Goal: Task Accomplishment & Management: Manage account settings

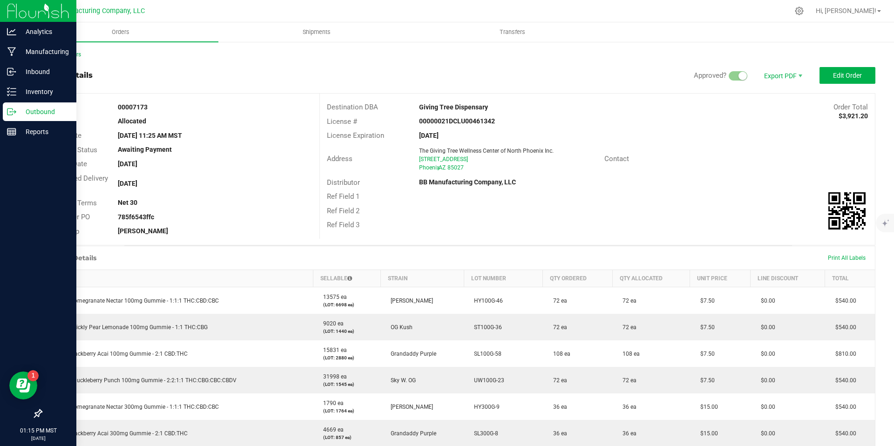
click at [15, 115] on icon at bounding box center [11, 111] width 9 height 9
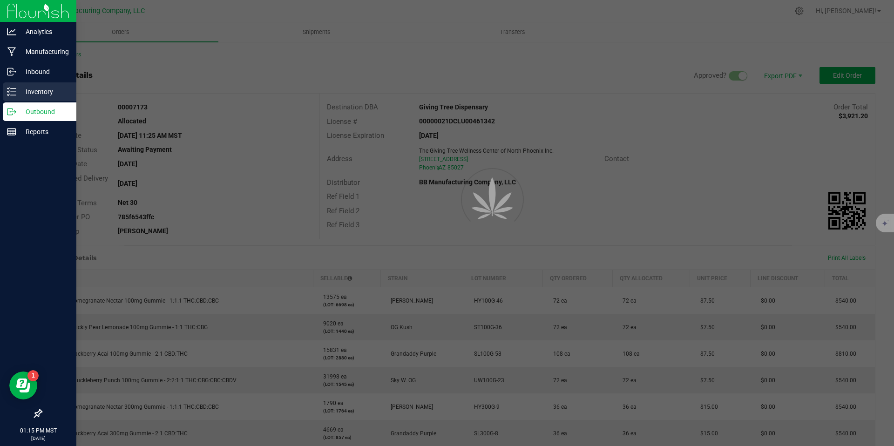
click at [27, 95] on p "Inventory" at bounding box center [44, 91] width 56 height 11
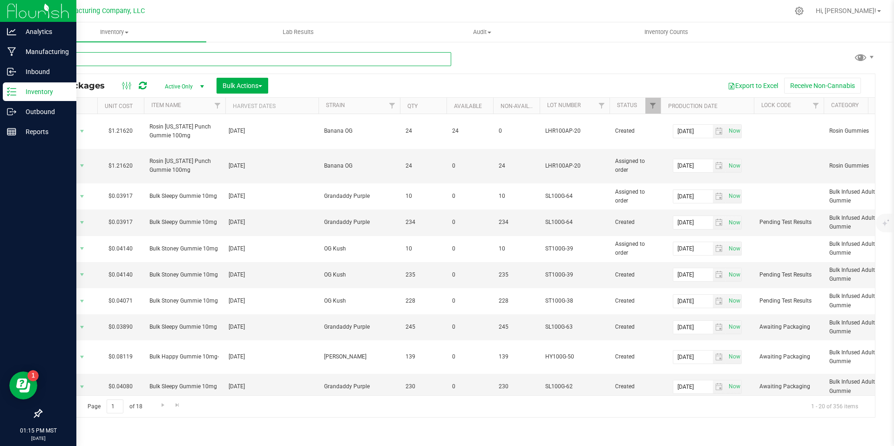
click at [143, 62] on input "text" at bounding box center [246, 59] width 410 height 14
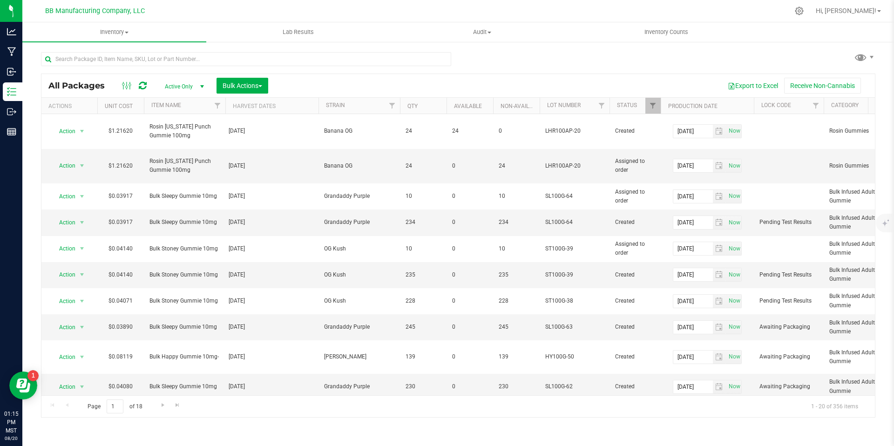
click at [85, 66] on div at bounding box center [246, 62] width 410 height 21
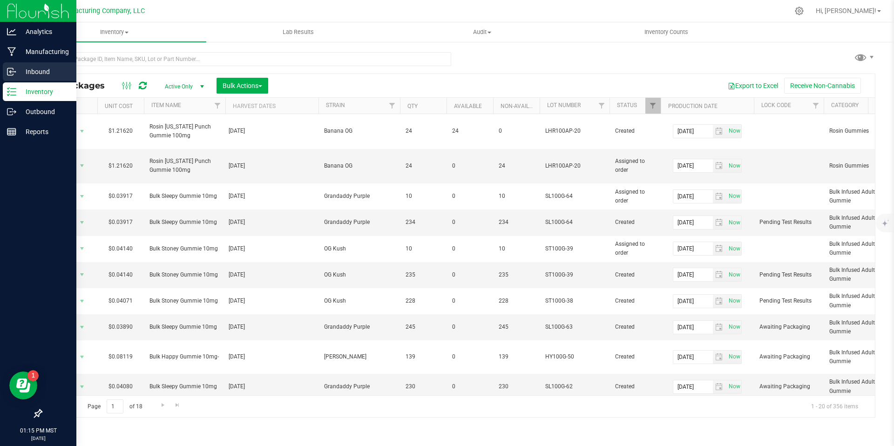
click at [13, 81] on div "Inbound" at bounding box center [40, 71] width 74 height 19
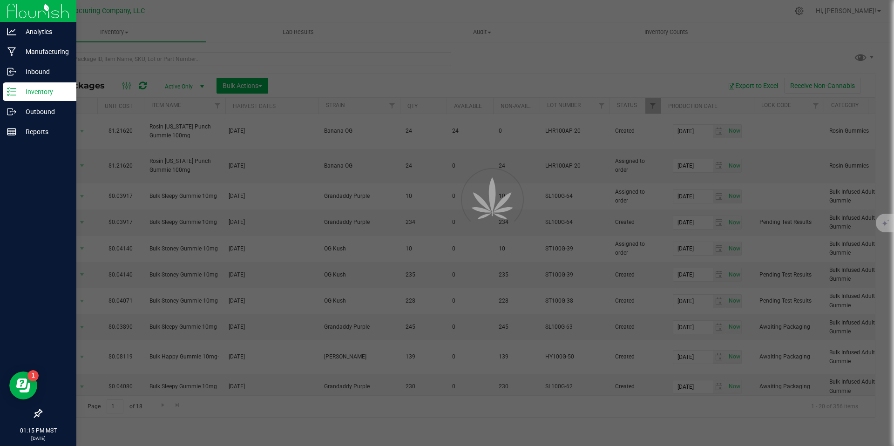
click at [23, 101] on link "Inventory" at bounding box center [38, 92] width 76 height 20
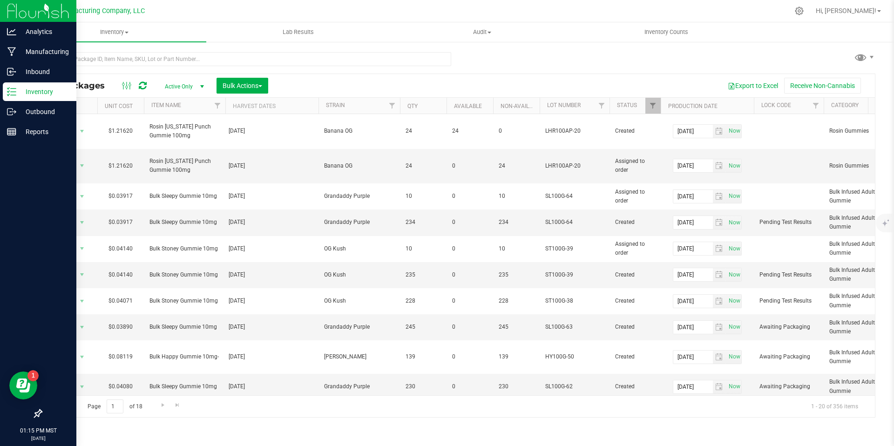
click at [25, 96] on p "Inventory" at bounding box center [44, 91] width 56 height 11
click at [29, 92] on p "Inventory" at bounding box center [44, 91] width 56 height 11
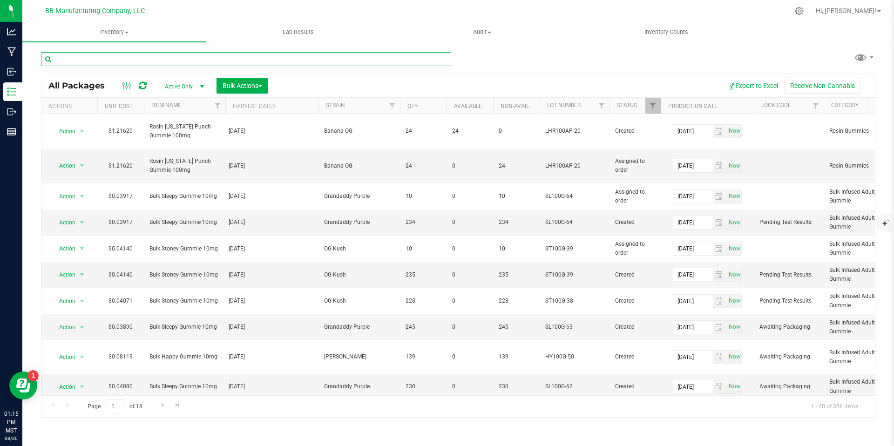
click at [105, 59] on input "text" at bounding box center [246, 59] width 410 height 14
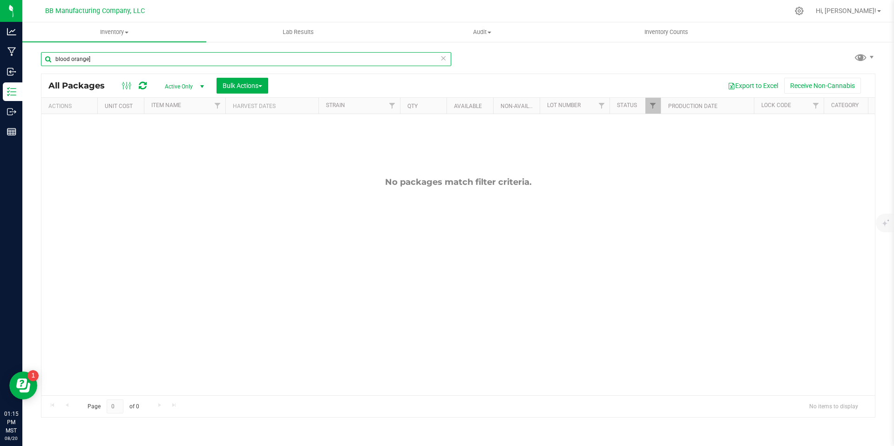
click at [147, 61] on input "blood orange]" at bounding box center [246, 59] width 410 height 14
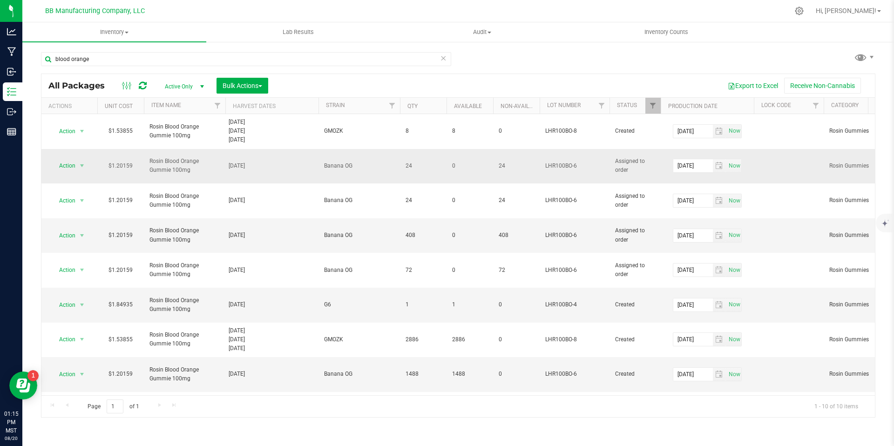
drag, startPoint x: 198, startPoint y: 165, endPoint x: 147, endPoint y: 154, distance: 52.3
click at [147, 154] on td "Rosin Blood Orange Gummie 100mg" at bounding box center [184, 166] width 81 height 35
copy span "Rosin Blood Orange Gummie 100mg"
click at [149, 64] on input "blood orange" at bounding box center [246, 59] width 410 height 14
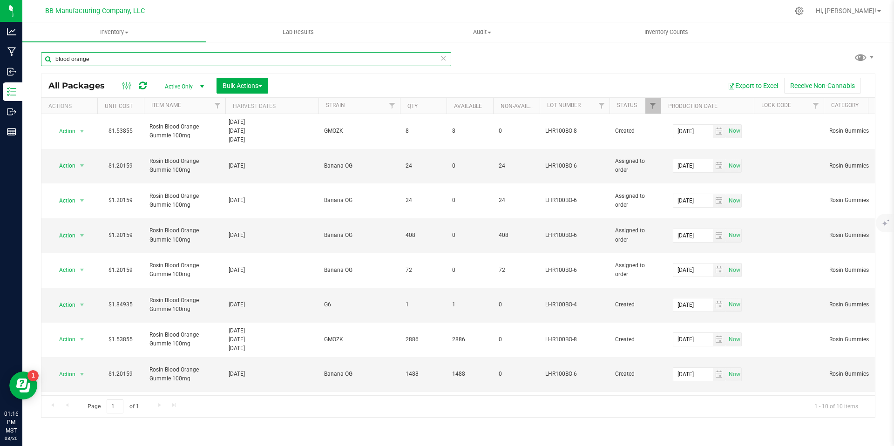
click at [149, 64] on input "blood orange" at bounding box center [246, 59] width 410 height 14
paste input "Rosin Blood Orange Gummie 100mg"
type input "Rosin Blood Orange Gummie 100mg"
click at [654, 106] on span "Filter" at bounding box center [652, 105] width 7 height 7
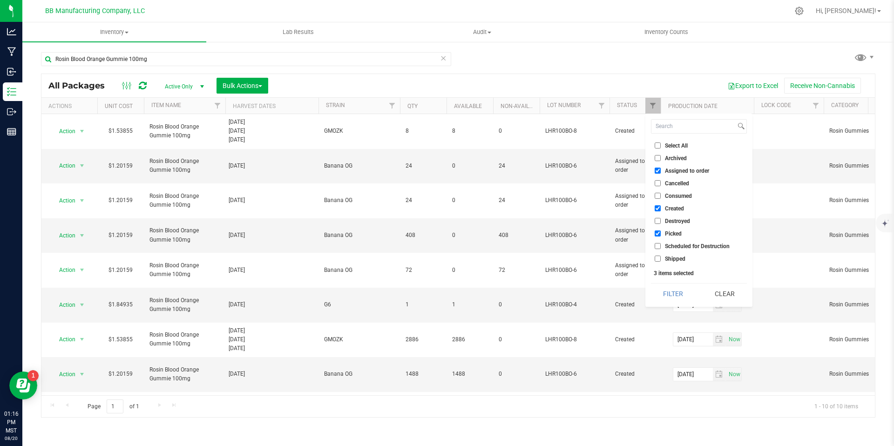
click at [660, 171] on label "Assigned to order" at bounding box center [682, 171] width 54 height 6
click at [660, 171] on input "Assigned to order" at bounding box center [658, 171] width 6 height 6
checkbox input "false"
click at [661, 232] on label "Picked" at bounding box center [668, 233] width 27 height 6
click at [661, 232] on input "Picked" at bounding box center [658, 233] width 6 height 6
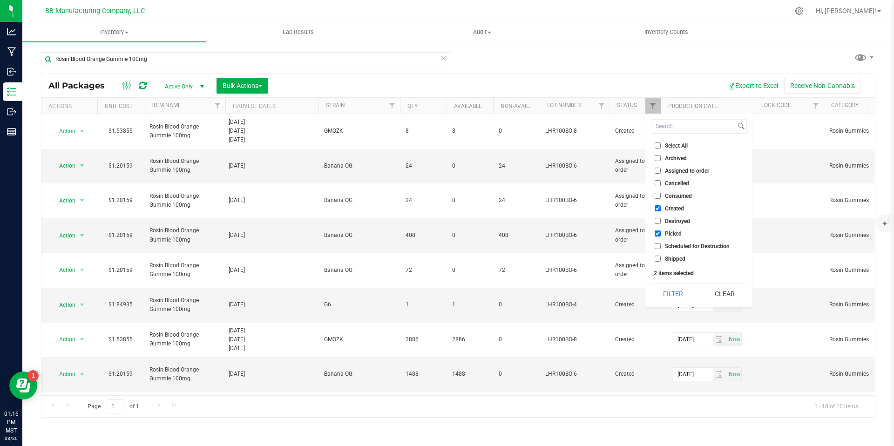
checkbox input "false"
click at [672, 300] on button "Filter" at bounding box center [673, 294] width 45 height 20
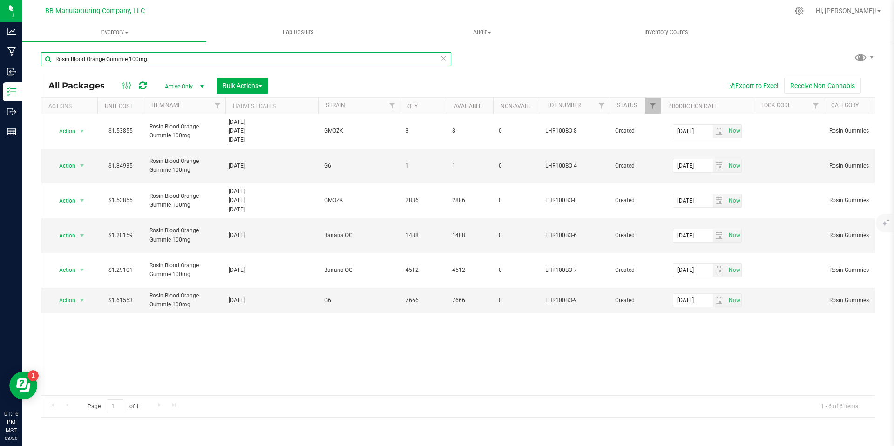
click at [155, 64] on input "Rosin Blood Orange Gummie 100mg" at bounding box center [246, 59] width 410 height 14
type input "unwind"
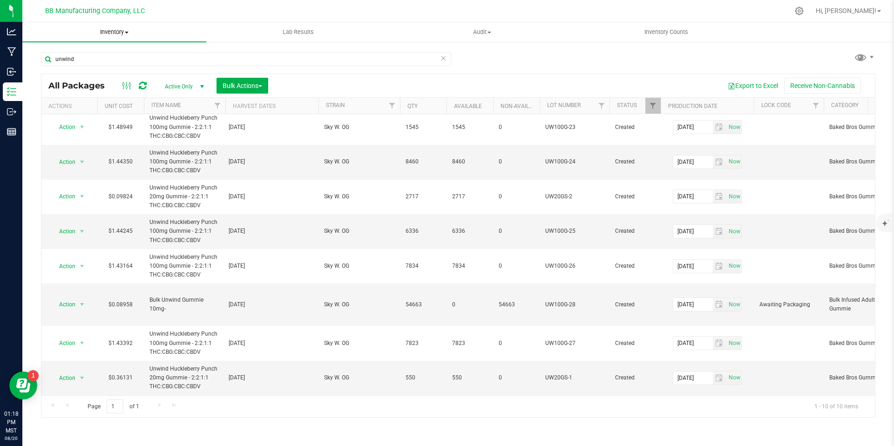
click at [115, 35] on span "Inventory" at bounding box center [114, 32] width 184 height 8
click at [116, 34] on span "Inventory" at bounding box center [114, 32] width 184 height 8
click at [50, 67] on span "All inventory" at bounding box center [53, 67] width 63 height 8
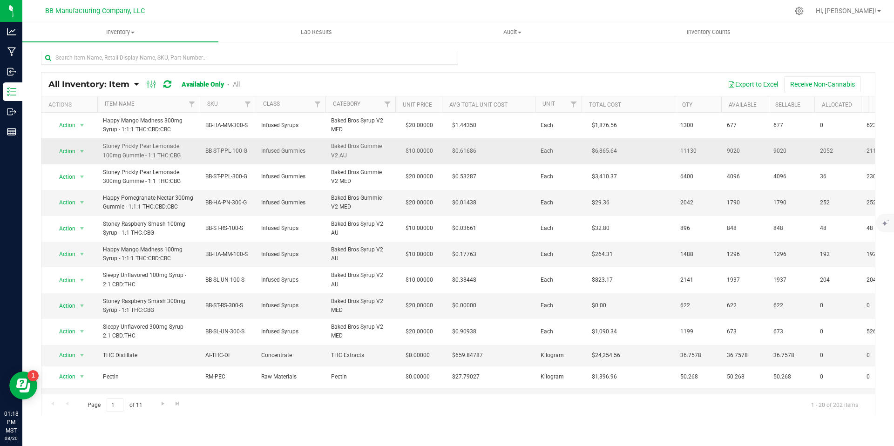
drag, startPoint x: 188, startPoint y: 158, endPoint x: 101, endPoint y: 146, distance: 88.4
click at [101, 146] on td "Stoney Prickly Pear Lemonade 100mg Gummie - 1:1 THC:CBG" at bounding box center [148, 151] width 102 height 26
copy span "Stoney Prickly Pear Lemonade 100mg Gummie - 1:1 THC:CBG"
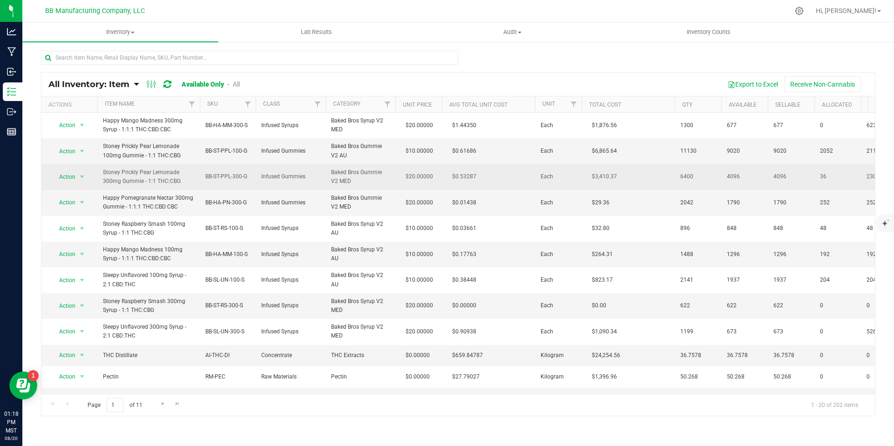
click at [164, 169] on span "Stoney Prickly Pear Lemonade 300mg Gummie - 1:1 THC:CBG" at bounding box center [148, 177] width 91 height 18
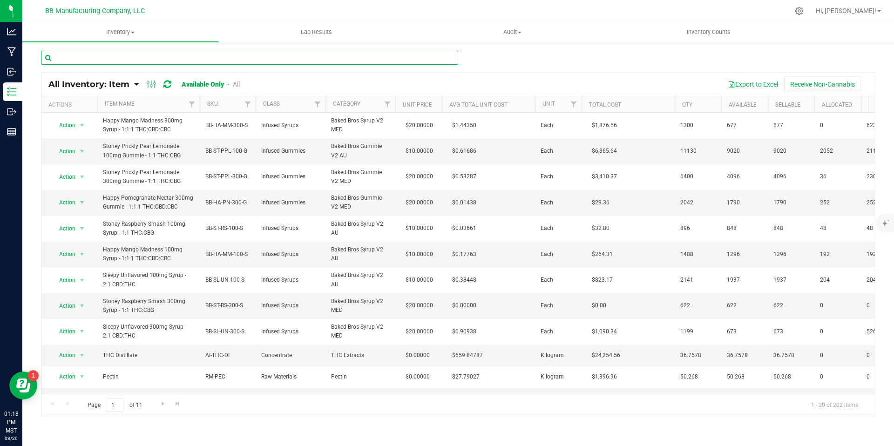
click at [85, 59] on input "text" at bounding box center [249, 58] width 417 height 14
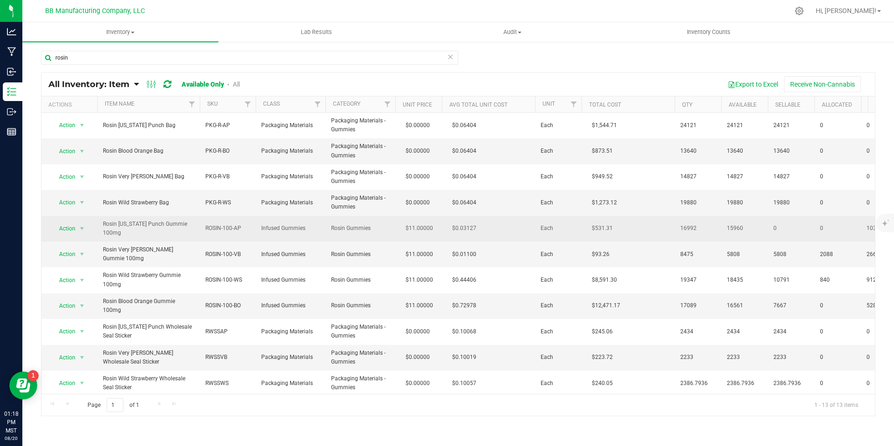
drag, startPoint x: 132, startPoint y: 234, endPoint x: 100, endPoint y: 221, distance: 35.1
click at [100, 222] on td "Rosin [US_STATE] Punch Gummie 100mg" at bounding box center [148, 229] width 102 height 26
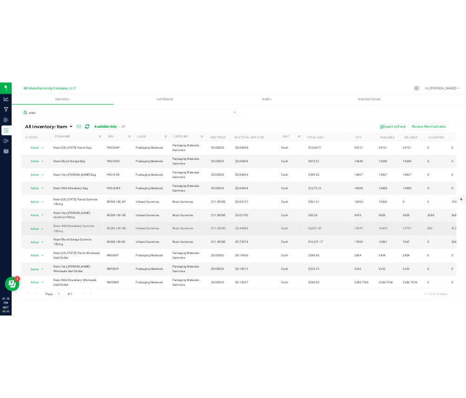
scroll to position [2, 0]
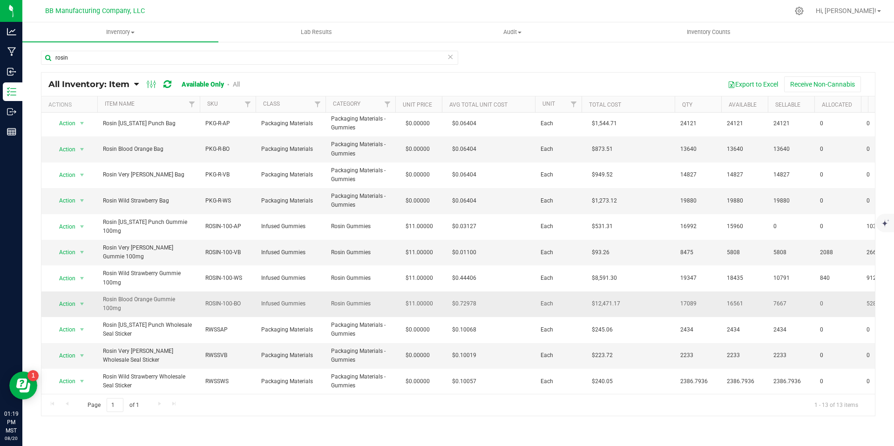
click at [187, 297] on span "Rosin Blood Orange Gummie 100mg" at bounding box center [148, 304] width 91 height 18
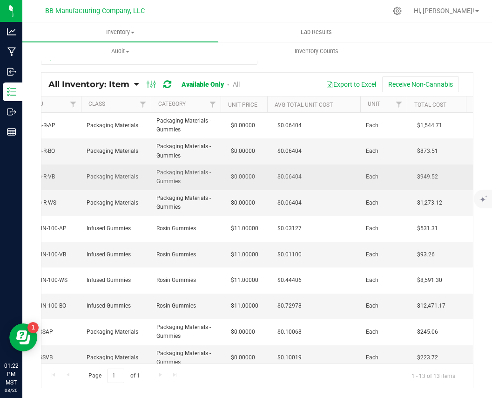
scroll to position [0, 148]
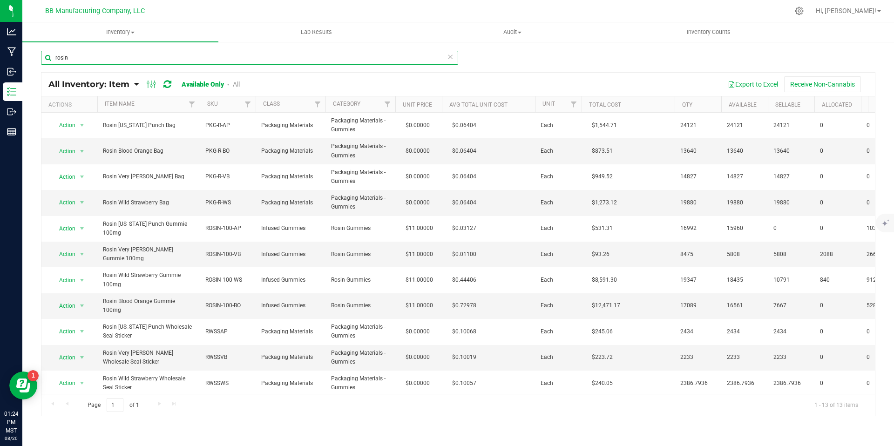
click at [94, 58] on input "rosin" at bounding box center [249, 58] width 417 height 14
type input "brix"
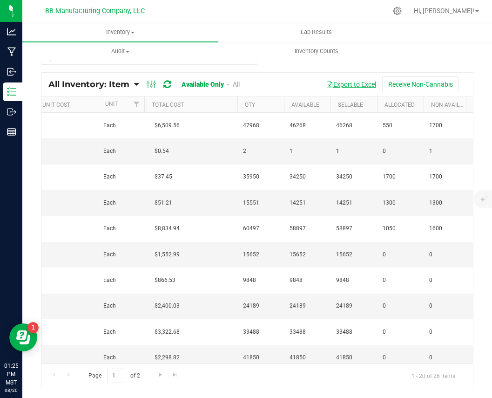
click at [347, 84] on button "Export to Excel" at bounding box center [351, 84] width 62 height 16
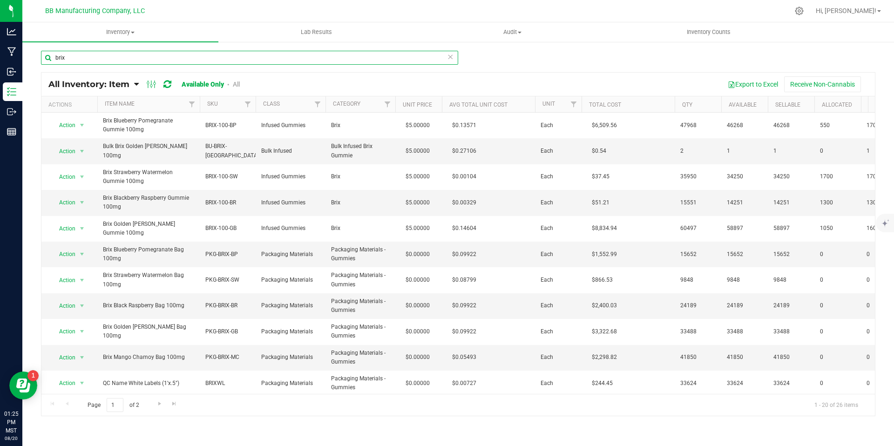
click at [105, 54] on input "brix" at bounding box center [249, 58] width 417 height 14
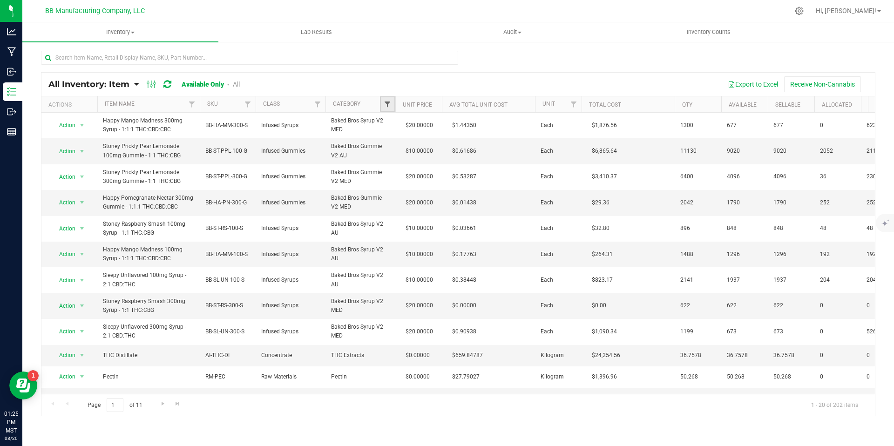
click at [390, 105] on span "Filter" at bounding box center [387, 104] width 7 height 7
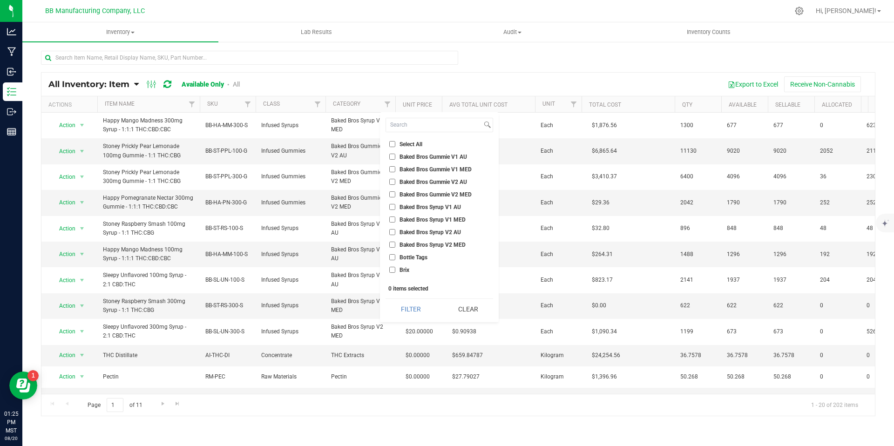
click at [394, 157] on input "Baked Bros Gummie V1 AU" at bounding box center [392, 157] width 6 height 6
checkbox input "true"
click at [392, 167] on input "Baked Bros Gummie V1 MED" at bounding box center [392, 169] width 6 height 6
click at [392, 161] on li "Baked Bros Gummie V1 AU" at bounding box center [439, 157] width 108 height 10
click at [393, 166] on input "Baked Bros Gummie V1 MED" at bounding box center [392, 169] width 6 height 6
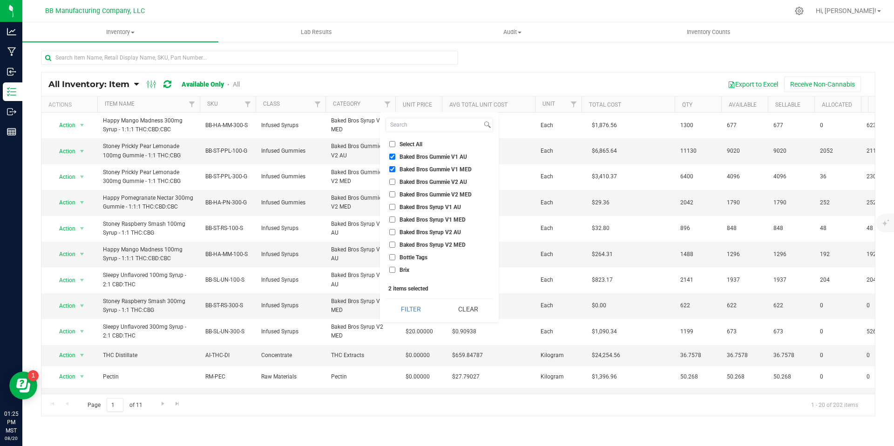
checkbox input "false"
click at [392, 157] on input "Baked Bros Gummie V1 AU" at bounding box center [392, 157] width 6 height 6
checkbox input "false"
click at [397, 128] on input at bounding box center [434, 125] width 96 height 14
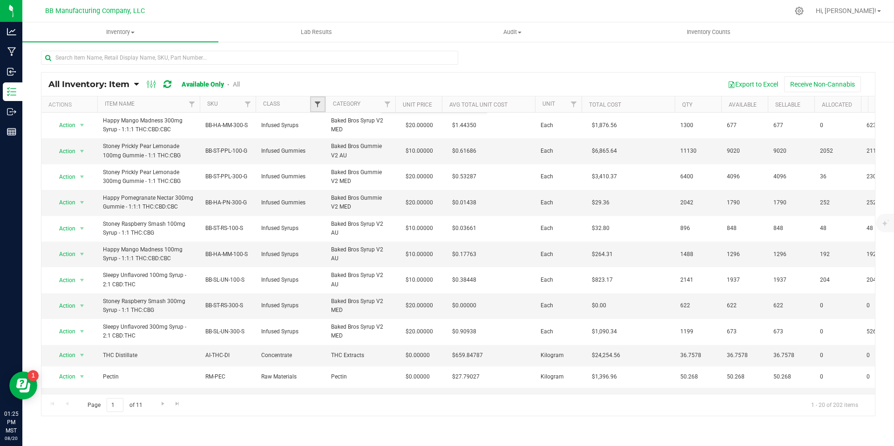
click at [316, 103] on span "Filter" at bounding box center [317, 104] width 7 height 7
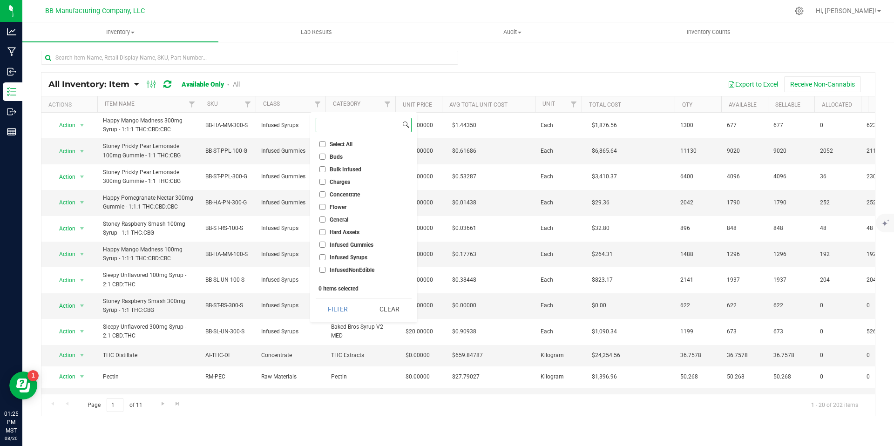
click at [333, 126] on input at bounding box center [358, 125] width 84 height 14
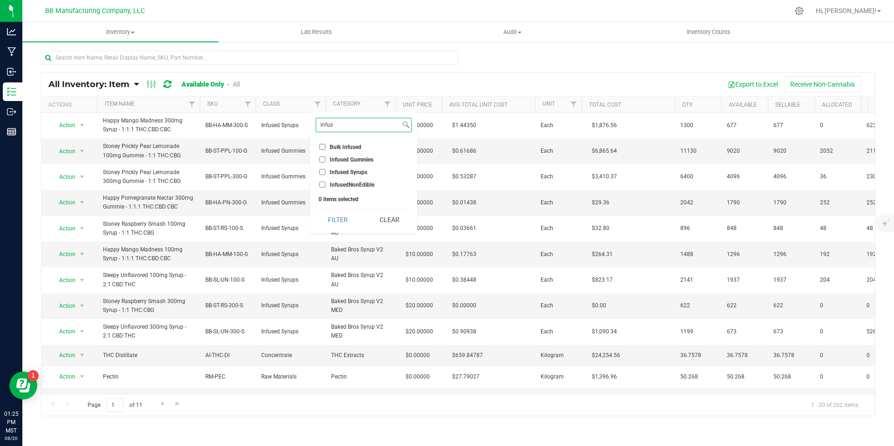
type input "infus"
click at [342, 161] on span "Infused Gummies" at bounding box center [352, 160] width 44 height 6
click at [325, 161] on input "Infused Gummies" at bounding box center [322, 159] width 6 height 6
click at [342, 217] on button "Filter" at bounding box center [338, 219] width 45 height 20
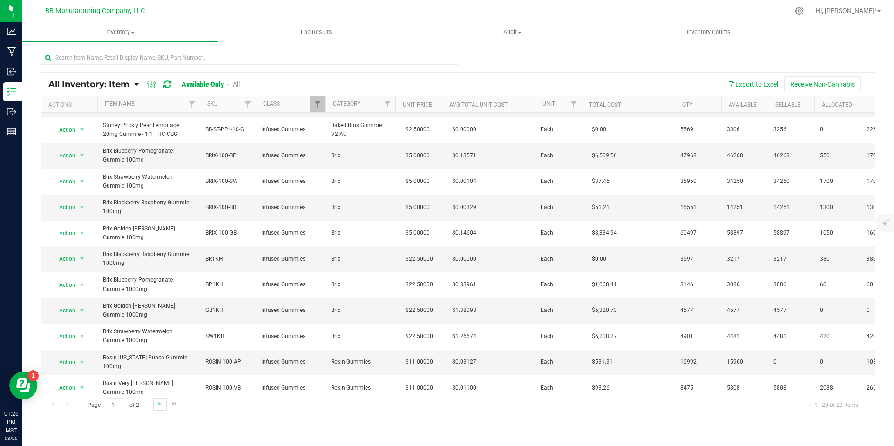
click at [154, 402] on link "Go to the next page" at bounding box center [160, 404] width 14 height 13
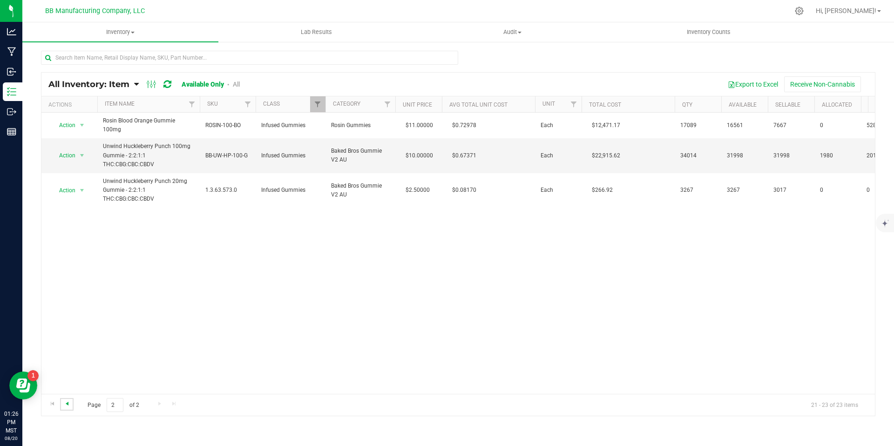
click at [68, 402] on span "Go to the previous page" at bounding box center [66, 403] width 7 height 7
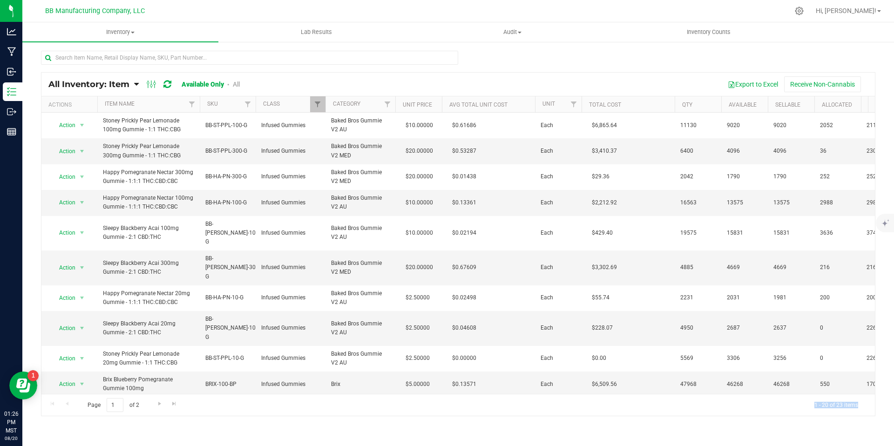
drag, startPoint x: 860, startPoint y: 403, endPoint x: 803, endPoint y: 405, distance: 56.8
click at [803, 405] on div "Page 1 of 2 1 - 20 of 23 items" at bounding box center [457, 405] width 833 height 22
click at [749, 81] on button "Export to Excel" at bounding box center [753, 84] width 62 height 16
click at [128, 58] on input "text" at bounding box center [249, 58] width 417 height 14
click at [314, 103] on span "Filter" at bounding box center [317, 104] width 7 height 7
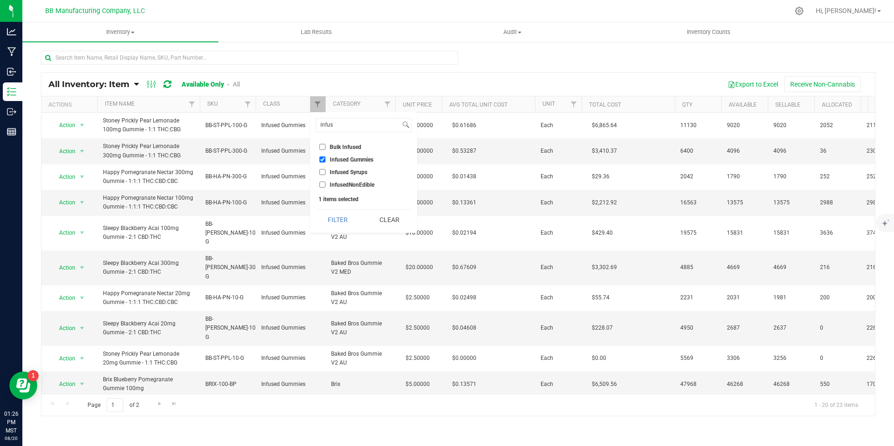
click at [326, 158] on label "Infused Gummies" at bounding box center [346, 159] width 54 height 6
click at [325, 158] on input "Infused Gummies" at bounding box center [322, 159] width 6 height 6
click at [324, 160] on input "Infused Gummies" at bounding box center [322, 159] width 6 height 6
checkbox input "true"
click at [324, 172] on input "Infused Syrups" at bounding box center [322, 172] width 6 height 6
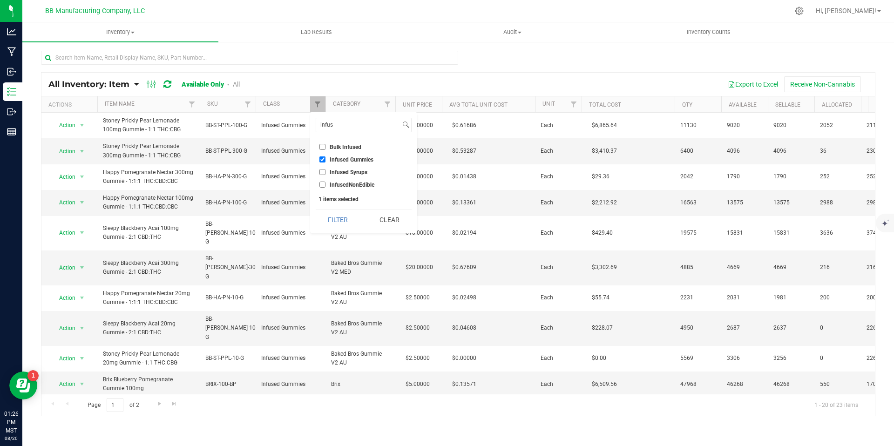
checkbox input "true"
click at [337, 215] on button "Filter" at bounding box center [338, 219] width 45 height 20
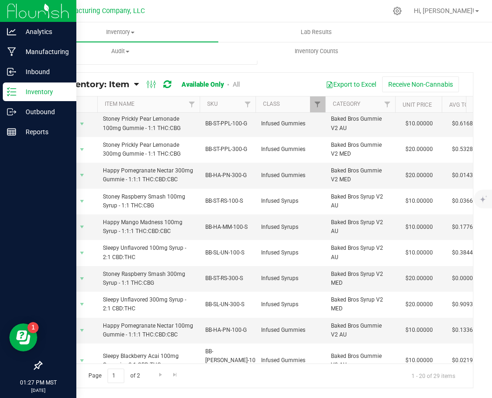
scroll to position [268, 0]
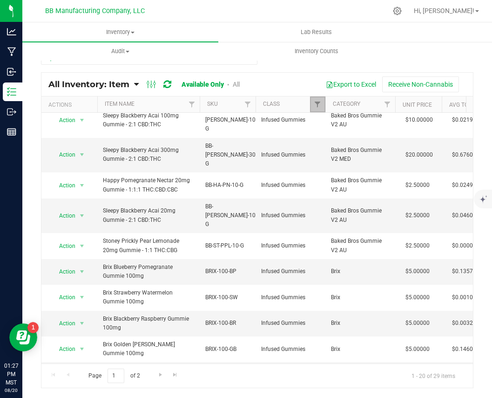
click at [316, 108] on link "Filter" at bounding box center [317, 104] width 15 height 16
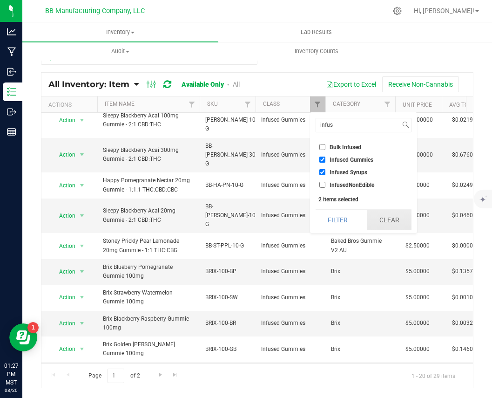
click at [379, 212] on button "Clear" at bounding box center [389, 219] width 45 height 20
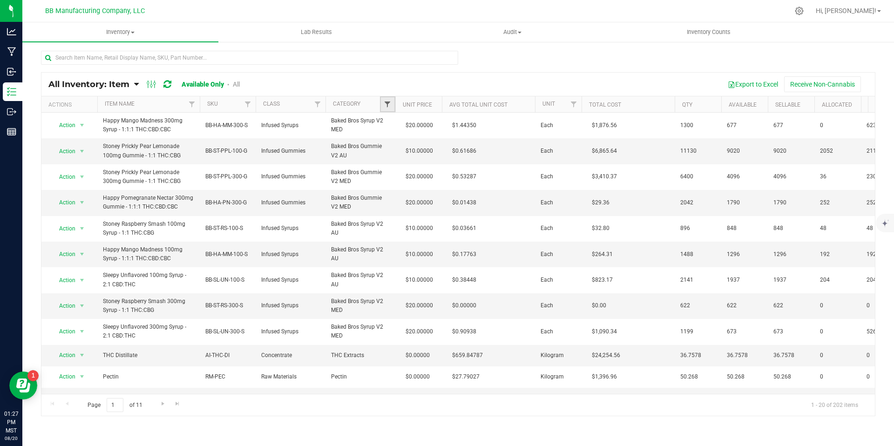
click at [387, 102] on span "Filter" at bounding box center [387, 104] width 7 height 7
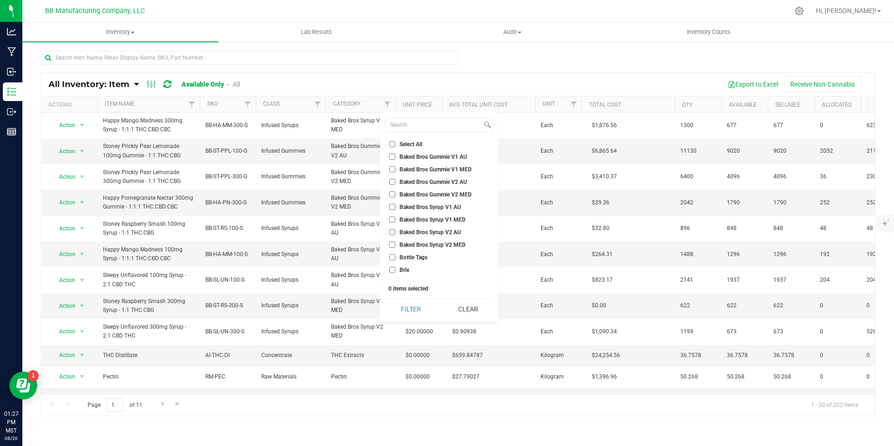
click at [420, 158] on span "Baked Bros Gummie V1 AU" at bounding box center [433, 157] width 68 height 6
click at [395, 158] on input "Baked Bros Gummie V1 AU" at bounding box center [392, 157] width 6 height 6
checkbox input "true"
click at [421, 169] on span "Baked Bros Gummie V1 MED" at bounding box center [435, 170] width 72 height 6
click at [395, 169] on input "Baked Bros Gummie V1 MED" at bounding box center [392, 169] width 6 height 6
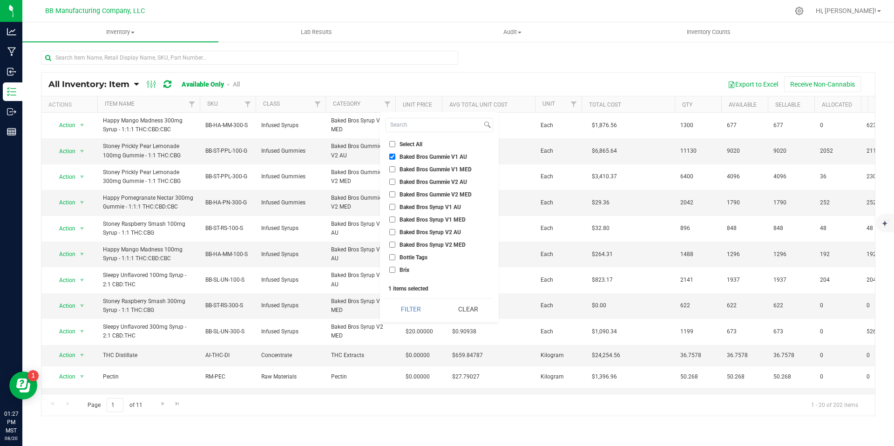
checkbox input "true"
click at [421, 180] on span "Baked Bros Gummie V2 AU" at bounding box center [433, 182] width 68 height 6
click at [395, 180] on input "Baked Bros Gummie V2 AU" at bounding box center [392, 182] width 6 height 6
checkbox input "true"
click at [423, 192] on span "Baked Bros Gummie V2 MED" at bounding box center [435, 195] width 72 height 6
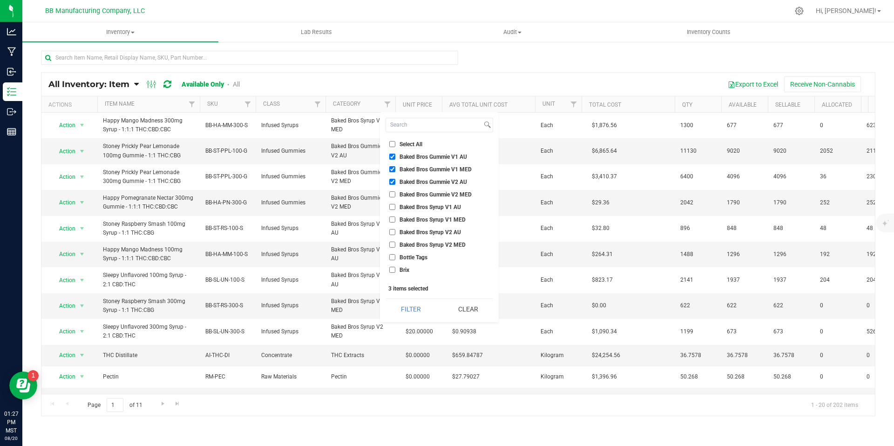
click at [395, 192] on input "Baked Bros Gummie V2 MED" at bounding box center [392, 194] width 6 height 6
checkbox input "true"
click at [425, 203] on li "Baked Bros Syrup V1 AU" at bounding box center [439, 207] width 108 height 10
click at [427, 215] on li "Baked Bros Syrup V1 MED" at bounding box center [439, 220] width 108 height 10
click at [427, 227] on li "Baked Bros Syrup V2 AU" at bounding box center [439, 232] width 108 height 10
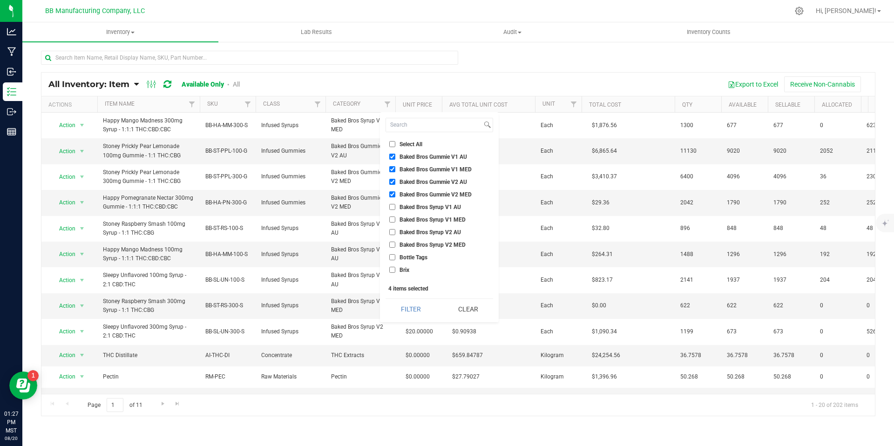
click at [427, 219] on span "Baked Bros Syrup V1 MED" at bounding box center [432, 220] width 66 height 6
click at [395, 219] on input "Baked Bros Syrup V1 MED" at bounding box center [392, 219] width 6 height 6
checkbox input "true"
click at [428, 204] on span "Baked Bros Syrup V1 AU" at bounding box center [429, 207] width 61 height 6
click at [395, 204] on input "Baked Bros Syrup V1 AU" at bounding box center [392, 207] width 6 height 6
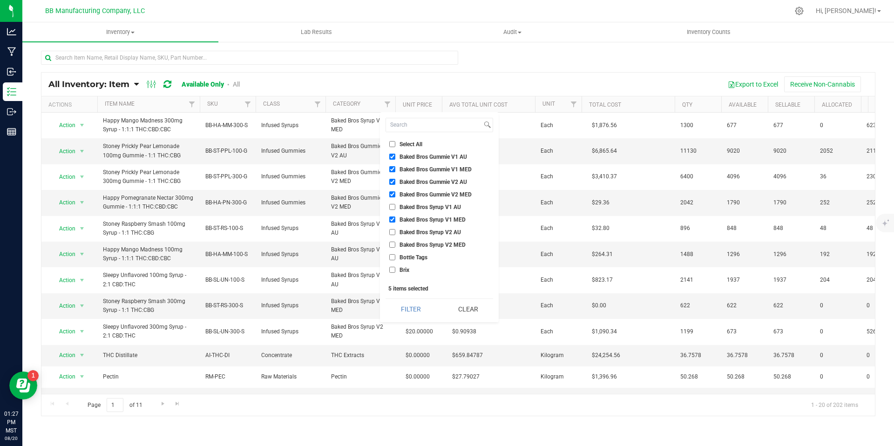
checkbox input "true"
click at [427, 226] on ul "Select All Baked Bros Gummie V1 AU Baked Bros Gummie V1 MED Baked Bros Gummie V…" at bounding box center [439, 209] width 108 height 140
click at [428, 233] on span "Baked Bros Syrup V2 AU" at bounding box center [429, 233] width 61 height 6
click at [395, 233] on input "Baked Bros Syrup V2 AU" at bounding box center [392, 232] width 6 height 6
checkbox input "true"
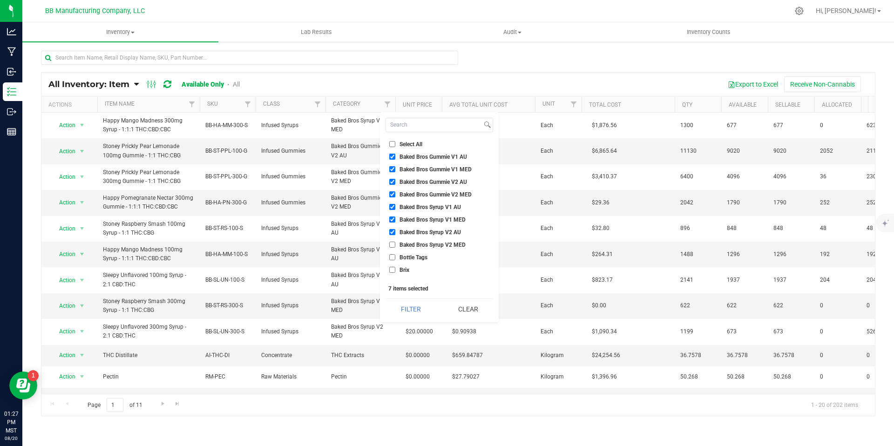
click at [430, 248] on span "Baked Bros Syrup V2 MED" at bounding box center [432, 245] width 66 height 6
click at [395, 248] on input "Baked Bros Syrup V2 MED" at bounding box center [392, 245] width 6 height 6
checkbox input "true"
click at [419, 127] on input at bounding box center [434, 125] width 96 height 14
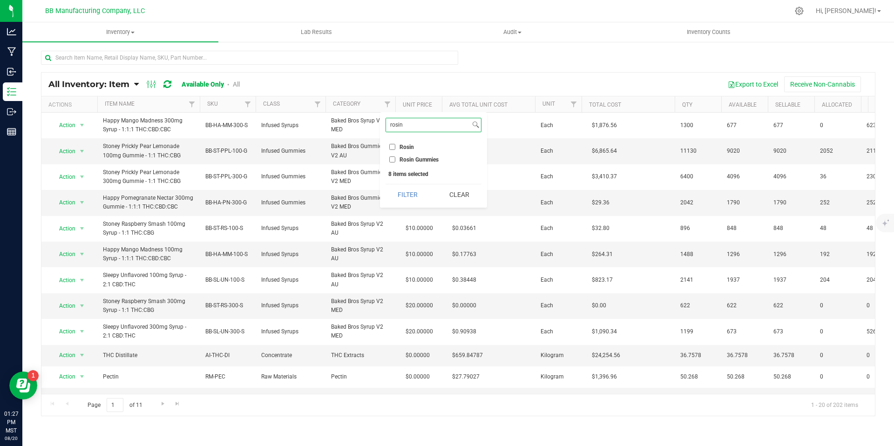
type input "rosin"
click at [418, 157] on span "Rosin Gummies" at bounding box center [418, 160] width 39 height 6
click at [395, 156] on input "Rosin Gummies" at bounding box center [392, 159] width 6 height 6
checkbox input "true"
click at [412, 127] on input "rosin" at bounding box center [428, 125] width 84 height 14
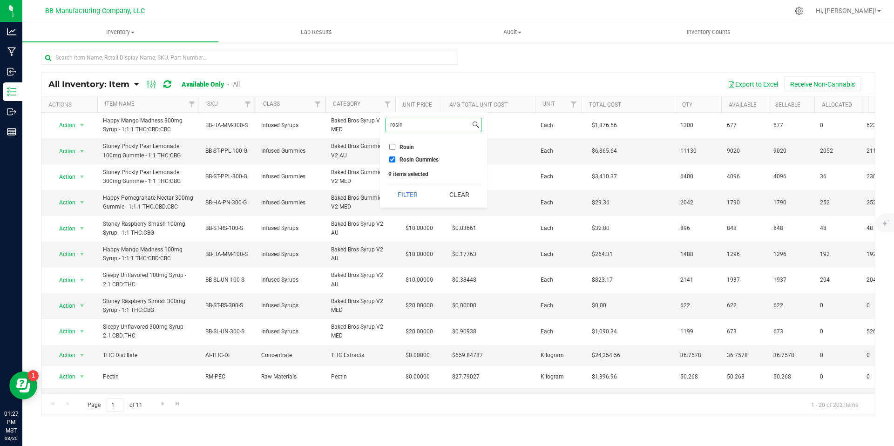
click at [412, 127] on input "rosin" at bounding box center [428, 125] width 84 height 14
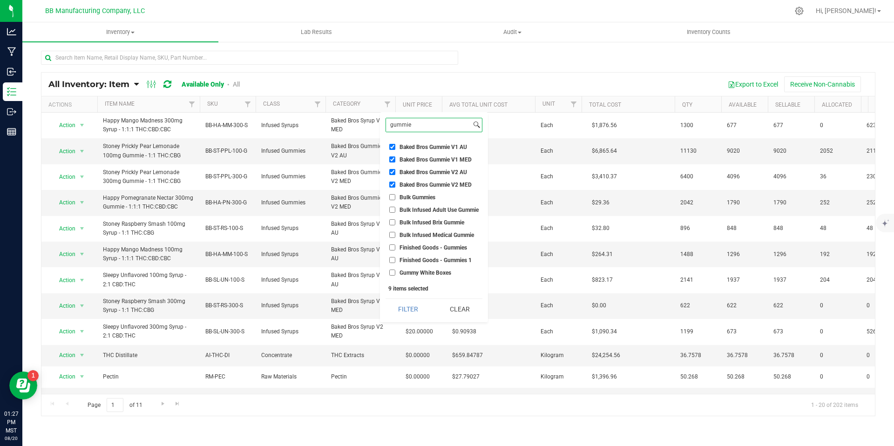
type input "gummies"
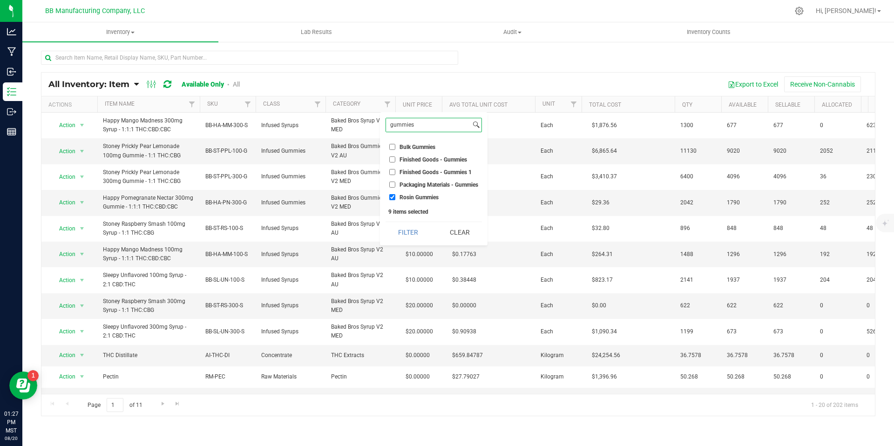
click at [421, 122] on input "gummies" at bounding box center [428, 125] width 85 height 14
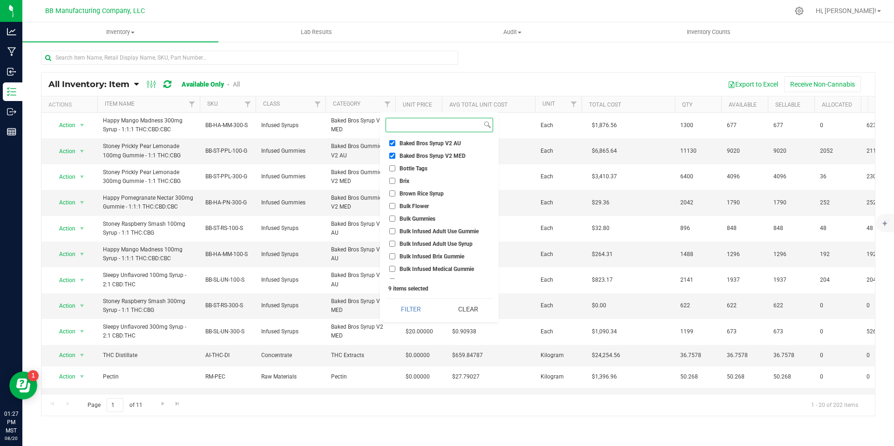
scroll to position [89, 0]
click at [405, 176] on li "Brix" at bounding box center [439, 181] width 108 height 10
click at [393, 179] on input "Brix" at bounding box center [392, 180] width 6 height 6
checkbox input "true"
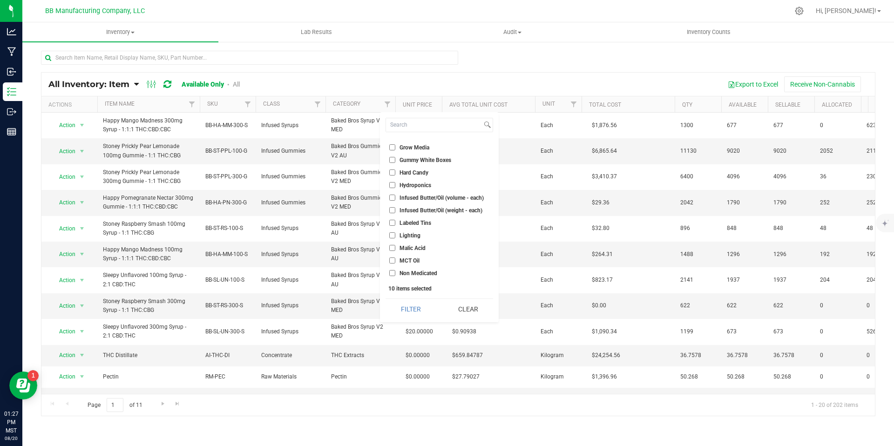
scroll to position [634, 0]
click at [416, 310] on button "Filter" at bounding box center [410, 309] width 50 height 20
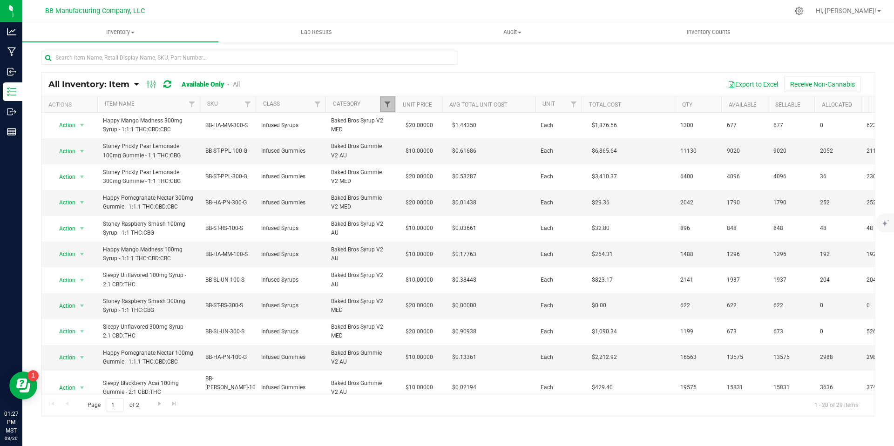
click at [385, 103] on span "Filter" at bounding box center [387, 104] width 7 height 7
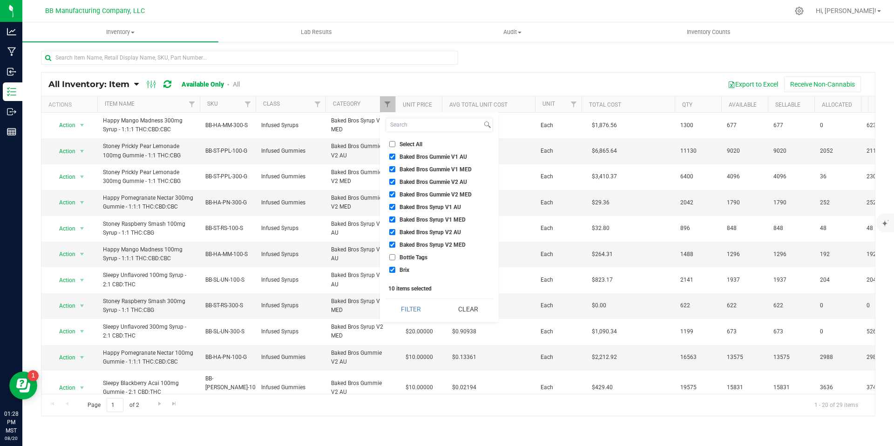
click at [667, 70] on div at bounding box center [458, 61] width 834 height 21
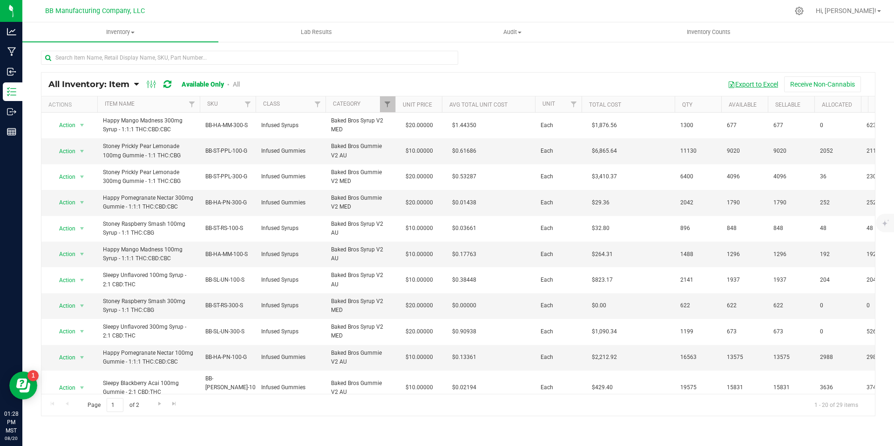
click at [764, 87] on button "Export to Excel" at bounding box center [753, 84] width 62 height 16
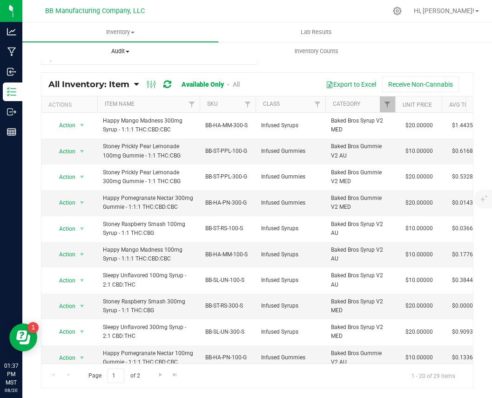
click at [116, 52] on span "Audit" at bounding box center [120, 51] width 195 height 8
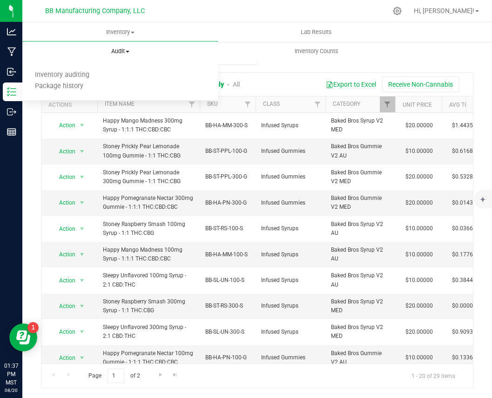
click at [107, 59] on uib-tab-heading "Audit Inventory auditing Package history" at bounding box center [120, 51] width 196 height 20
click at [101, 54] on span "Audit" at bounding box center [120, 51] width 196 height 8
click at [107, 56] on uib-tab-heading "Audit Inventory auditing Package history" at bounding box center [120, 51] width 196 height 20
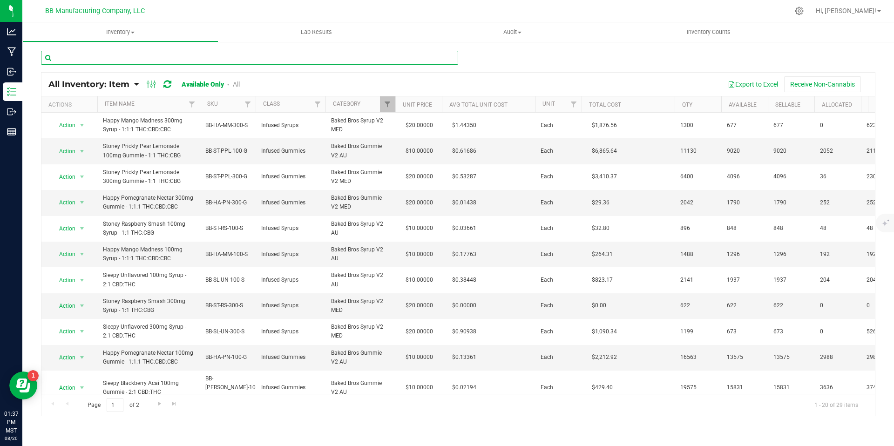
click at [178, 56] on input "text" at bounding box center [249, 58] width 417 height 14
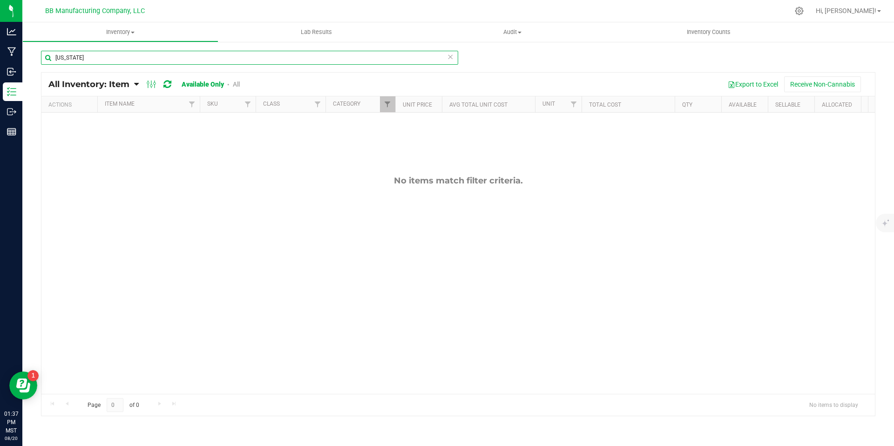
type input "[US_STATE]"
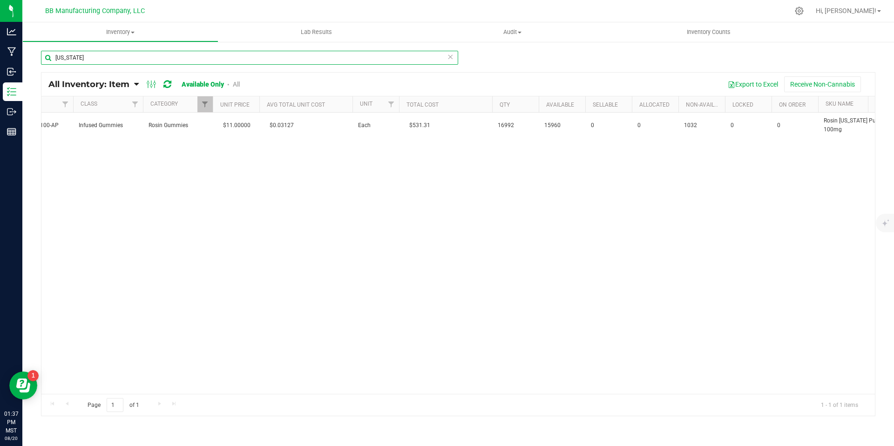
scroll to position [0, 171]
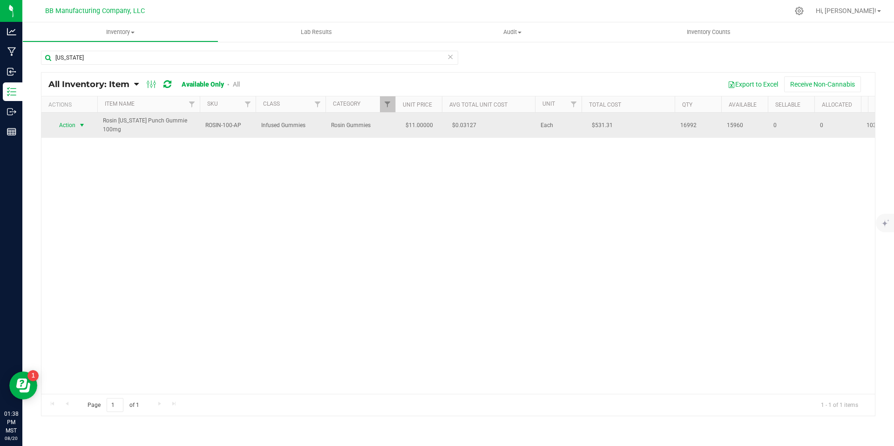
click at [80, 123] on span "select" at bounding box center [81, 125] width 7 height 7
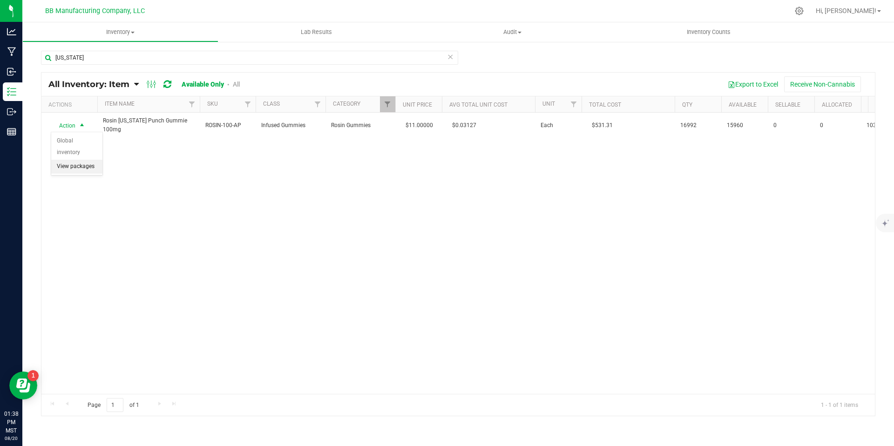
click at [69, 160] on li "View packages" at bounding box center [76, 167] width 51 height 14
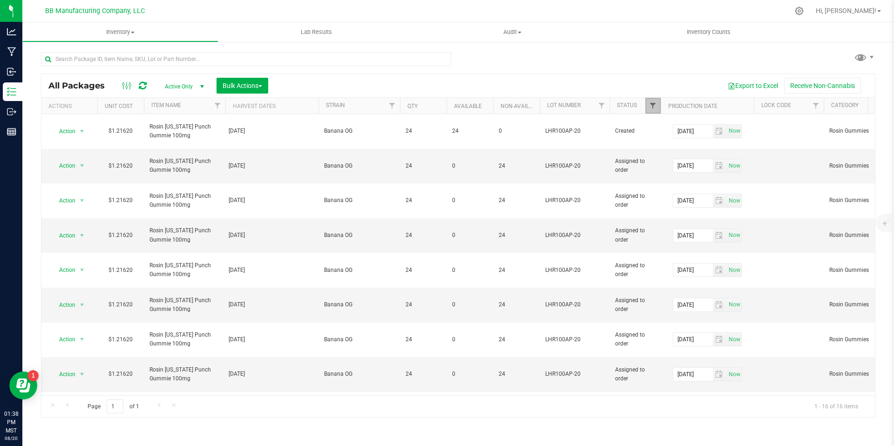
click at [655, 106] on span "Filter" at bounding box center [652, 105] width 7 height 7
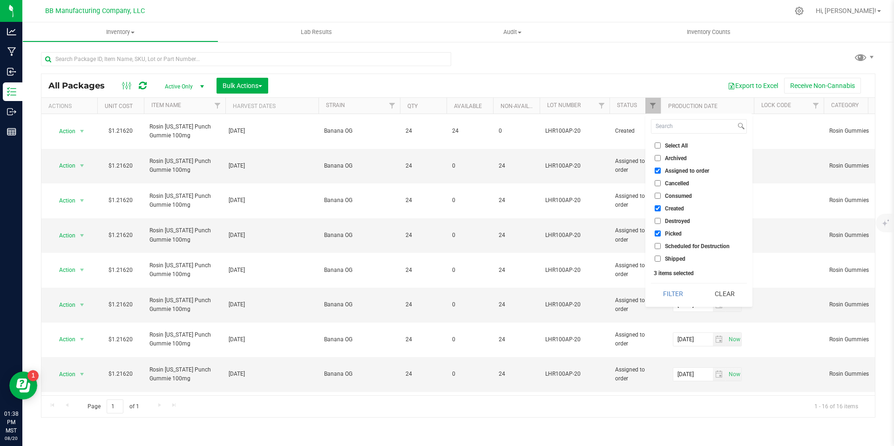
click at [655, 168] on input "Assigned to order" at bounding box center [658, 171] width 6 height 6
checkbox input "false"
click at [658, 235] on input "Picked" at bounding box center [658, 233] width 6 height 6
checkbox input "false"
click at [679, 281] on div "Select All Archived Assigned to order Cancelled Consumed Created Destroyed Pick…" at bounding box center [698, 210] width 107 height 193
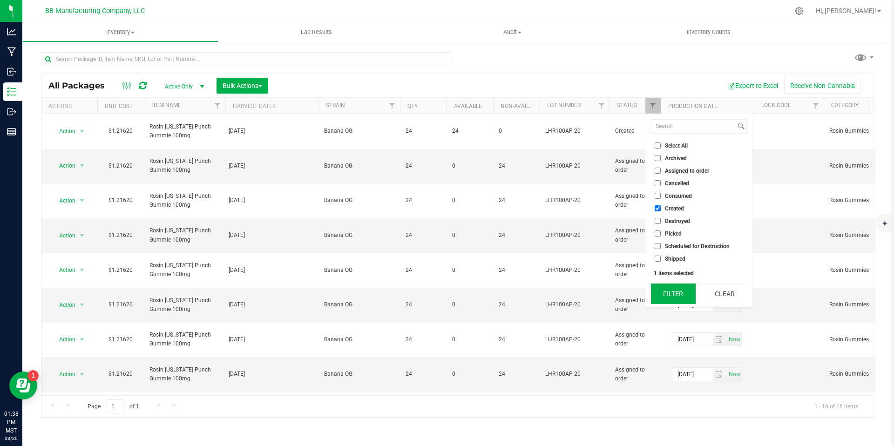
click at [675, 289] on button "Filter" at bounding box center [673, 294] width 45 height 20
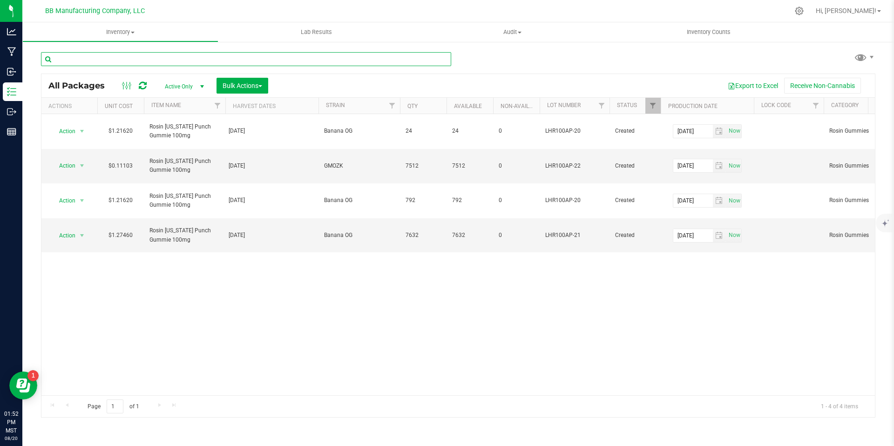
click at [161, 60] on input "text" at bounding box center [246, 59] width 410 height 14
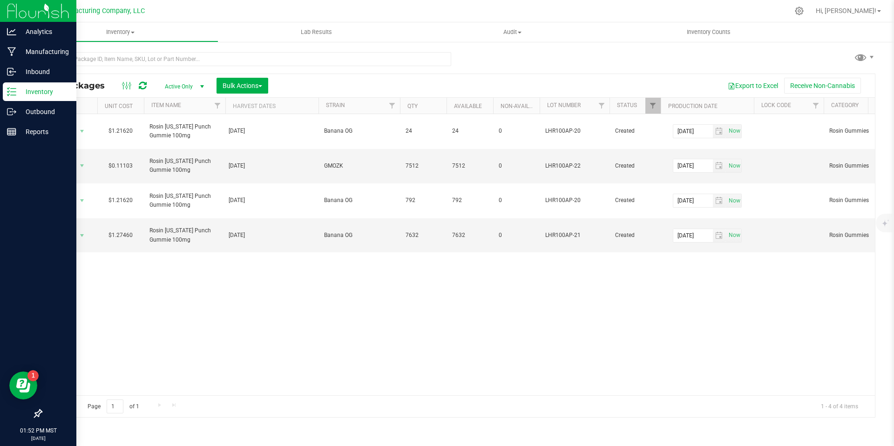
click at [25, 95] on p "Inventory" at bounding box center [44, 91] width 56 height 11
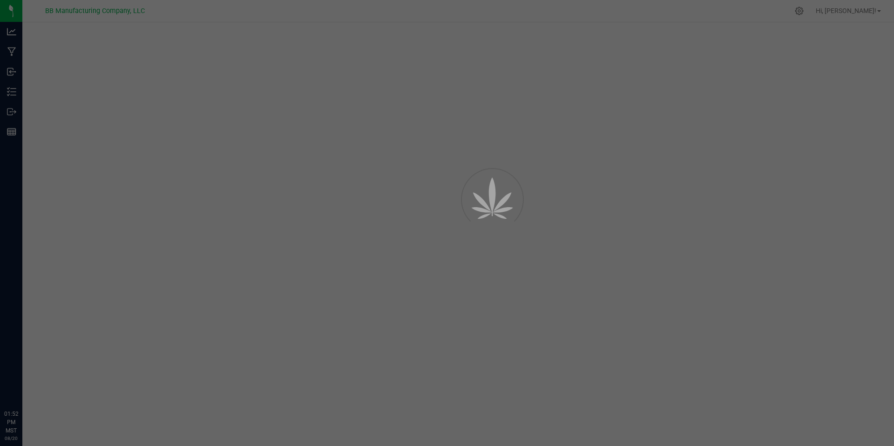
click at [155, 59] on div at bounding box center [447, 223] width 894 height 446
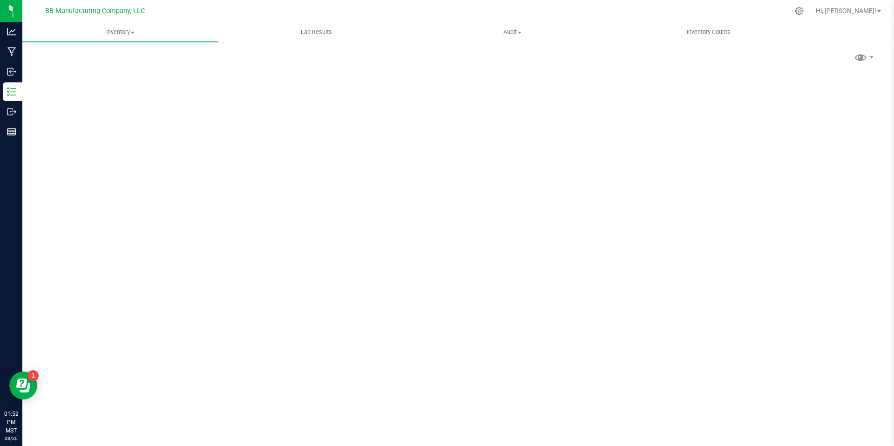
click at [155, 59] on div "Scan Packages 0" at bounding box center [458, 186] width 834 height 272
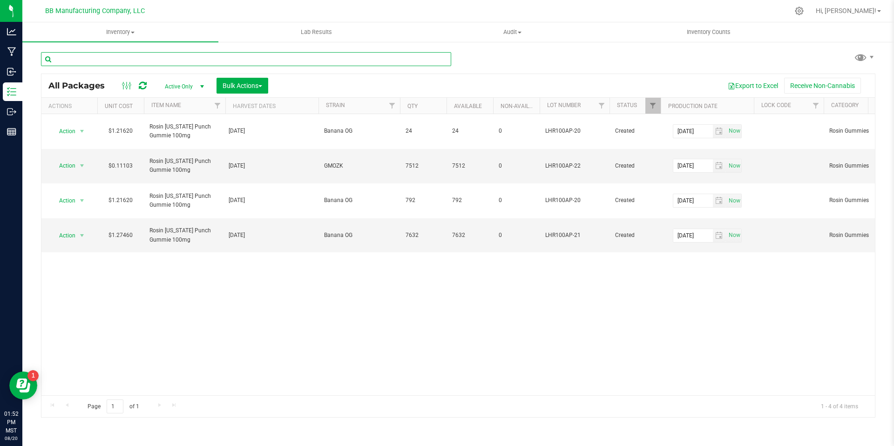
click at [151, 60] on input "text" at bounding box center [246, 59] width 410 height 14
type input "unwind"
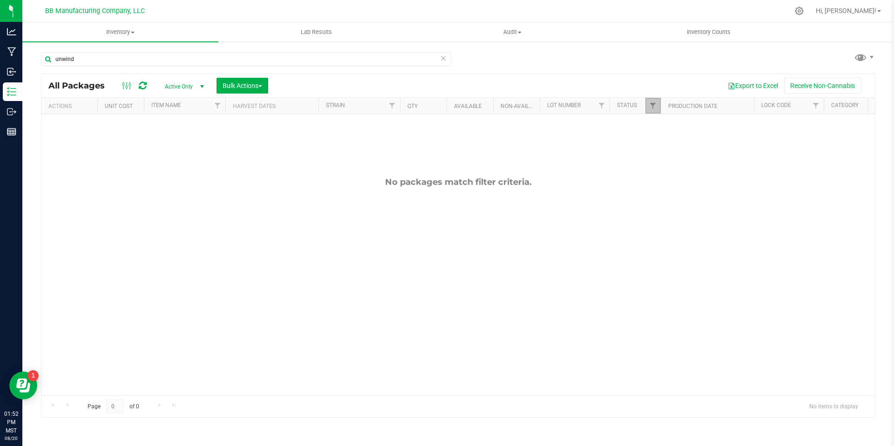
click at [650, 100] on link "Filter" at bounding box center [652, 106] width 15 height 16
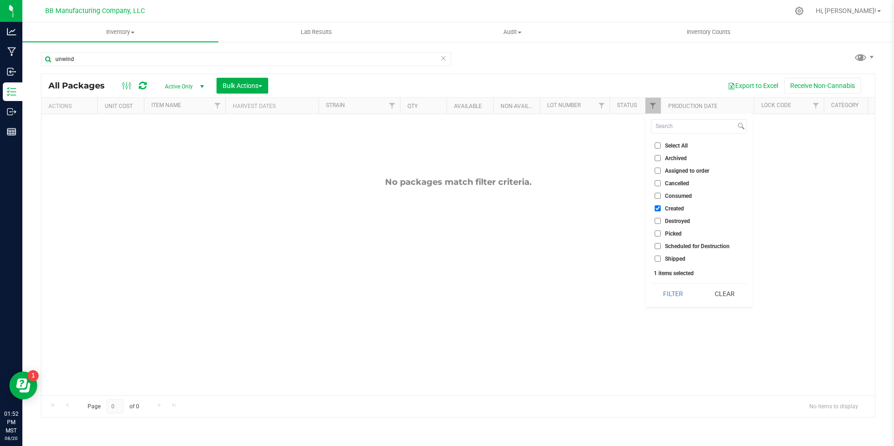
click at [316, 193] on div "No packages match filter criteria." at bounding box center [457, 286] width 833 height 344
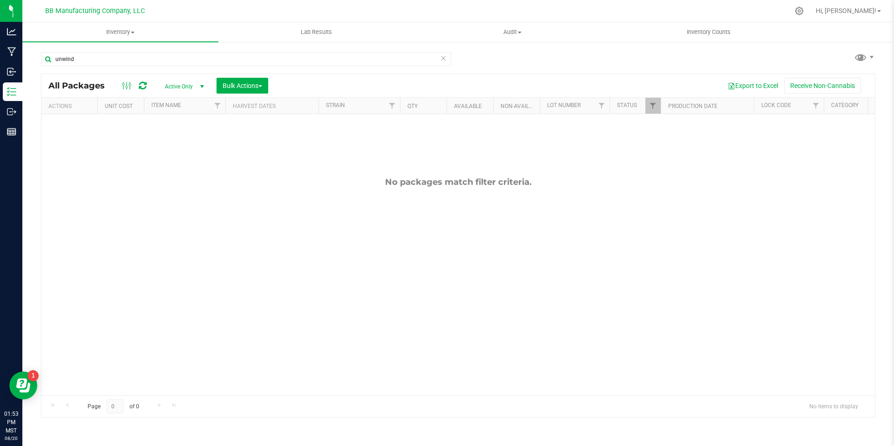
click at [873, 0] on nav "BB Manufacturing Company, LLC Hi, Chris!" at bounding box center [457, 11] width 871 height 22
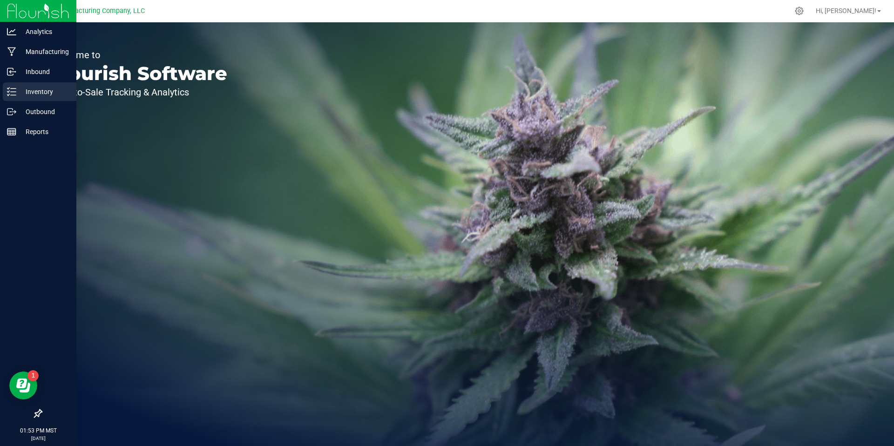
click at [20, 99] on div "Inventory" at bounding box center [40, 91] width 74 height 19
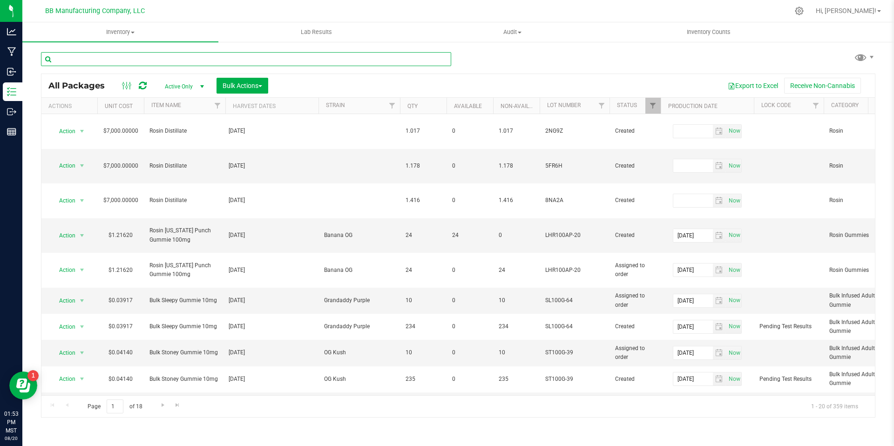
click at [128, 60] on input "text" at bounding box center [246, 59] width 410 height 14
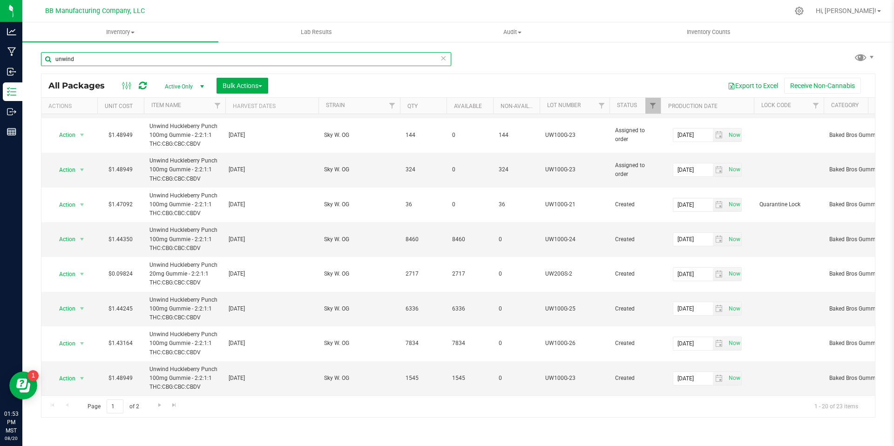
scroll to position [427, 0]
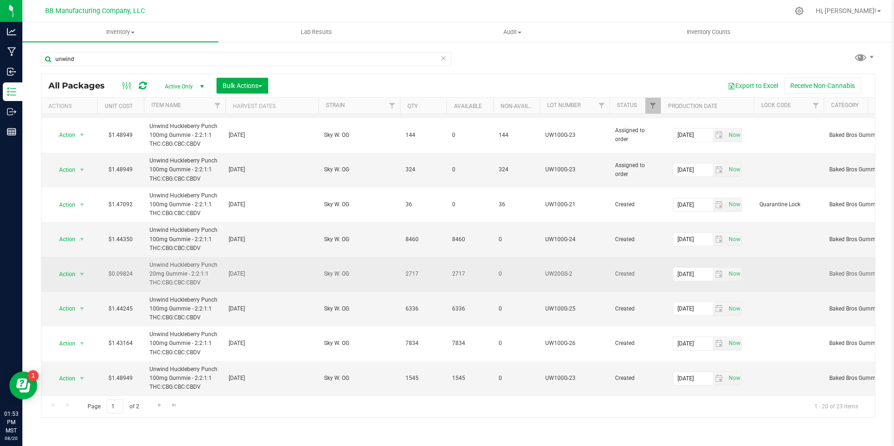
drag, startPoint x: 209, startPoint y: 281, endPoint x: 154, endPoint y: 252, distance: 62.1
click at [154, 257] on td "Unwind Huckleberry Punch 20mg Gummie - 2:2:1:1 THC:CBG:CBC:CBDV" at bounding box center [184, 274] width 81 height 35
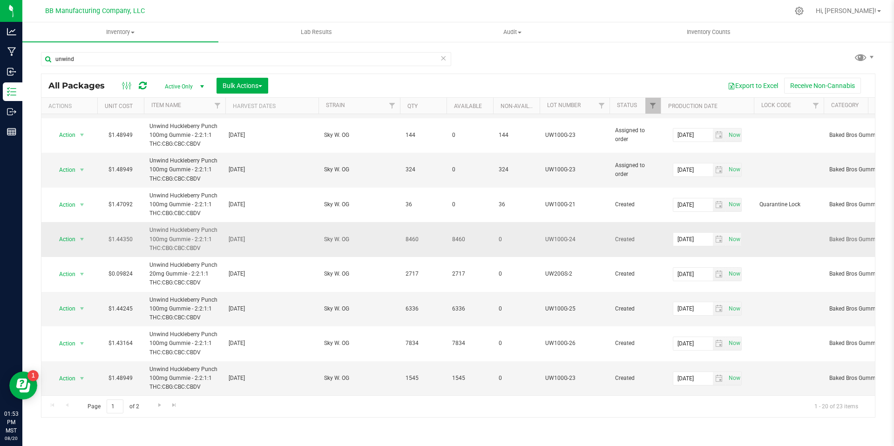
copy span "Unwind Huckleberry Punch 20mg Gummie - 2:2:1:1 THC:CBG:CBC:CBDV"
click at [140, 65] on input "unwind" at bounding box center [246, 59] width 410 height 14
paste input "Unwind Huckleberry Punch 20mg Gummie - 2:2:1:1 THC:CBG:CBC:CBDV"
type input "Unwind Huckleberry Punch 20mg Gummie - 2:2:1:1 THC:CBG:CBC:CBDV"
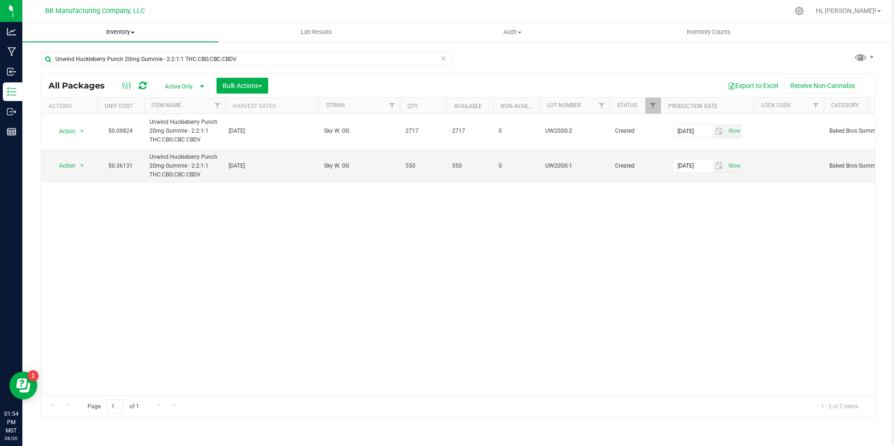
click at [115, 32] on span "Inventory" at bounding box center [120, 32] width 196 height 8
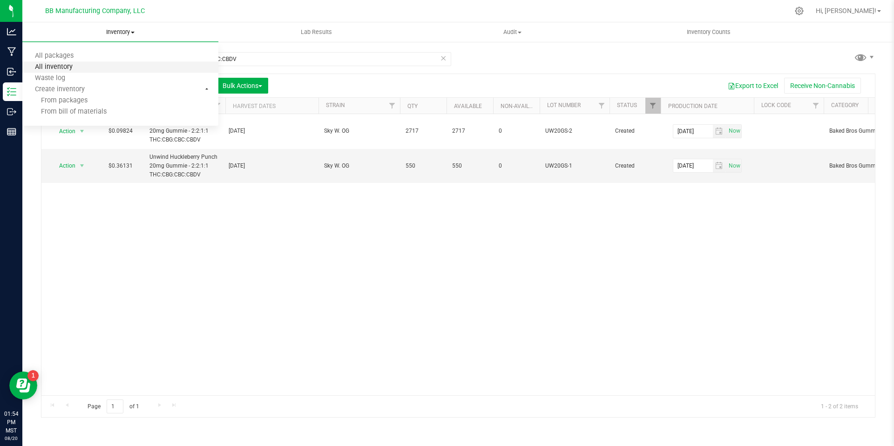
click at [67, 65] on span "All inventory" at bounding box center [53, 67] width 63 height 8
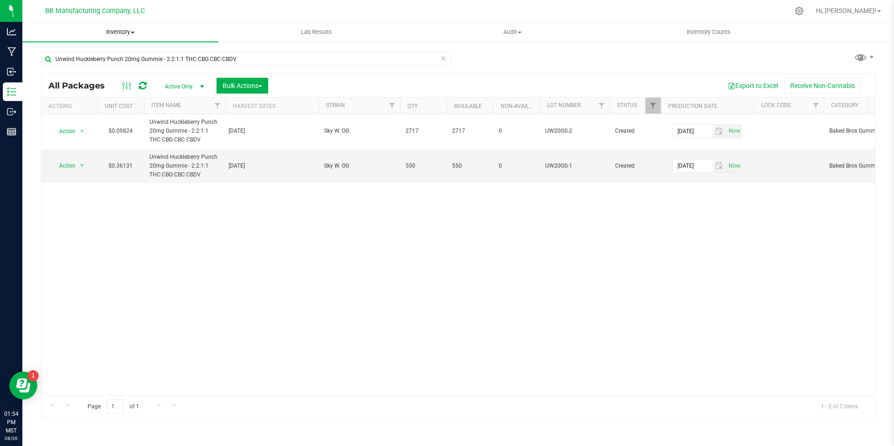
click at [120, 34] on span "Inventory" at bounding box center [120, 32] width 196 height 8
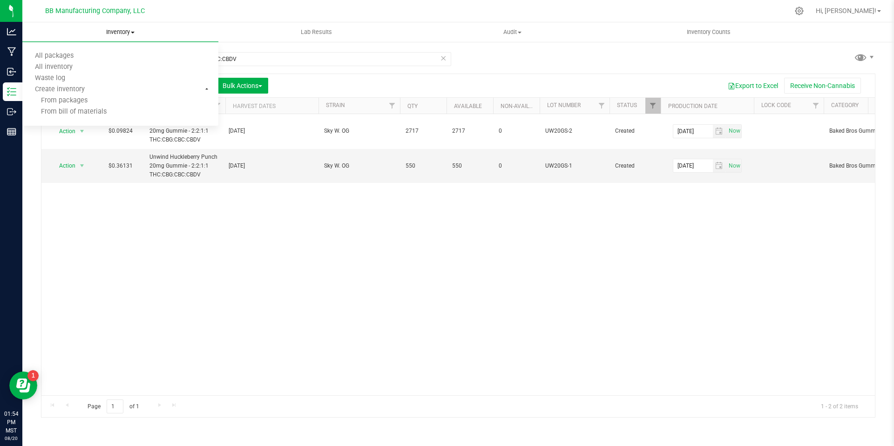
click at [171, 34] on span "Inventory" at bounding box center [120, 32] width 196 height 8
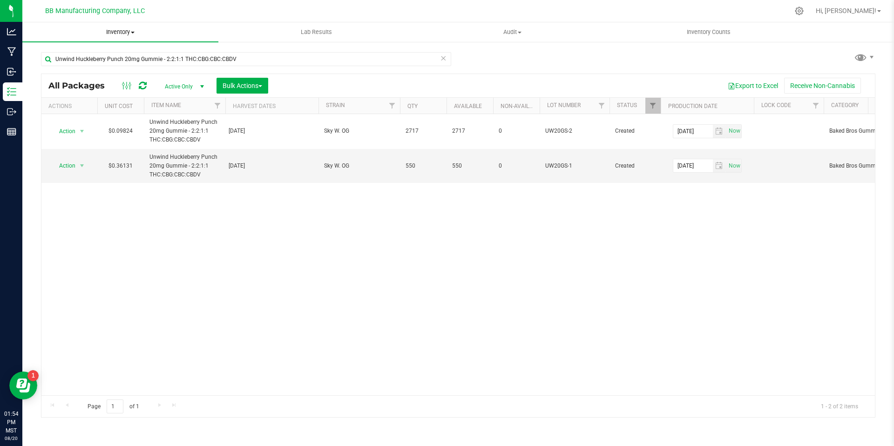
click at [124, 33] on span "Inventory" at bounding box center [120, 32] width 196 height 8
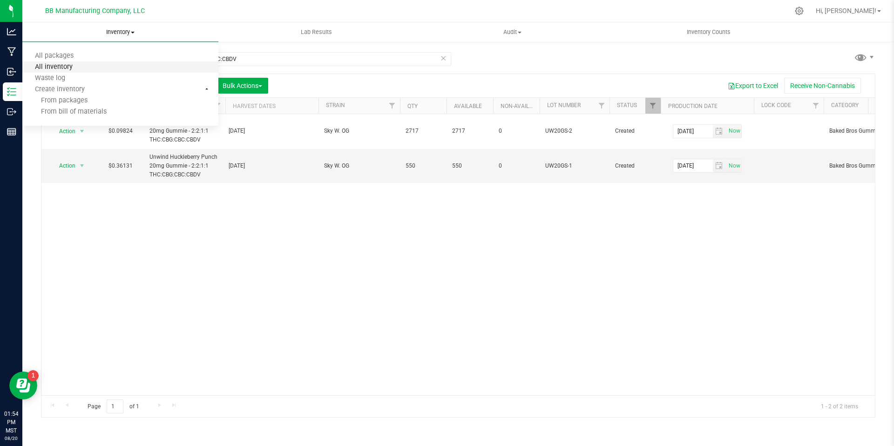
click at [59, 65] on span "All inventory" at bounding box center [53, 67] width 63 height 8
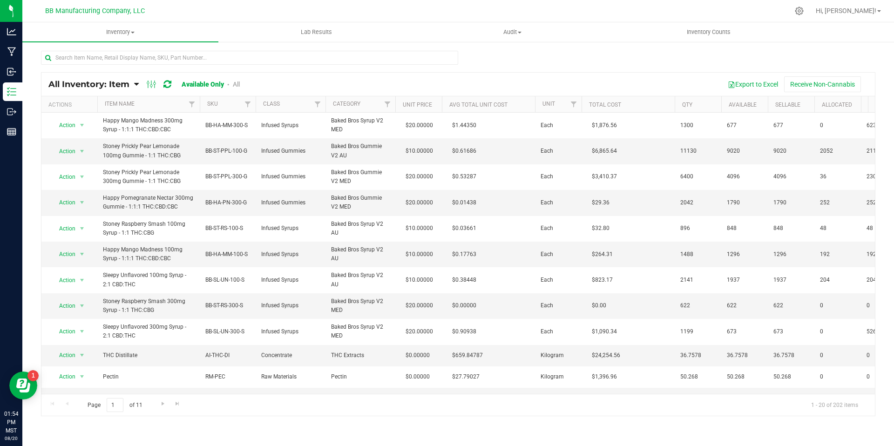
click at [126, 68] on div at bounding box center [249, 61] width 417 height 21
click at [126, 55] on input "text" at bounding box center [249, 58] width 417 height 14
type input "unwind"
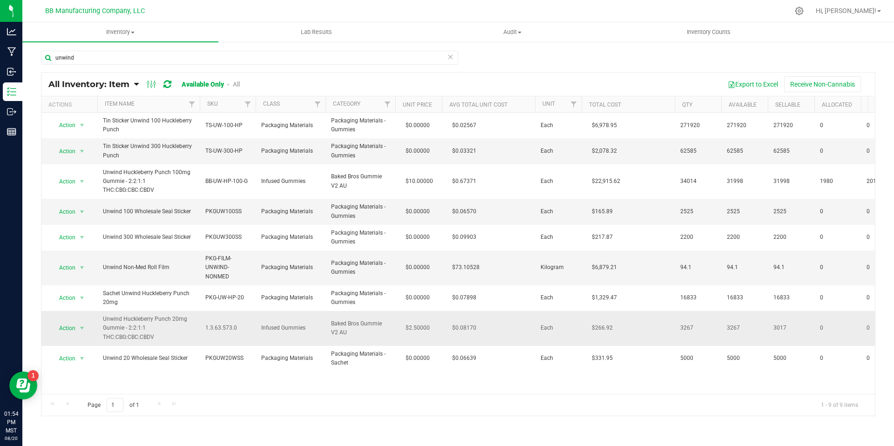
drag, startPoint x: 157, startPoint y: 338, endPoint x: 102, endPoint y: 318, distance: 57.7
click at [103, 318] on span "Unwind Huckleberry Punch 20mg Gummie - 2:2:1:1 THC:CBG:CBC:CBDV" at bounding box center [148, 328] width 91 height 27
click at [165, 338] on span "Unwind Huckleberry Punch 20mg Gummie - 2:2:1:1 THC:CBG:CBC:CBDV" at bounding box center [148, 328] width 91 height 27
drag, startPoint x: 155, startPoint y: 338, endPoint x: 97, endPoint y: 319, distance: 61.0
click at [97, 319] on td "Unwind Huckleberry Punch 20mg Gummie - 2:2:1:1 THC:CBG:CBC:CBDV" at bounding box center [148, 328] width 102 height 35
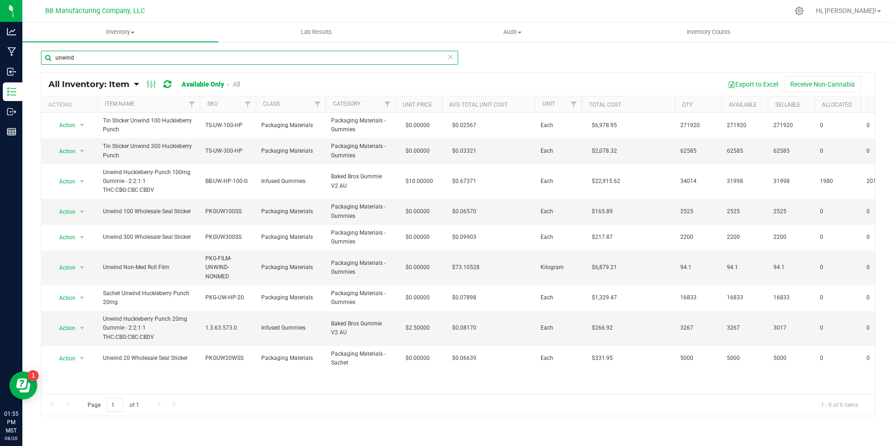
click at [188, 61] on input "unwind" at bounding box center [249, 58] width 417 height 14
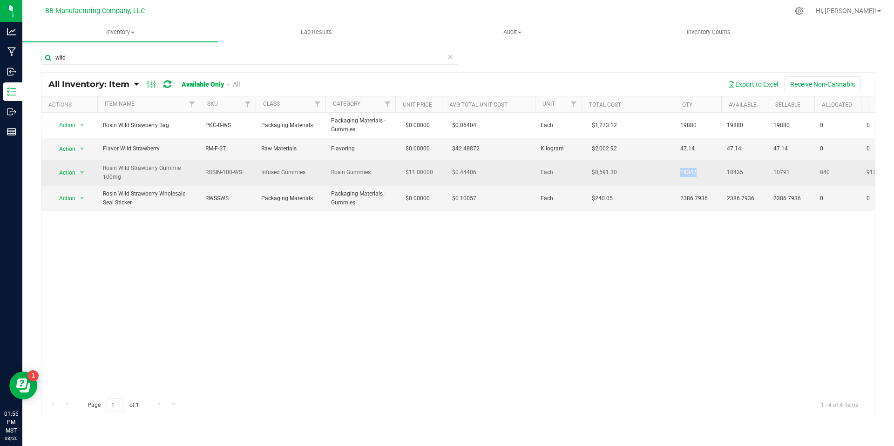
drag, startPoint x: 702, startPoint y: 172, endPoint x: 675, endPoint y: 172, distance: 26.5
click at [675, 172] on td "19347" at bounding box center [698, 173] width 47 height 26
drag, startPoint x: 749, startPoint y: 173, endPoint x: 716, endPoint y: 170, distance: 32.7
drag, startPoint x: 794, startPoint y: 172, endPoint x: 766, endPoint y: 169, distance: 28.0
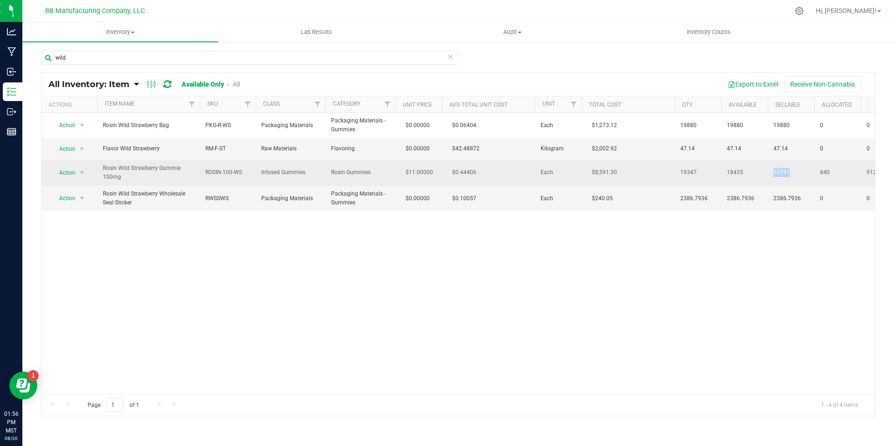
click at [796, 172] on span "10791" at bounding box center [790, 172] width 35 height 9
drag, startPoint x: 796, startPoint y: 172, endPoint x: 755, endPoint y: 168, distance: 41.6
drag, startPoint x: 699, startPoint y: 175, endPoint x: 674, endPoint y: 171, distance: 25.8
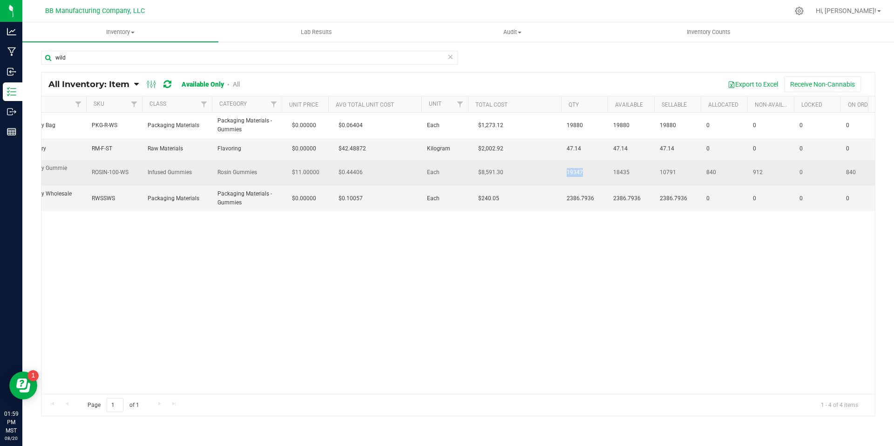
scroll to position [0, 181]
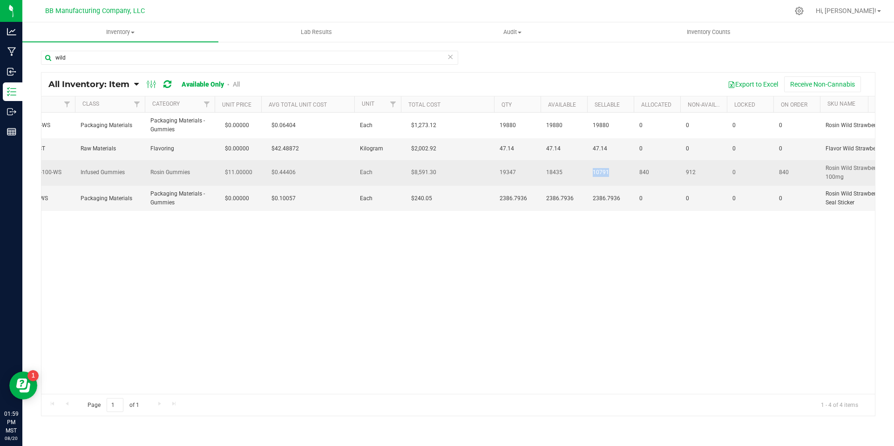
drag, startPoint x: 619, startPoint y: 170, endPoint x: 592, endPoint y: 171, distance: 27.0
click at [592, 171] on td "10791" at bounding box center [610, 173] width 47 height 26
click at [614, 173] on span "10791" at bounding box center [610, 172] width 35 height 9
drag, startPoint x: 614, startPoint y: 173, endPoint x: 579, endPoint y: 171, distance: 35.9
click at [579, 171] on tr "Action Action Global inventory View packages Rosin Wild Strawberry Gummie 100mg…" at bounding box center [792, 173] width 1862 height 26
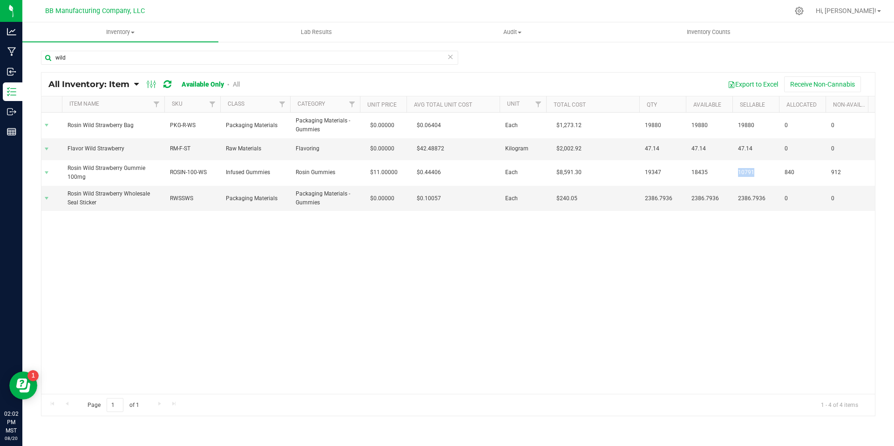
scroll to position [0, 51]
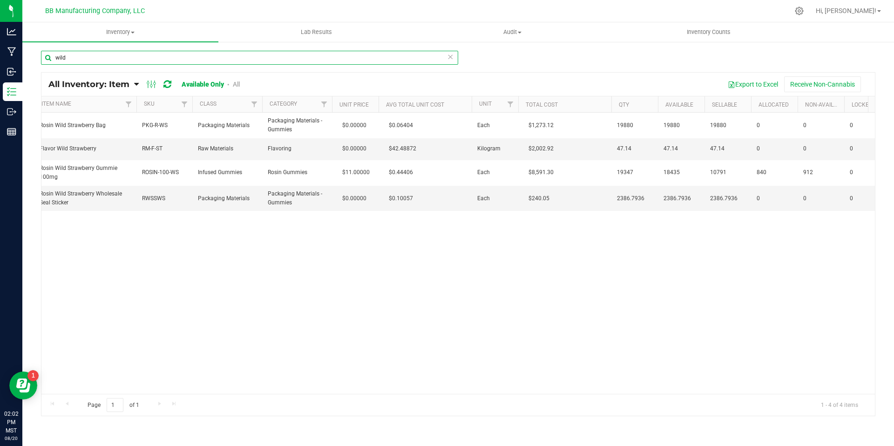
click at [89, 60] on input "wild" at bounding box center [249, 58] width 417 height 14
click at [135, 54] on input "wild" at bounding box center [249, 58] width 417 height 14
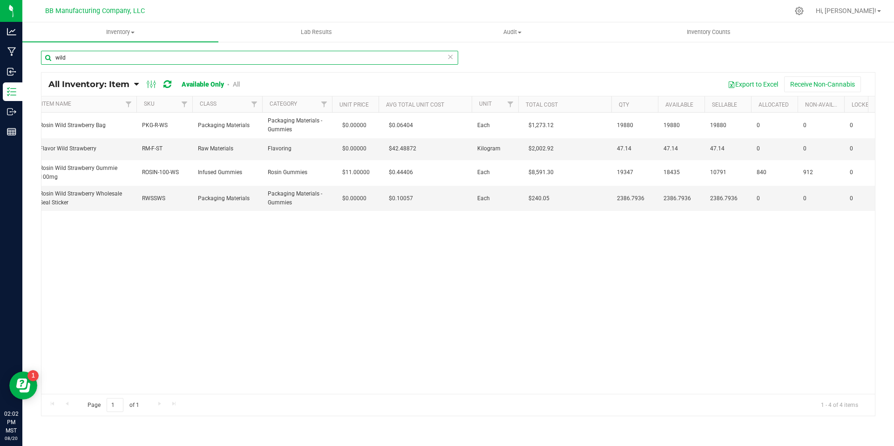
click at [135, 54] on input "wild" at bounding box center [249, 58] width 417 height 14
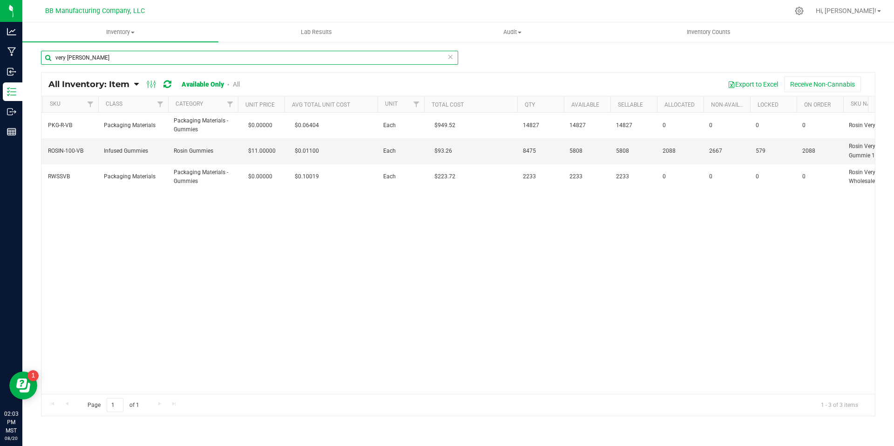
click at [139, 55] on input "very berry" at bounding box center [249, 58] width 417 height 14
type input "blood orange"
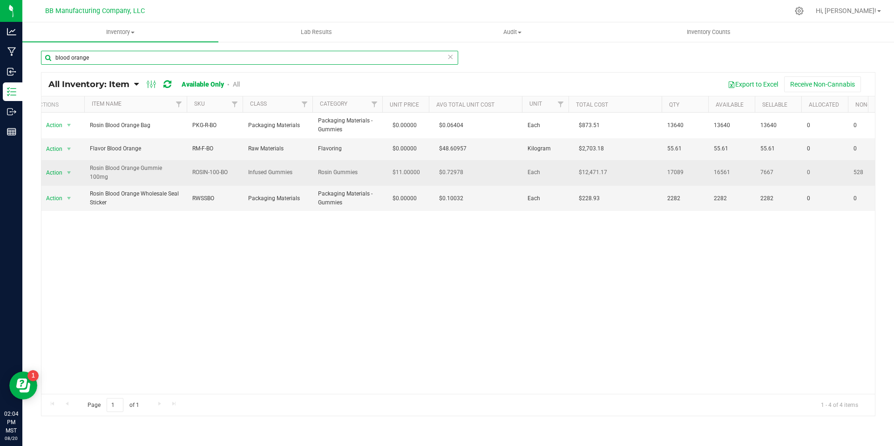
scroll to position [0, 14]
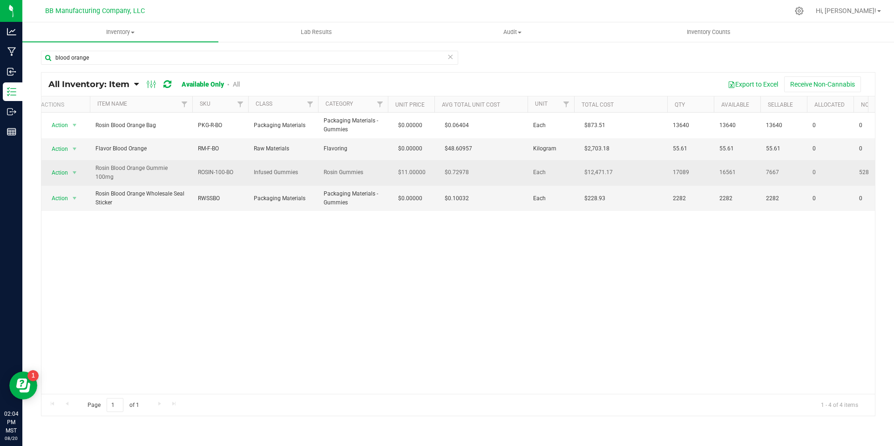
drag, startPoint x: 101, startPoint y: 169, endPoint x: 186, endPoint y: 171, distance: 84.3
click at [186, 171] on span "Rosin Blood Orange Gummie 100mg" at bounding box center [140, 173] width 91 height 18
drag, startPoint x: 743, startPoint y: 170, endPoint x: 717, endPoint y: 169, distance: 26.6
click at [717, 169] on td "16561" at bounding box center [737, 173] width 47 height 26
click at [777, 175] on td "7667" at bounding box center [783, 173] width 47 height 26
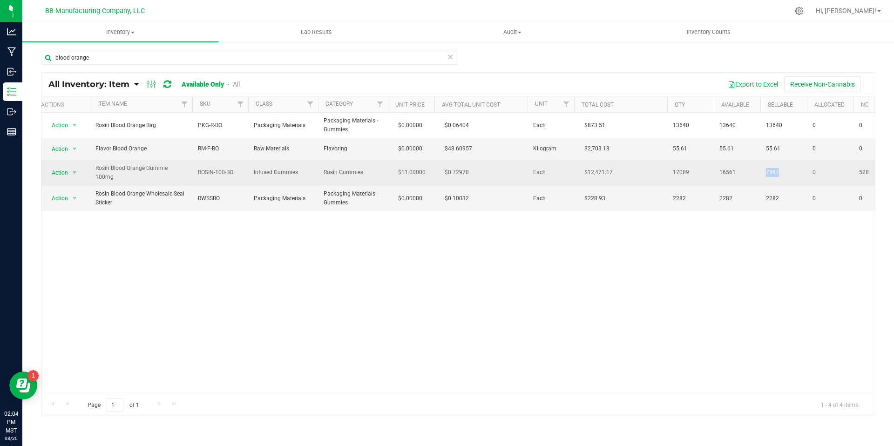
drag, startPoint x: 784, startPoint y: 169, endPoint x: 756, endPoint y: 168, distance: 28.0
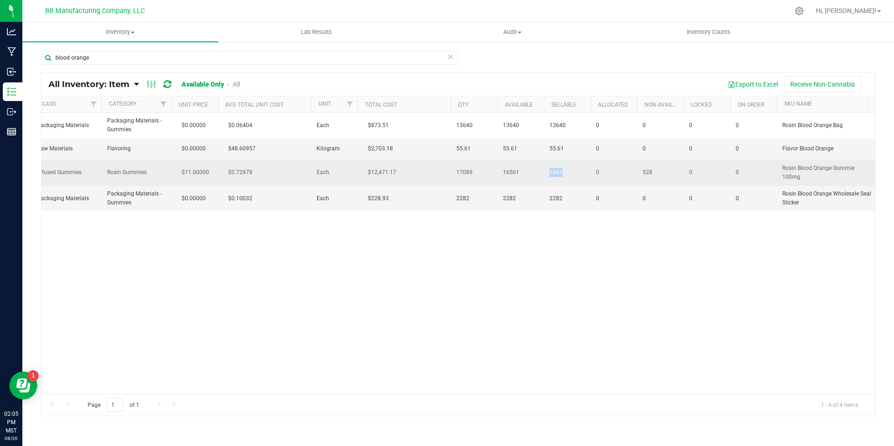
scroll to position [0, 222]
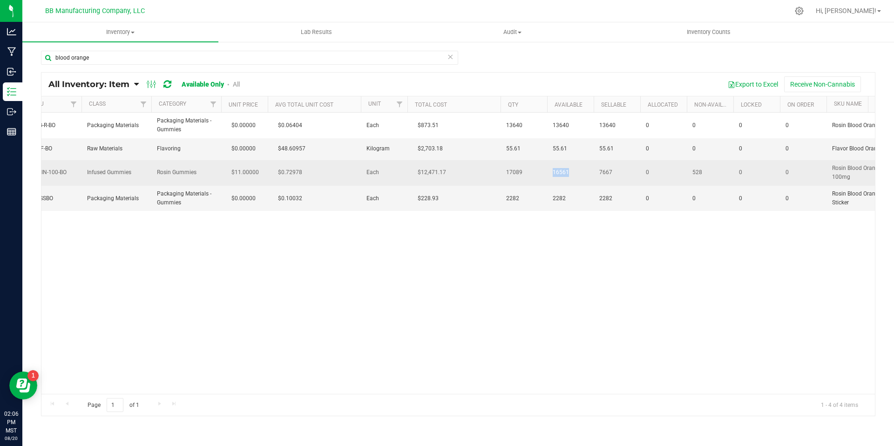
drag, startPoint x: 576, startPoint y: 173, endPoint x: 549, endPoint y: 174, distance: 27.0
click at [549, 174] on td "16561" at bounding box center [570, 173] width 47 height 26
click at [623, 169] on span "7667" at bounding box center [616, 172] width 35 height 9
drag, startPoint x: 619, startPoint y: 168, endPoint x: 596, endPoint y: 168, distance: 22.3
click at [596, 168] on td "7667" at bounding box center [617, 173] width 47 height 26
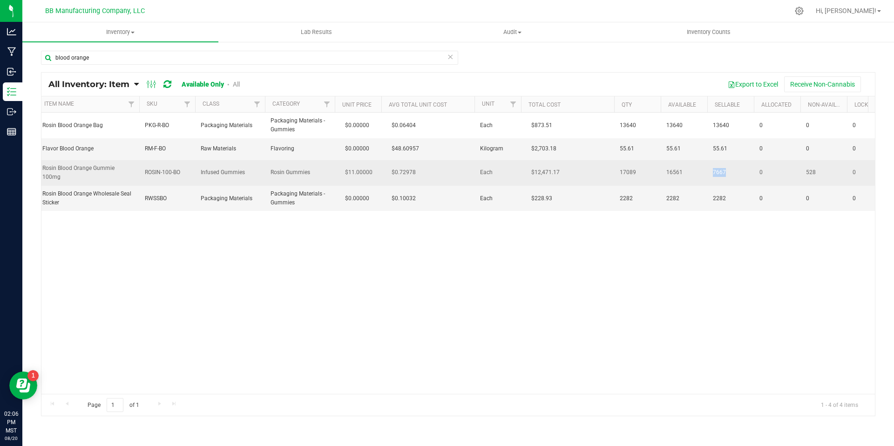
scroll to position [0, 27]
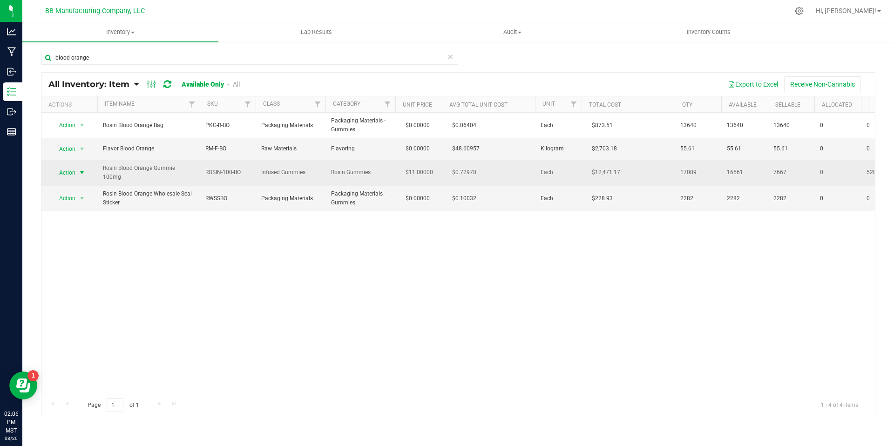
click at [67, 172] on span "Action" at bounding box center [63, 172] width 25 height 13
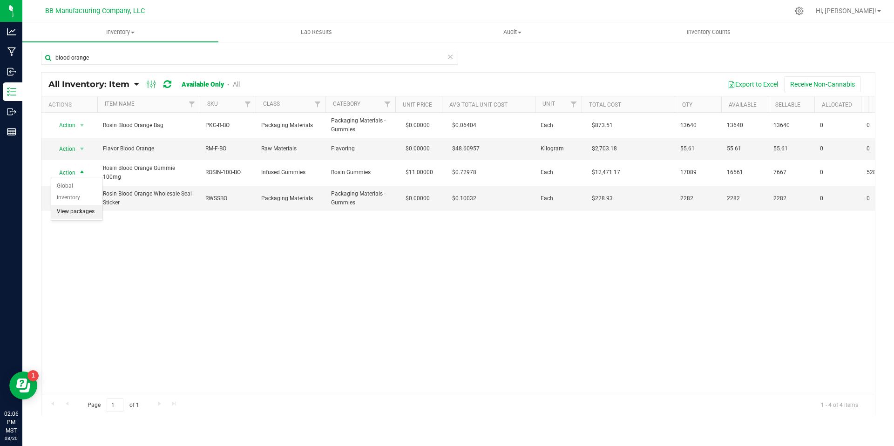
click at [69, 205] on li "View packages" at bounding box center [76, 212] width 51 height 14
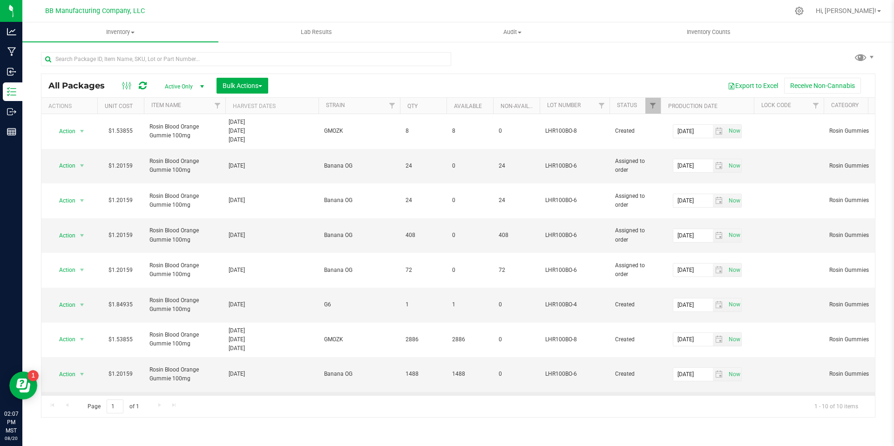
drag, startPoint x: 190, startPoint y: 349, endPoint x: 149, endPoint y: 345, distance: 41.1
click at [149, 400] on span "Rosin Blood Orange Gummie 100mg" at bounding box center [184, 409] width 70 height 18
click at [117, 31] on span "Inventory" at bounding box center [120, 32] width 196 height 8
click at [48, 65] on span "All inventory" at bounding box center [53, 67] width 63 height 8
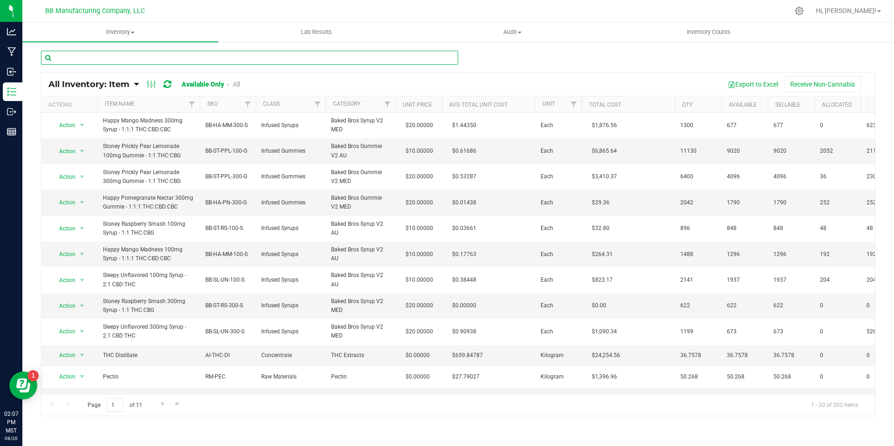
click at [71, 59] on input "text" at bounding box center [249, 58] width 417 height 14
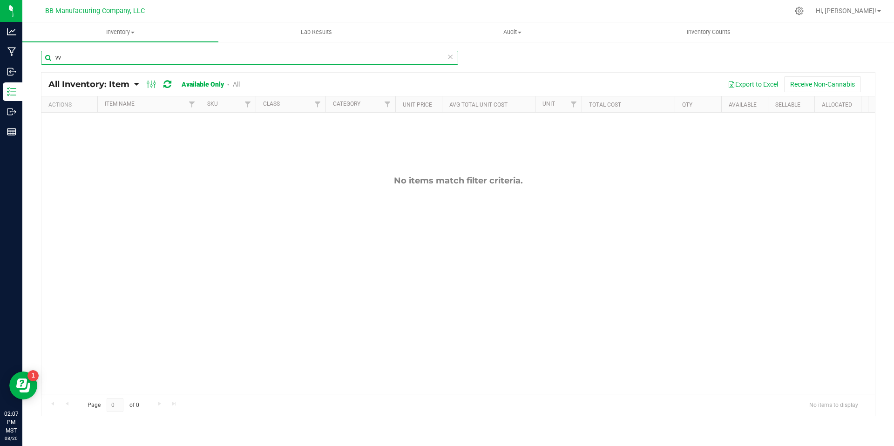
click at [87, 58] on input "vv" at bounding box center [249, 58] width 417 height 14
type input "v"
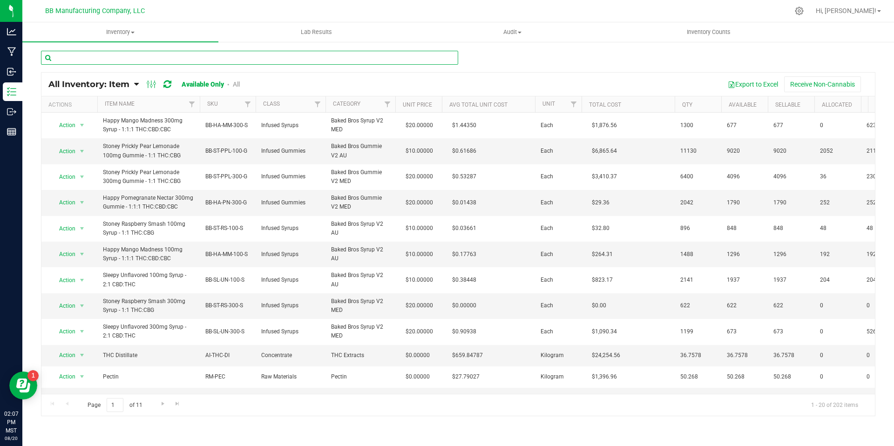
click at [59, 57] on input "text" at bounding box center [249, 58] width 417 height 14
paste input "Unwind Huckleberry Punch 20mg Gummie - 2:2:1:1 THC:CBG:CBC:CBDV"
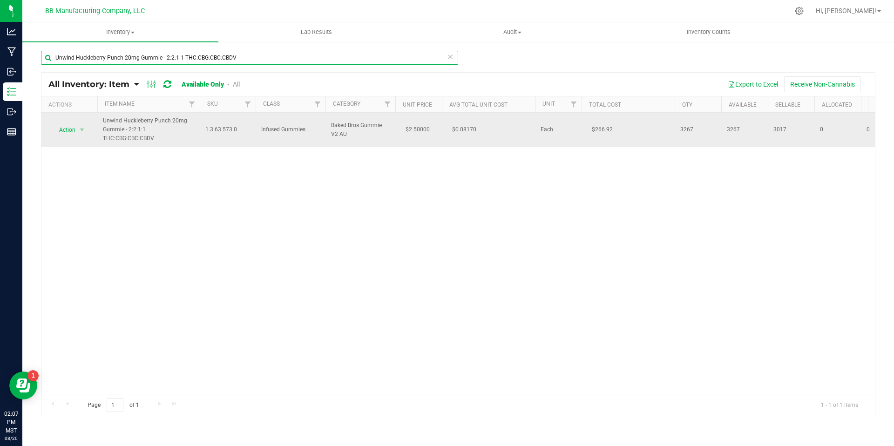
type input "Unwind Huckleberry Punch 20mg Gummie - 2:2:1:1 THC:CBG:CBC:CBDV"
drag, startPoint x: 698, startPoint y: 129, endPoint x: 683, endPoint y: 128, distance: 15.4
click at [683, 128] on span "3267" at bounding box center [697, 129] width 35 height 9
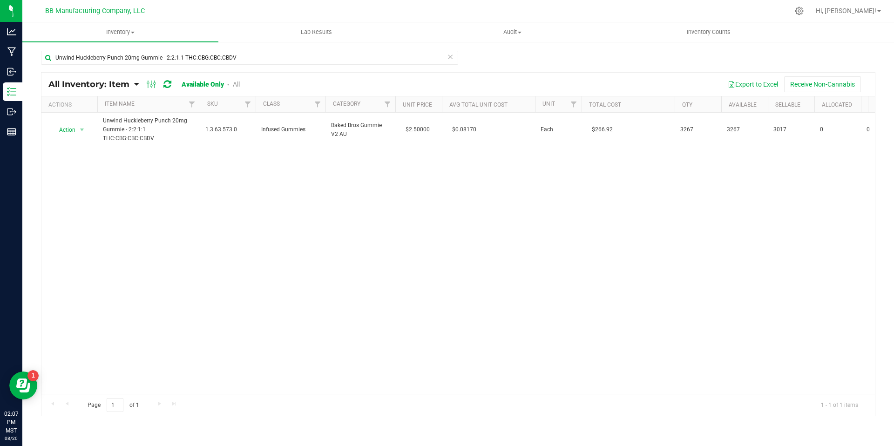
click at [449, 58] on icon at bounding box center [450, 56] width 7 height 11
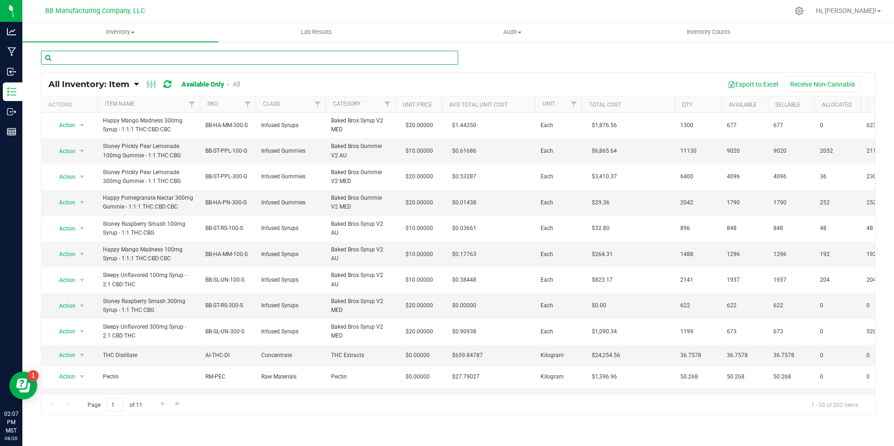
click at [149, 55] on input "text" at bounding box center [249, 58] width 417 height 14
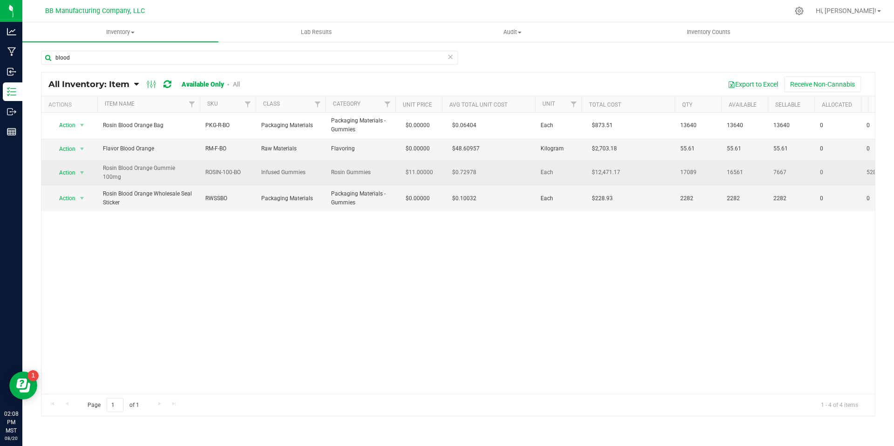
drag, startPoint x: 194, startPoint y: 170, endPoint x: 115, endPoint y: 164, distance: 79.4
click at [115, 164] on td "Rosin Blood Orange Gummie 100mg" at bounding box center [148, 173] width 102 height 26
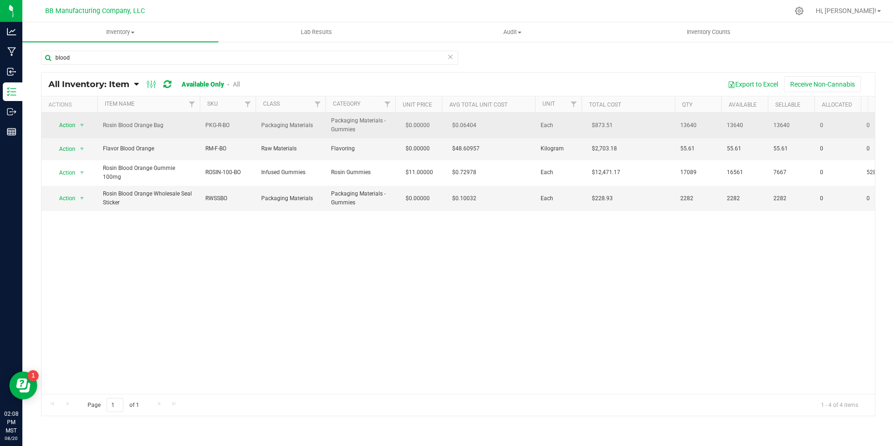
copy span "Rosin Blood Orange Gummie 100mg"
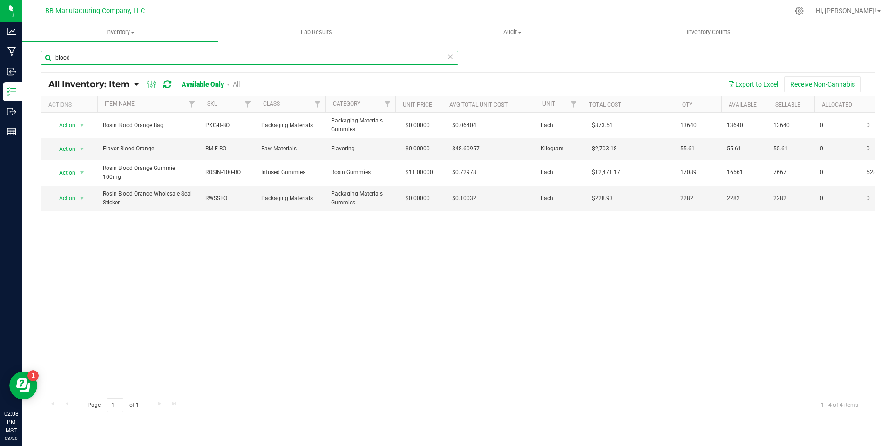
click at [83, 61] on input "blood" at bounding box center [249, 58] width 417 height 14
paste input "Rosin Blood Orange Gummie 100mg"
type input "Rosin Blood Orange Gummie 100mg"
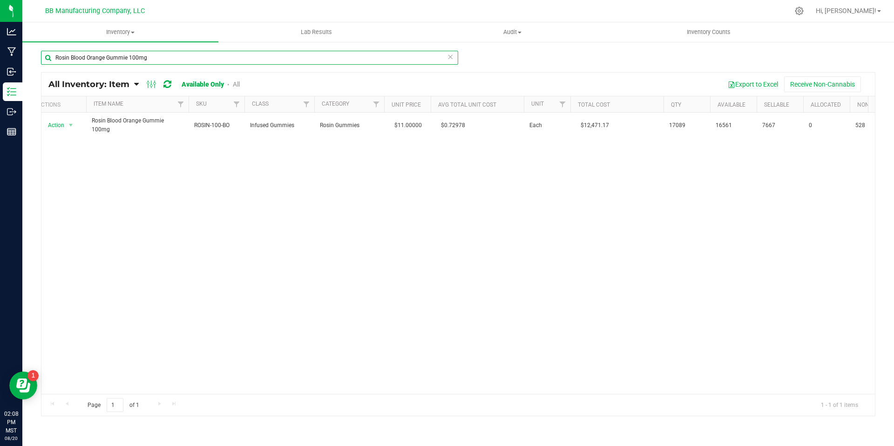
scroll to position [0, 13]
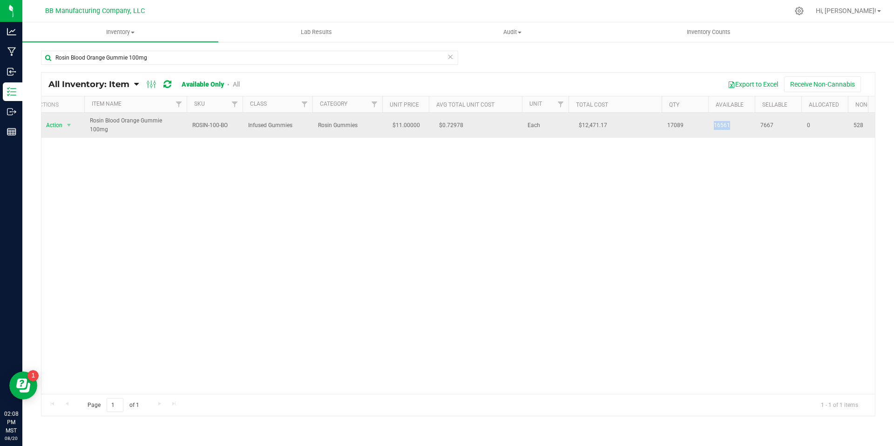
drag, startPoint x: 739, startPoint y: 121, endPoint x: 715, endPoint y: 122, distance: 24.2
click at [715, 122] on span "16561" at bounding box center [731, 125] width 35 height 9
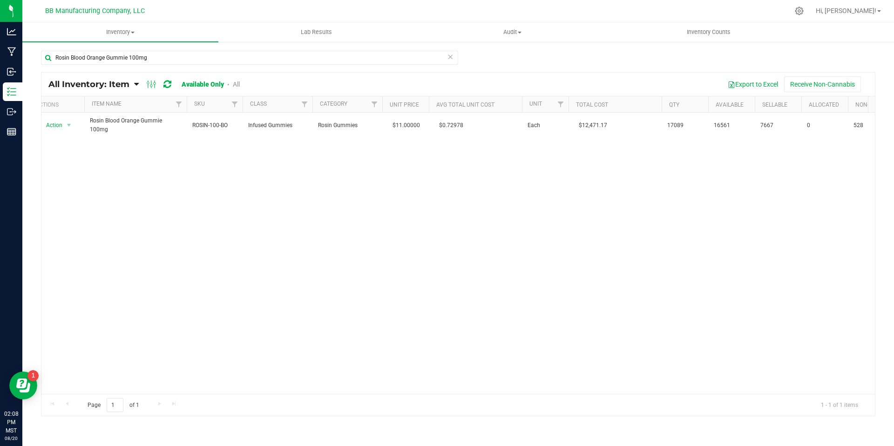
click at [748, 145] on div "Action Action Global inventory View packages Rosin Blood Orange Gummie 100mg RO…" at bounding box center [457, 253] width 833 height 281
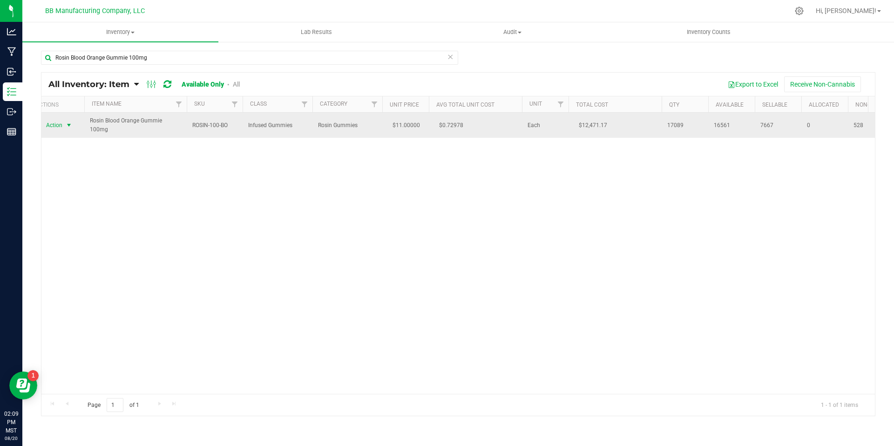
click at [64, 121] on span "select" at bounding box center [69, 125] width 12 height 13
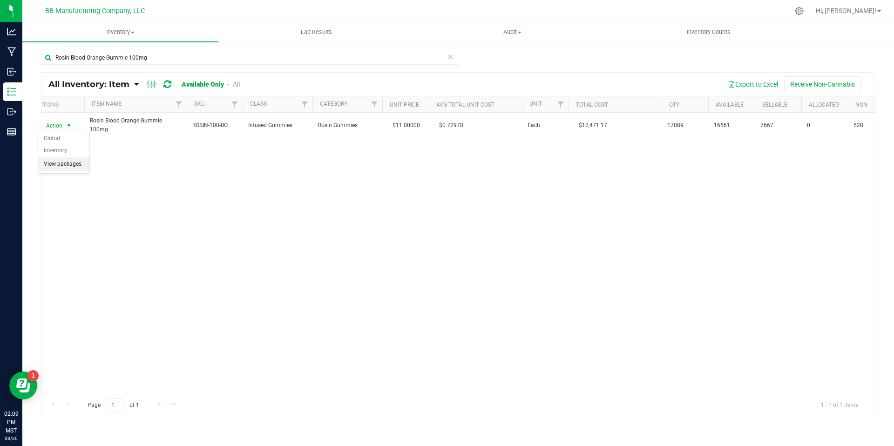
click at [64, 157] on li "View packages" at bounding box center [63, 164] width 51 height 14
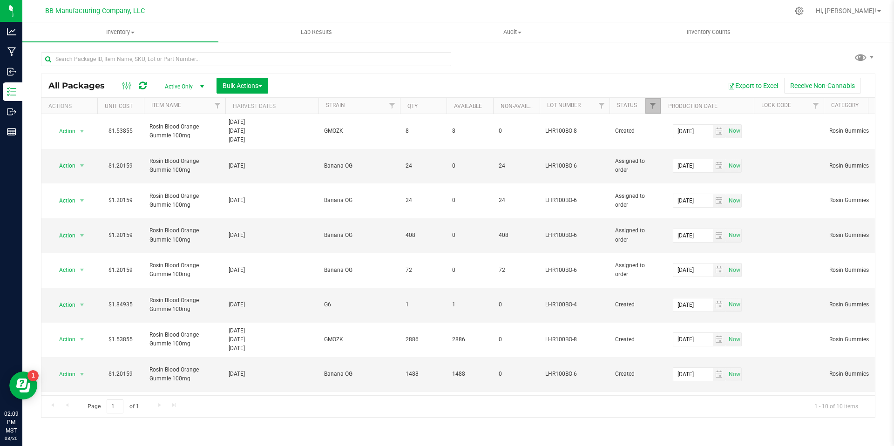
click at [657, 98] on link "Filter" at bounding box center [652, 106] width 15 height 16
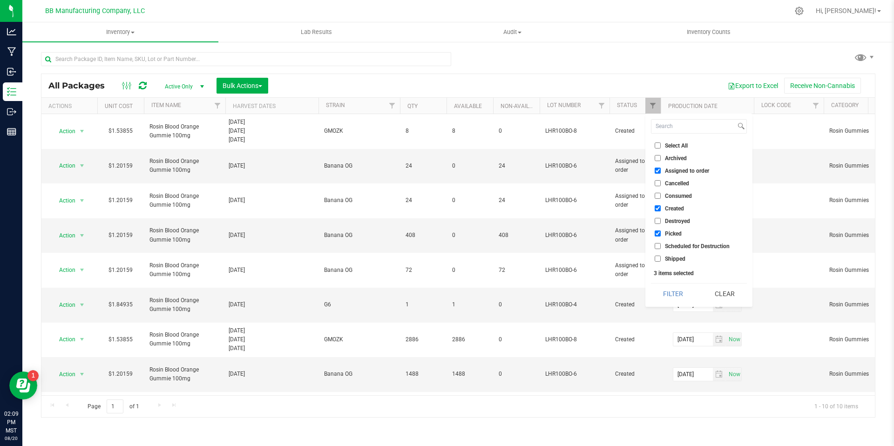
click at [658, 172] on input "Assigned to order" at bounding box center [658, 171] width 6 height 6
checkbox input "false"
click at [659, 235] on input "Picked" at bounding box center [658, 233] width 6 height 6
checkbox input "false"
click at [675, 290] on button "Filter" at bounding box center [673, 294] width 45 height 20
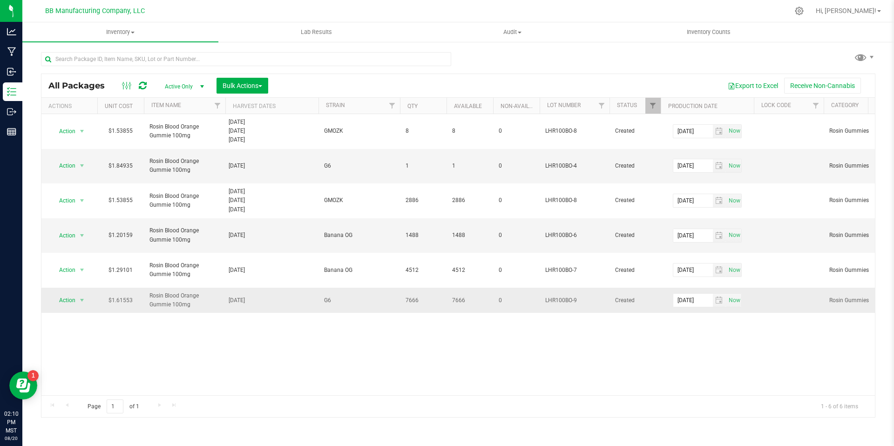
drag, startPoint x: 336, startPoint y: 269, endPoint x: 317, endPoint y: 268, distance: 18.2
click at [318, 288] on td "G6" at bounding box center [358, 300] width 81 height 25
click at [339, 162] on span "G6" at bounding box center [359, 166] width 70 height 9
click at [261, 82] on span "Bulk Actions" at bounding box center [243, 85] width 40 height 7
click at [254, 156] on span "Lock/Unlock packages" at bounding box center [254, 157] width 64 height 7
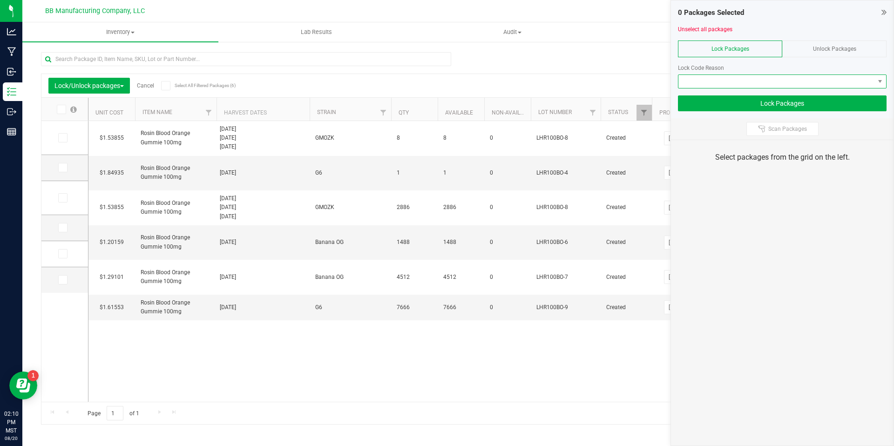
click at [758, 80] on span at bounding box center [776, 81] width 196 height 13
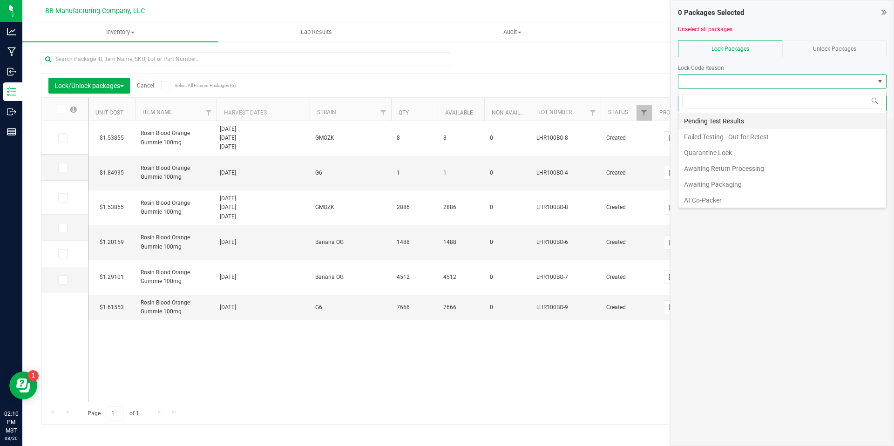
click at [720, 122] on li "Pending Test Results" at bounding box center [782, 121] width 208 height 16
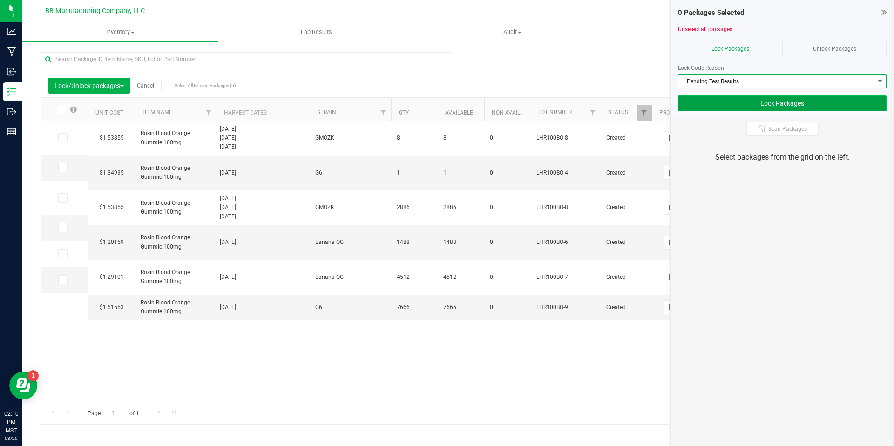
click at [738, 102] on button "Lock Packages" at bounding box center [782, 103] width 209 height 16
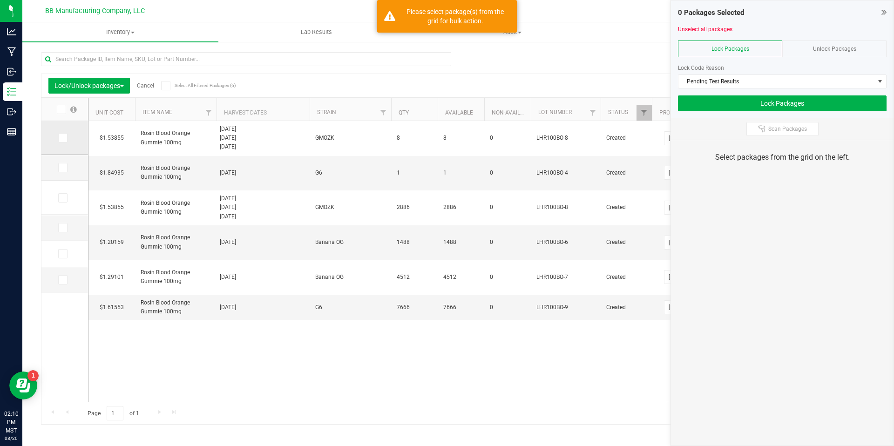
click at [61, 141] on span at bounding box center [62, 137] width 9 height 9
click at [0, 0] on input "checkbox" at bounding box center [0, 0] width 0 height 0
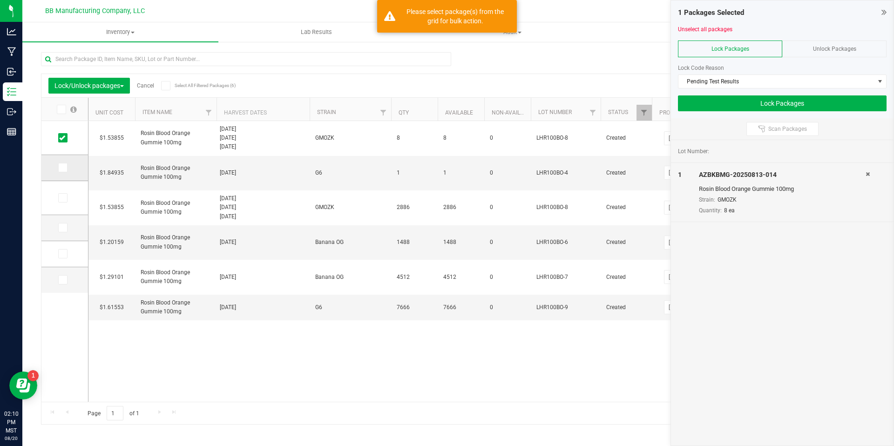
click at [61, 168] on icon at bounding box center [62, 168] width 6 height 0
click at [0, 0] on input "checkbox" at bounding box center [0, 0] width 0 height 0
click at [63, 198] on icon at bounding box center [62, 198] width 6 height 0
click at [0, 0] on input "checkbox" at bounding box center [0, 0] width 0 height 0
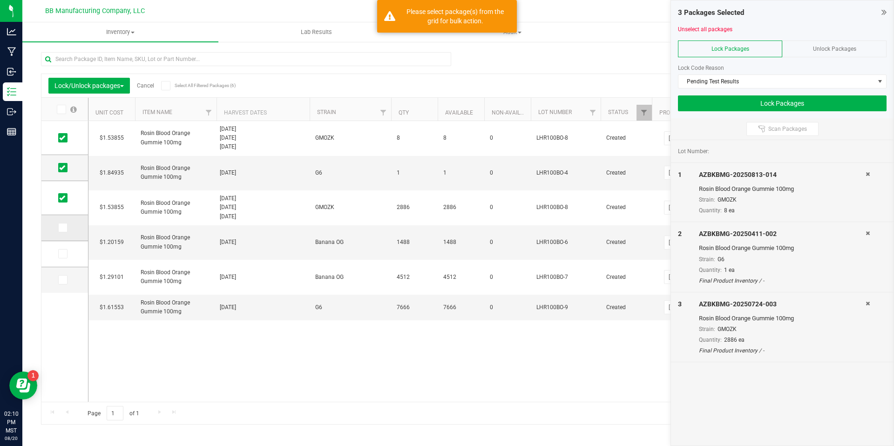
click at [63, 228] on icon at bounding box center [62, 228] width 6 height 0
click at [0, 0] on input "checkbox" at bounding box center [0, 0] width 0 height 0
click at [66, 260] on td at bounding box center [64, 254] width 47 height 26
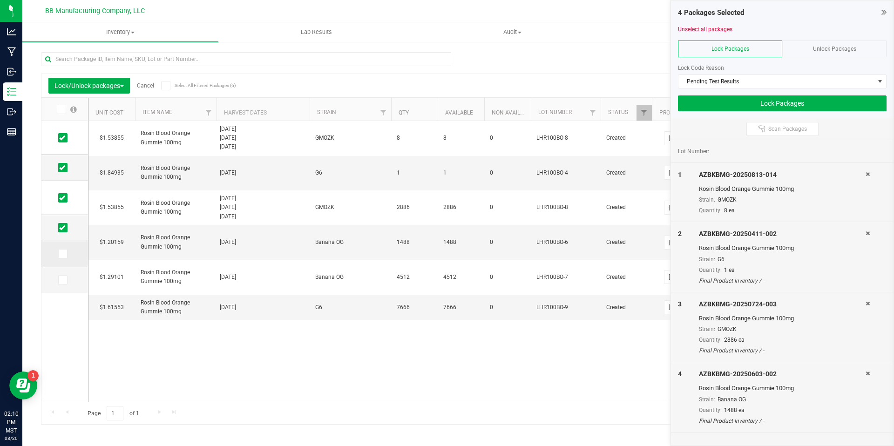
click at [63, 254] on icon at bounding box center [62, 254] width 6 height 0
click at [0, 0] on input "checkbox" at bounding box center [0, 0] width 0 height 0
click at [67, 281] on span at bounding box center [62, 279] width 9 height 9
click at [0, 0] on input "checkbox" at bounding box center [0, 0] width 0 height 0
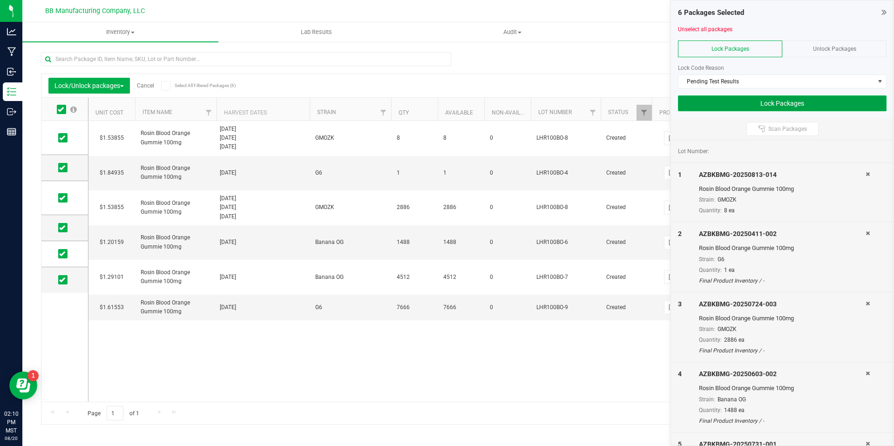
click at [783, 99] on button "Lock Packages" at bounding box center [782, 103] width 209 height 16
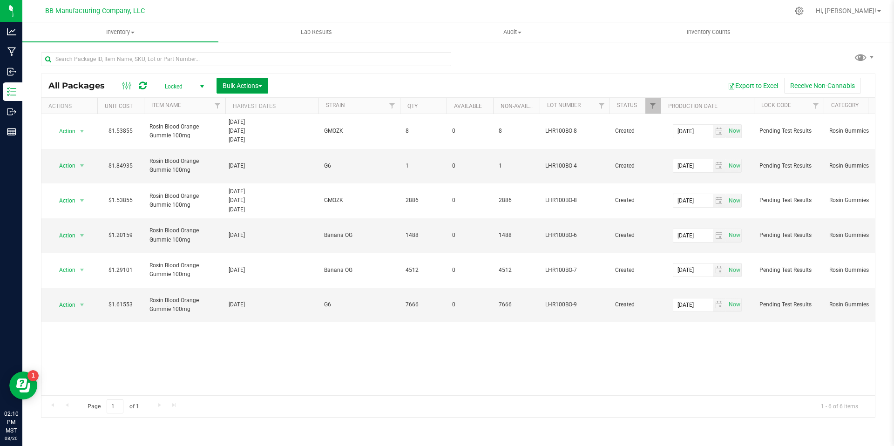
click at [247, 85] on span "Bulk Actions" at bounding box center [243, 85] width 40 height 7
click at [246, 154] on span "Lock/Unlock packages" at bounding box center [254, 157] width 64 height 7
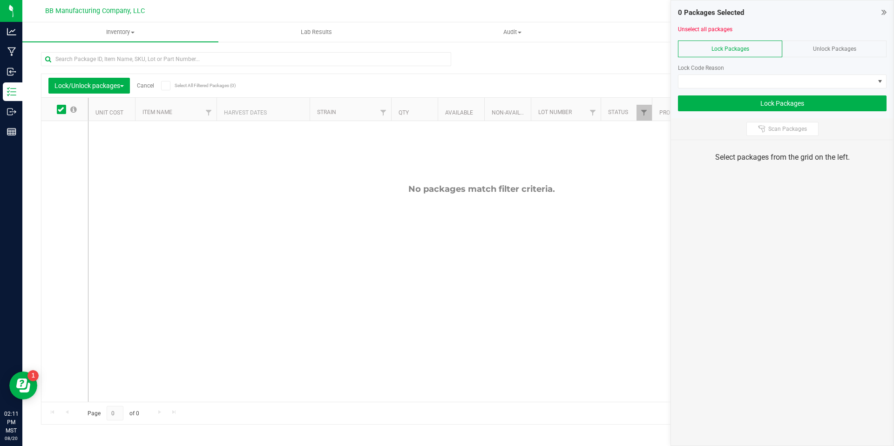
click at [826, 56] on div "Unlock Packages" at bounding box center [834, 49] width 104 height 17
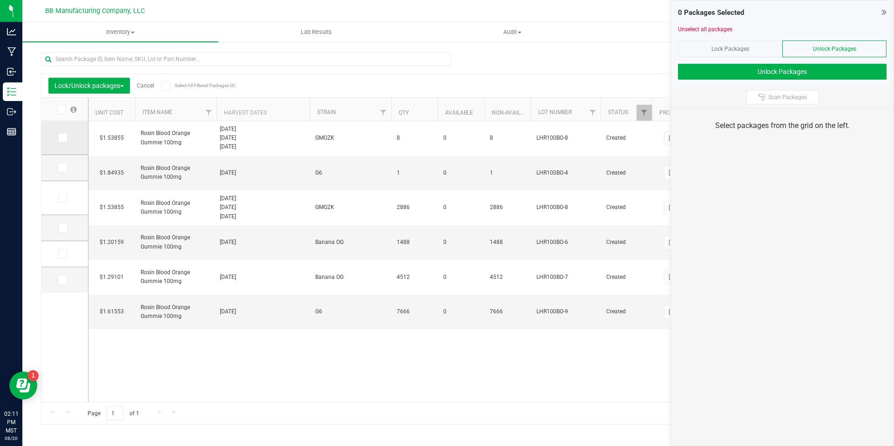
click at [58, 138] on label at bounding box center [65, 137] width 14 height 9
click at [0, 0] on input "checkbox" at bounding box center [0, 0] width 0 height 0
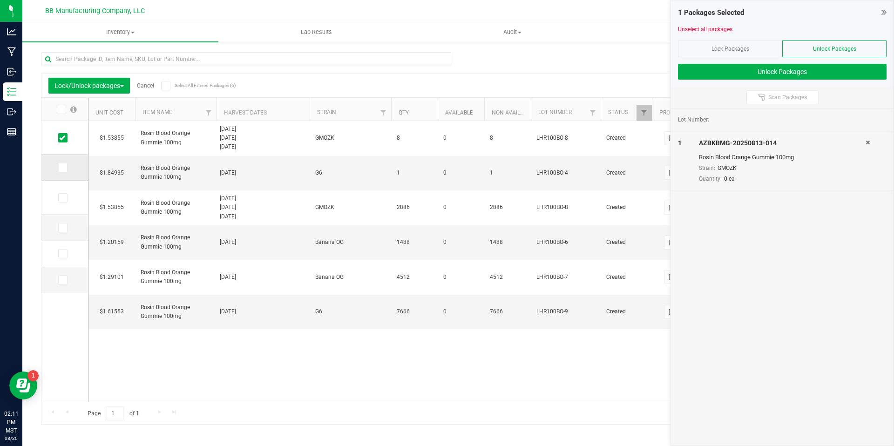
click at [58, 167] on label at bounding box center [65, 167] width 14 height 9
click at [0, 0] on input "checkbox" at bounding box center [0, 0] width 0 height 0
click at [62, 198] on icon at bounding box center [62, 198] width 6 height 0
click at [0, 0] on input "checkbox" at bounding box center [0, 0] width 0 height 0
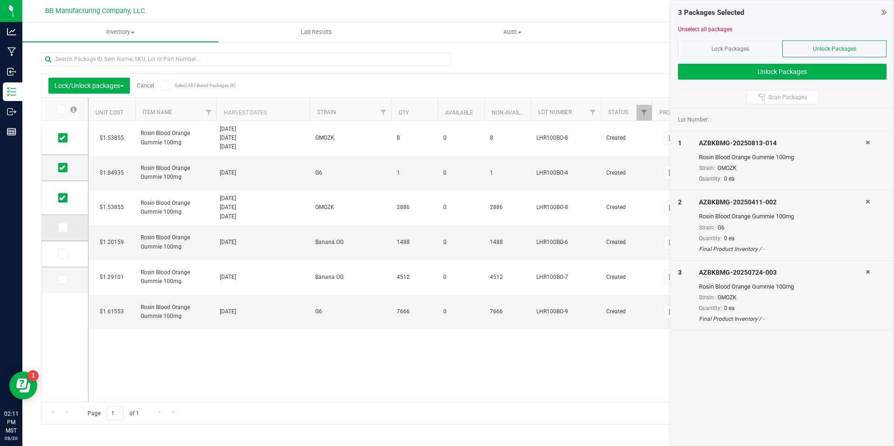
click at [65, 234] on td at bounding box center [64, 228] width 47 height 26
click at [65, 231] on span at bounding box center [62, 227] width 9 height 9
click at [0, 0] on input "checkbox" at bounding box center [0, 0] width 0 height 0
click at [64, 254] on icon at bounding box center [62, 254] width 6 height 0
click at [0, 0] on input "checkbox" at bounding box center [0, 0] width 0 height 0
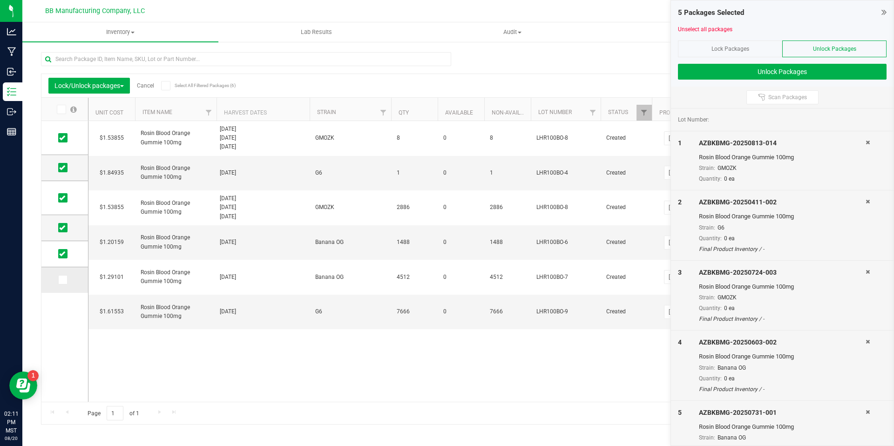
click at [66, 282] on span at bounding box center [62, 279] width 9 height 9
click at [0, 0] on input "checkbox" at bounding box center [0, 0] width 0 height 0
click at [738, 79] on div "6 Packages Selected Unselect all packages Lock Packages Unlock Packages Unlock …" at bounding box center [782, 43] width 223 height 86
click at [743, 71] on button "Unlock Packages" at bounding box center [782, 72] width 209 height 16
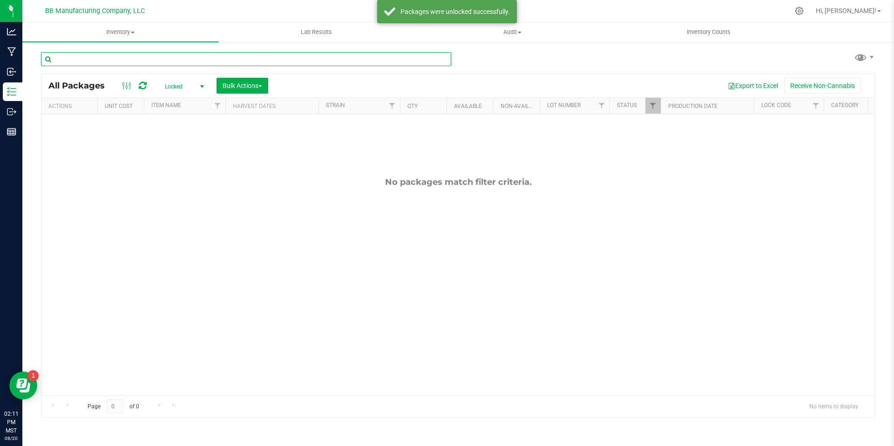
click at [181, 63] on input "text" at bounding box center [246, 59] width 410 height 14
click at [98, 62] on input "text" at bounding box center [246, 59] width 410 height 14
type input "blood orange"
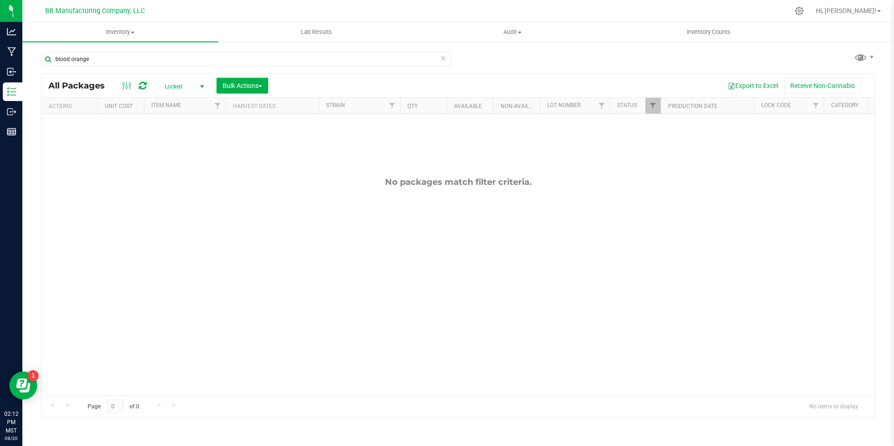
click at [22, 96] on div "blood orange All Packages Locked Active Only Lab Samples Locked All Bulk Action…" at bounding box center [457, 183] width 871 height 284
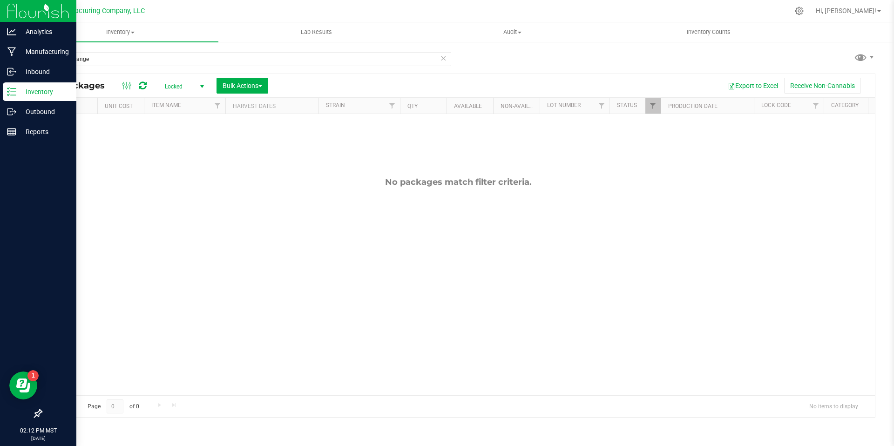
click at [18, 93] on p "Inventory" at bounding box center [44, 91] width 56 height 11
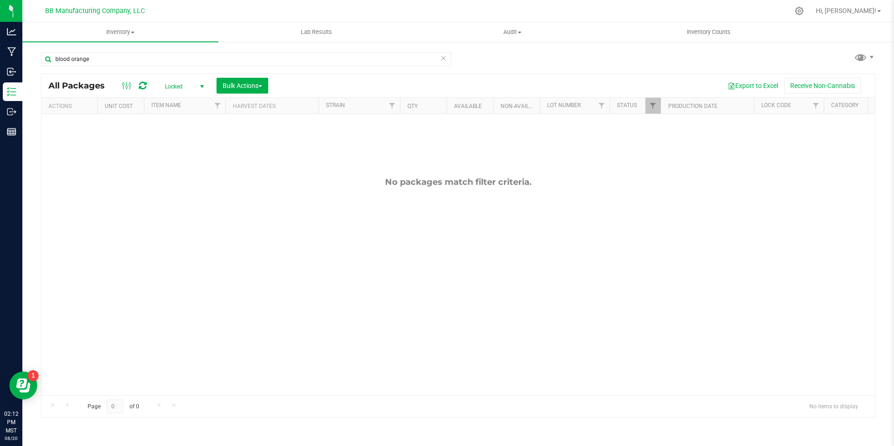
click at [259, 76] on div "All Packages Locked Active Only Lab Samples Locked All Bulk Actions Add to manu…" at bounding box center [457, 85] width 833 height 23
click at [258, 81] on button "Bulk Actions" at bounding box center [242, 86] width 52 height 16
drag, startPoint x: 345, startPoint y: 85, endPoint x: 380, endPoint y: 87, distance: 34.9
click at [346, 85] on div "Export to Excel Receive Non-Cannabis" at bounding box center [571, 86] width 593 height 16
click at [654, 108] on span "Filter" at bounding box center [652, 105] width 7 height 7
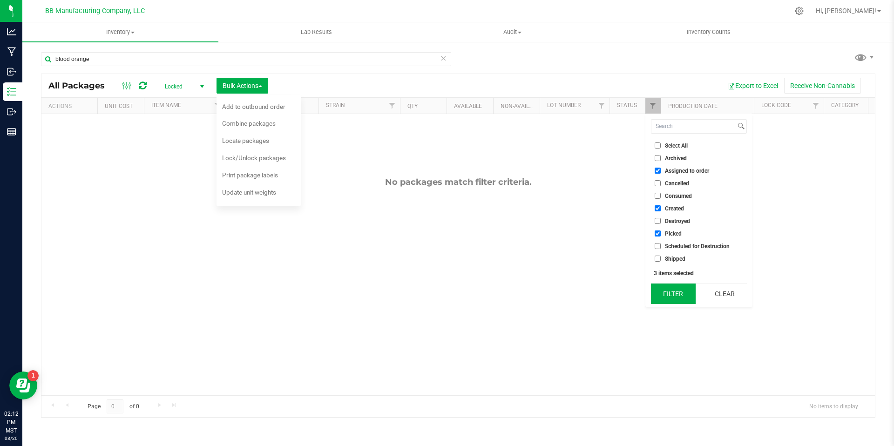
click at [686, 297] on button "Filter" at bounding box center [673, 294] width 45 height 20
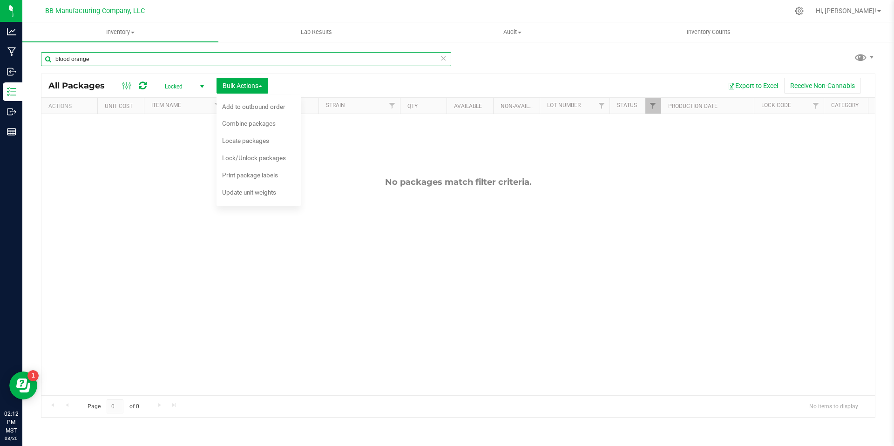
click at [233, 61] on input "blood orange" at bounding box center [246, 59] width 410 height 14
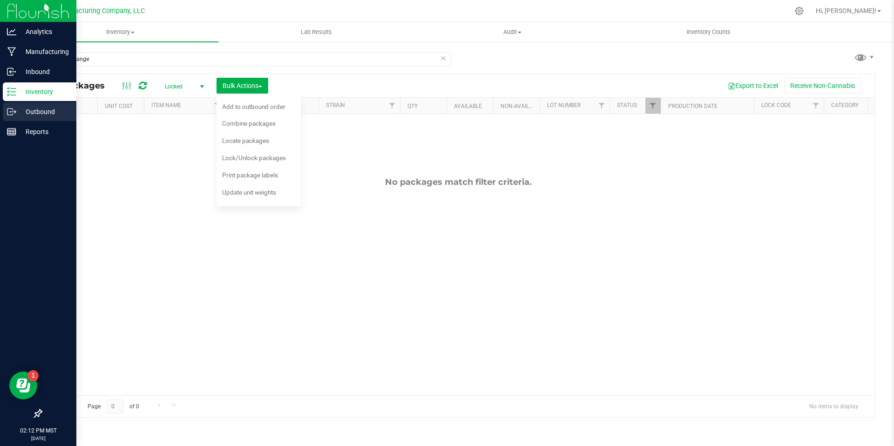
click at [14, 112] on line at bounding box center [13, 112] width 5 height 0
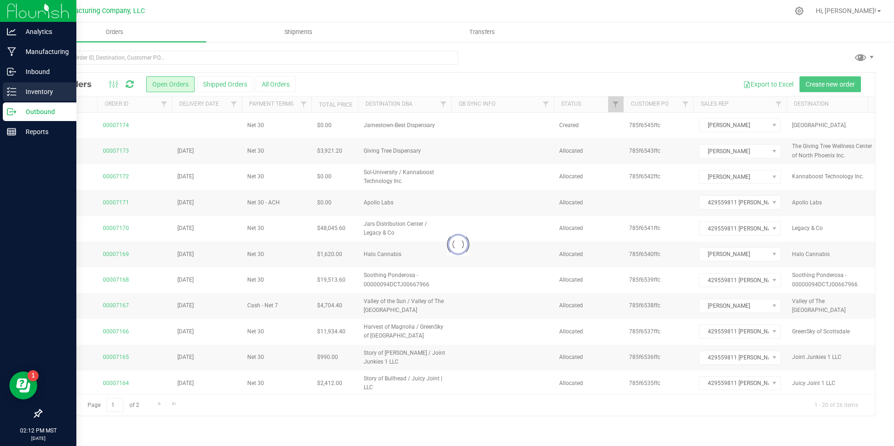
click at [47, 91] on p "Inventory" at bounding box center [44, 91] width 56 height 11
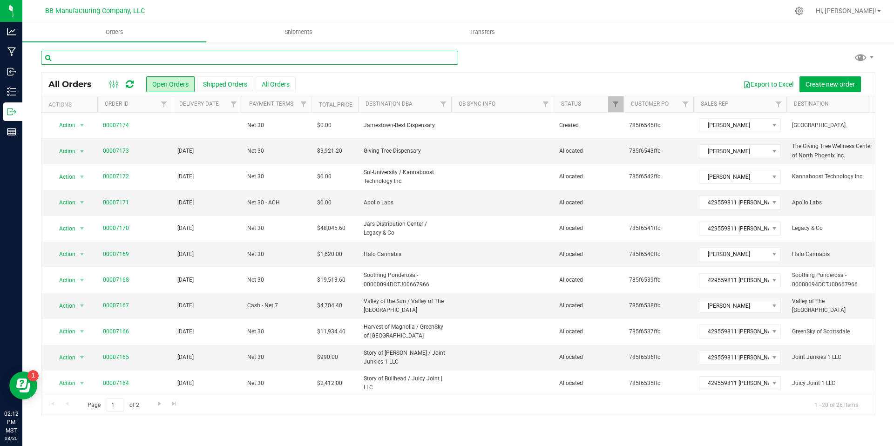
click at [106, 63] on input "text" at bounding box center [249, 58] width 417 height 14
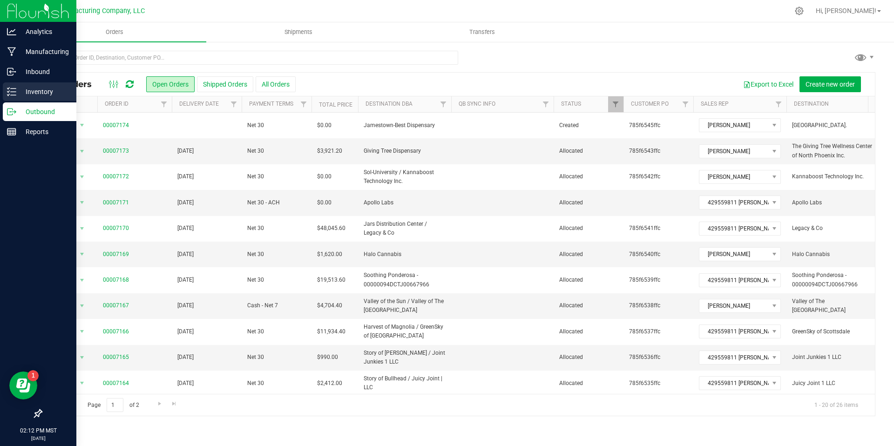
click at [23, 88] on p "Inventory" at bounding box center [44, 91] width 56 height 11
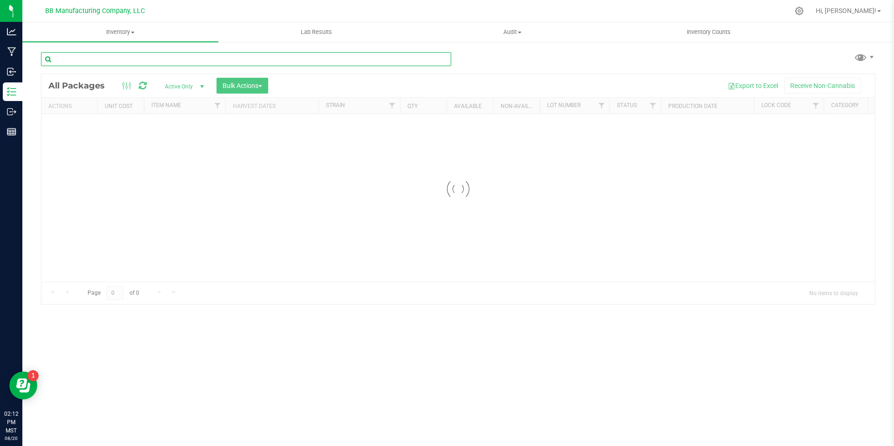
click at [112, 55] on input "text" at bounding box center [246, 59] width 410 height 14
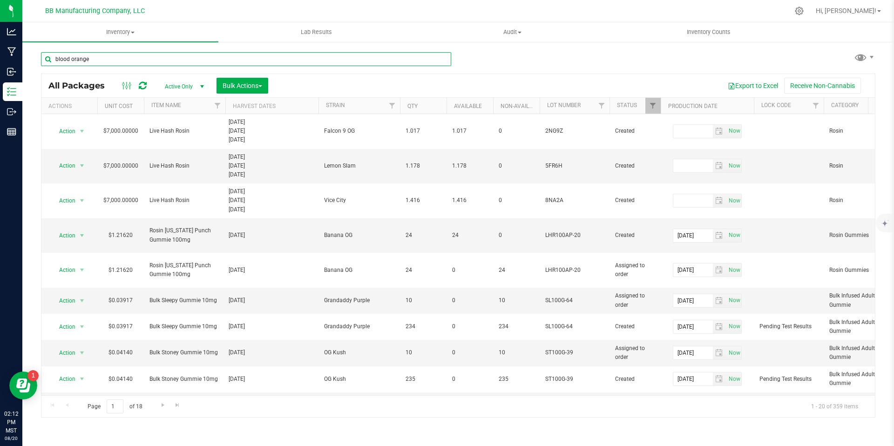
type input "blood orange"
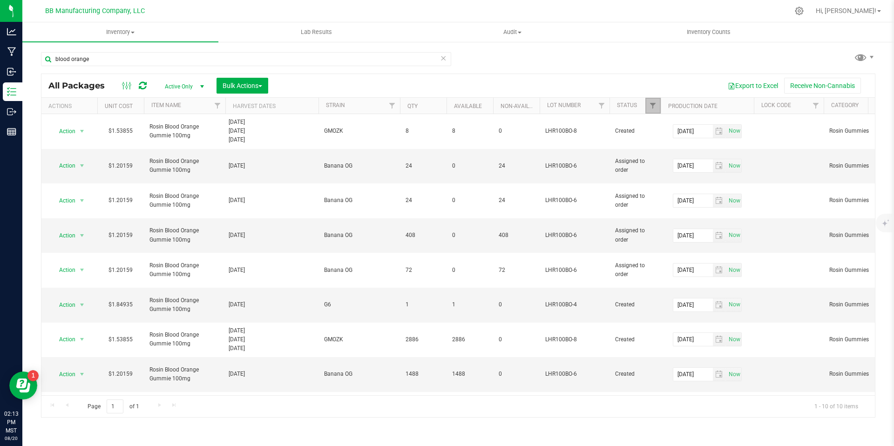
click at [648, 113] on link "Filter" at bounding box center [652, 106] width 15 height 16
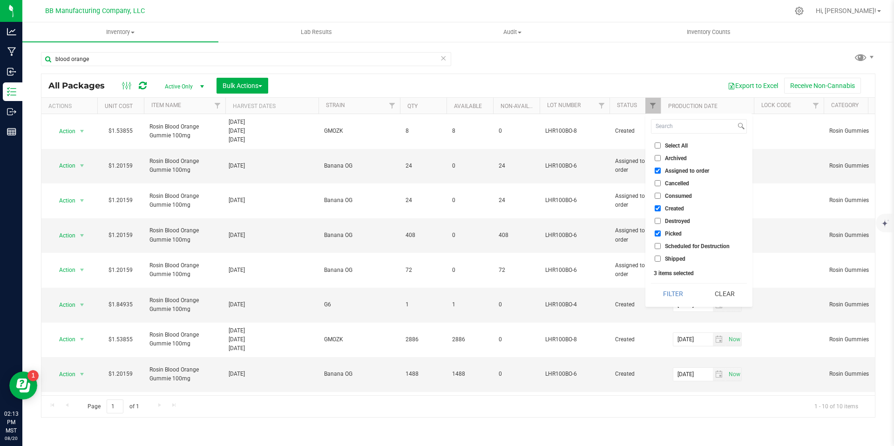
click at [661, 170] on label "Assigned to order" at bounding box center [682, 171] width 54 height 6
click at [661, 170] on input "Assigned to order" at bounding box center [658, 171] width 6 height 6
checkbox input "false"
click at [660, 233] on input "Picked" at bounding box center [658, 233] width 6 height 6
checkbox input "false"
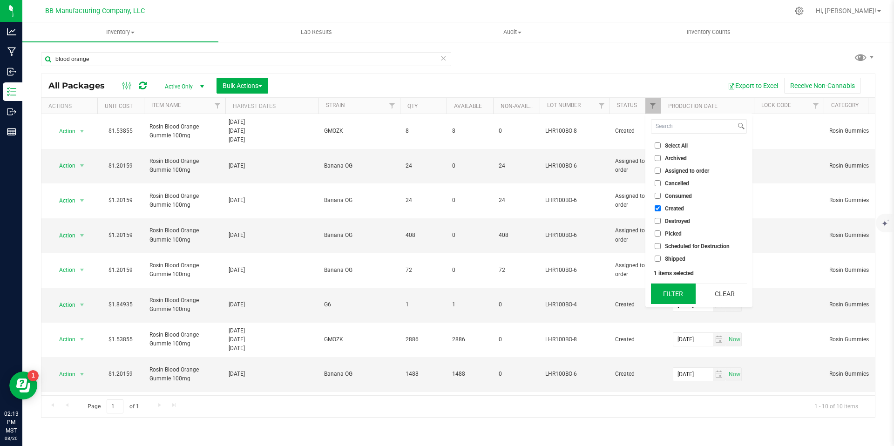
click at [667, 284] on button "Filter" at bounding box center [673, 294] width 45 height 20
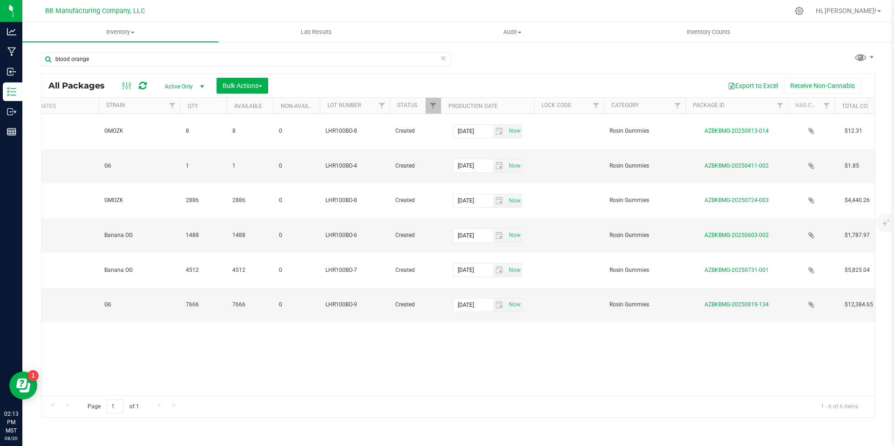
scroll to position [0, 237]
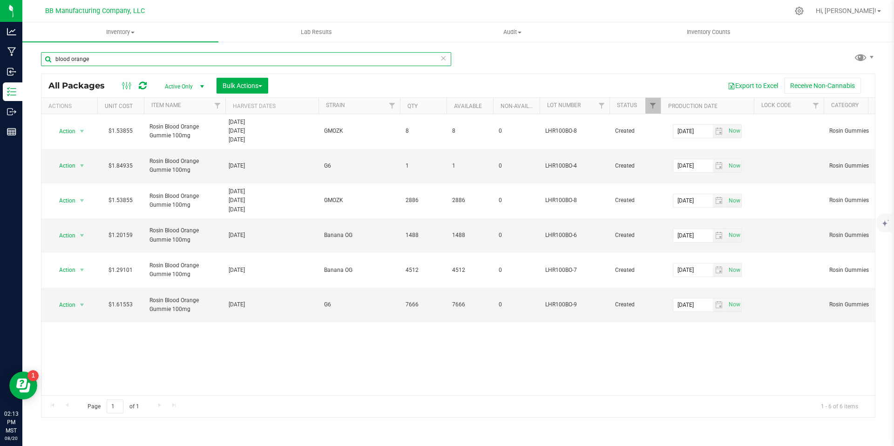
click at [154, 58] on input "blood orange" at bounding box center [246, 59] width 410 height 14
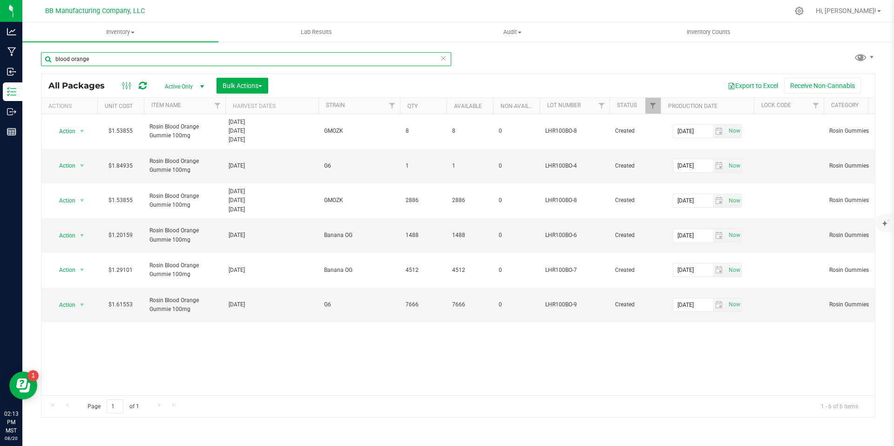
click at [154, 58] on input "blood orange" at bounding box center [246, 59] width 410 height 14
type input "arizona punch"
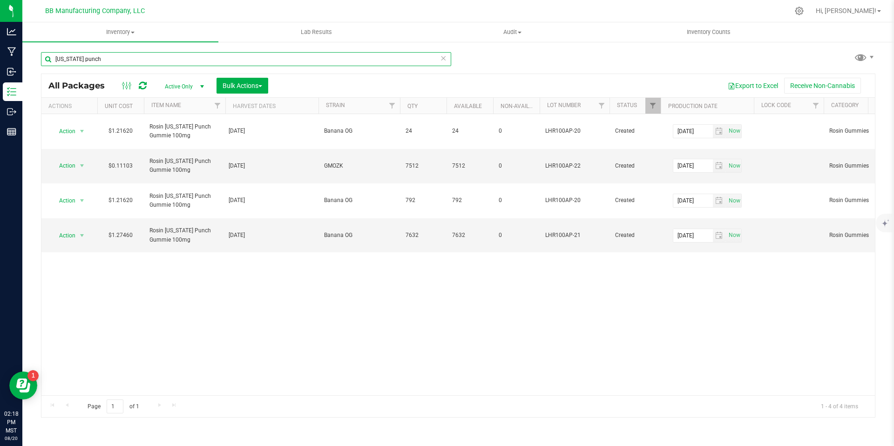
click at [450, 60] on input "arizona punch" at bounding box center [246, 59] width 410 height 14
click at [447, 61] on input "arizona punch" at bounding box center [246, 59] width 410 height 14
click at [444, 59] on icon at bounding box center [443, 57] width 7 height 11
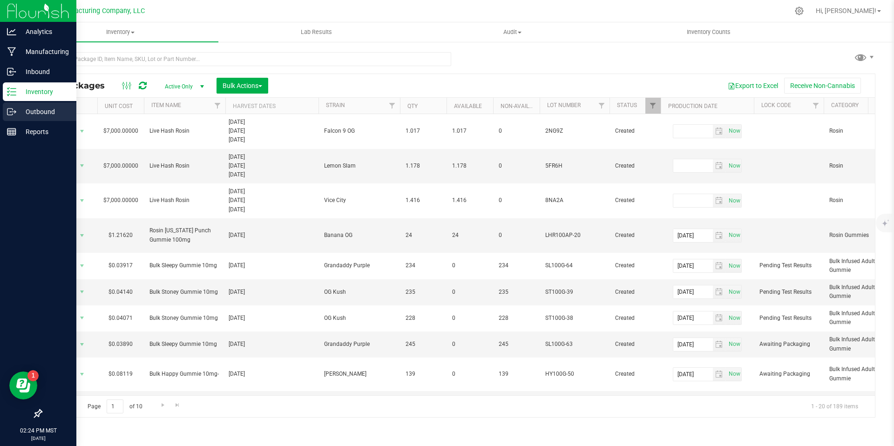
click at [11, 116] on icon at bounding box center [11, 111] width 9 height 9
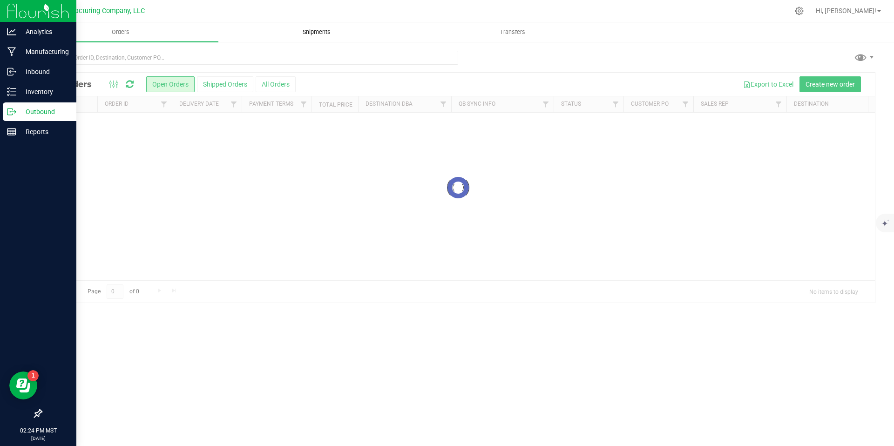
click at [310, 40] on uib-tab-heading "Shipments" at bounding box center [316, 32] width 195 height 19
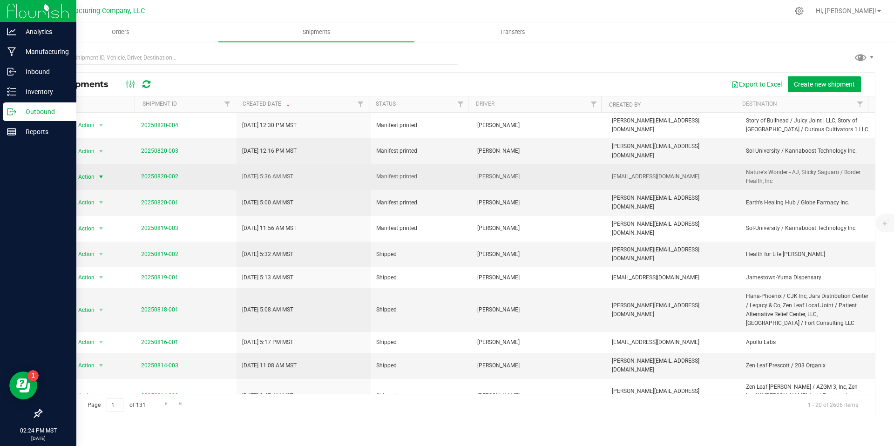
click at [100, 173] on span "select" at bounding box center [100, 176] width 7 height 7
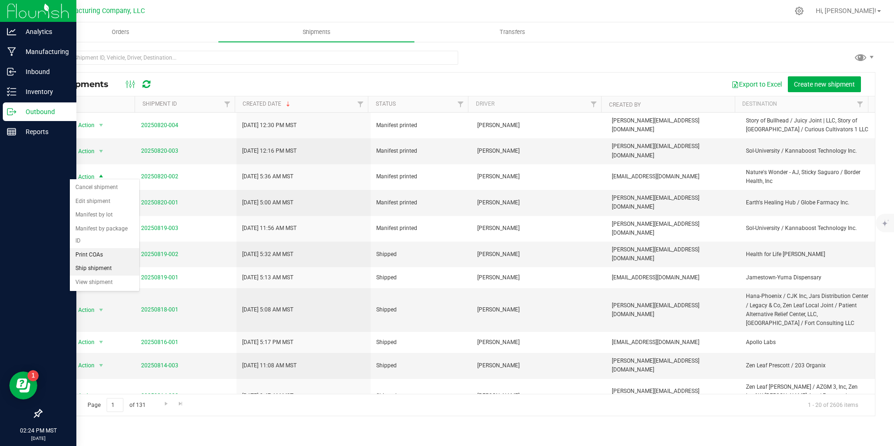
click at [99, 262] on li "Ship shipment" at bounding box center [104, 269] width 69 height 14
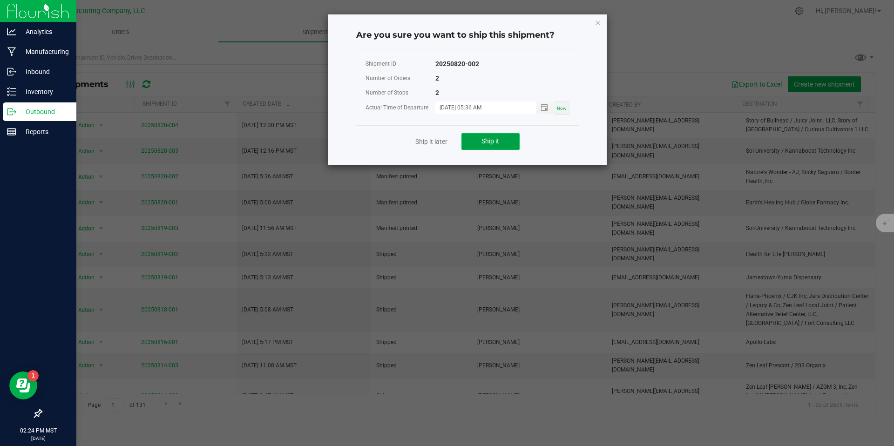
click at [468, 146] on button "Ship it" at bounding box center [490, 141] width 58 height 17
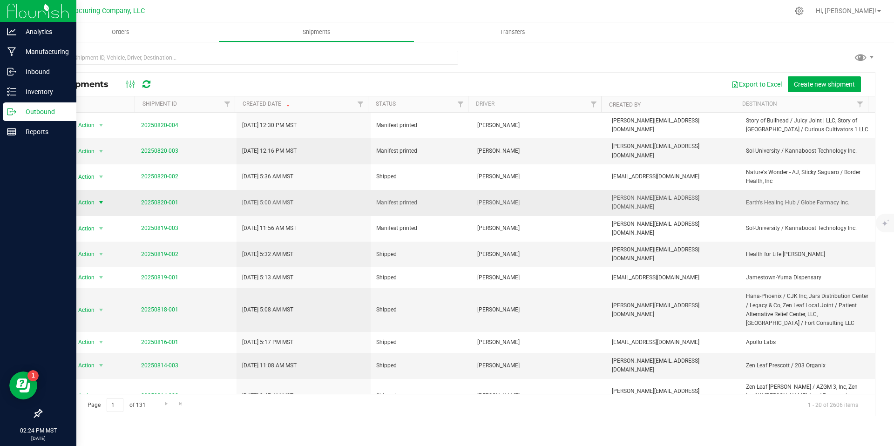
click at [101, 199] on span "select" at bounding box center [101, 202] width 12 height 13
click at [92, 285] on li "Ship shipment" at bounding box center [104, 292] width 69 height 14
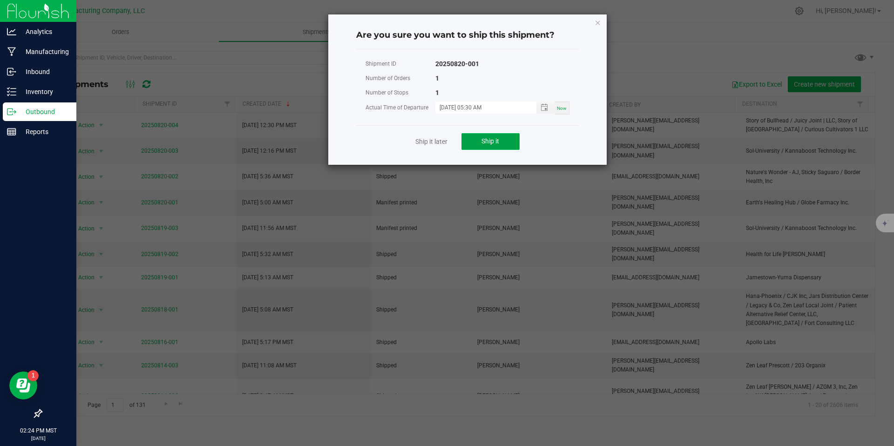
click at [489, 142] on span "Ship it" at bounding box center [490, 140] width 18 height 7
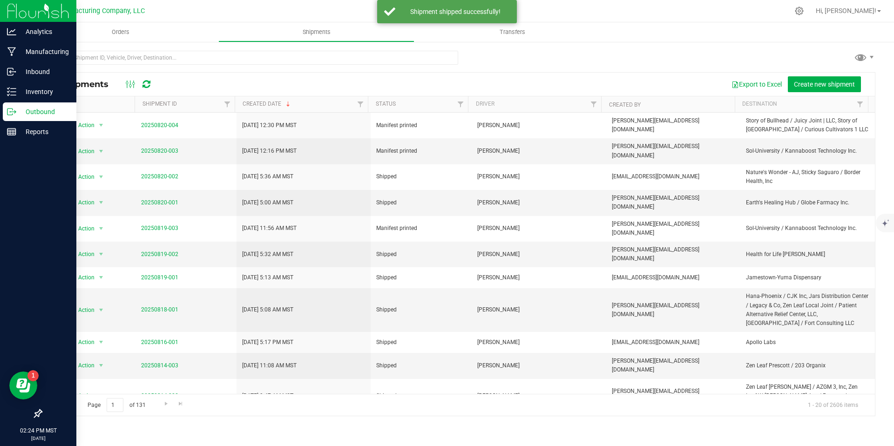
click at [8, 111] on icon at bounding box center [11, 111] width 9 height 9
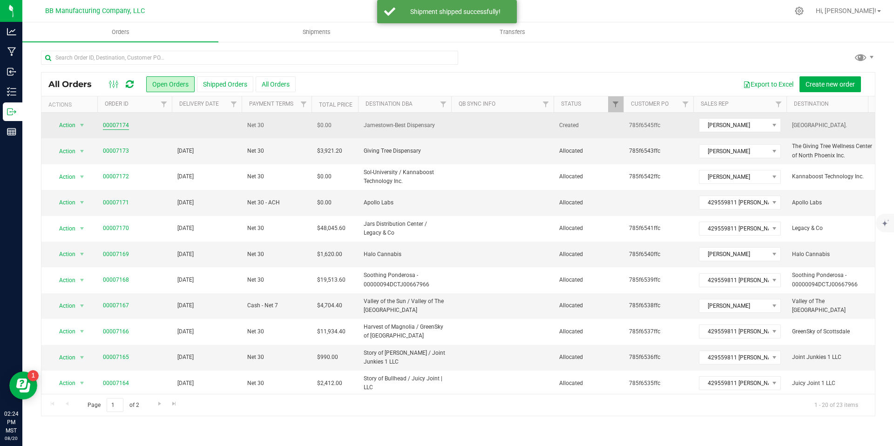
click at [125, 124] on link "00007174" at bounding box center [116, 125] width 26 height 9
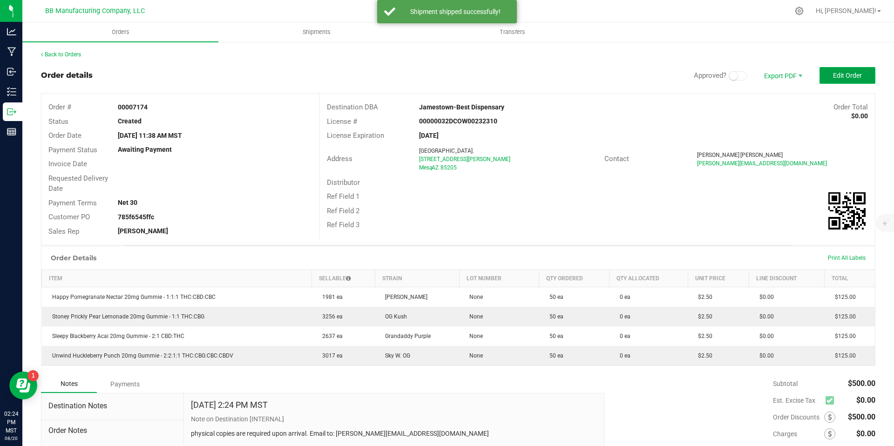
click at [833, 74] on span "Edit Order" at bounding box center [847, 75] width 29 height 7
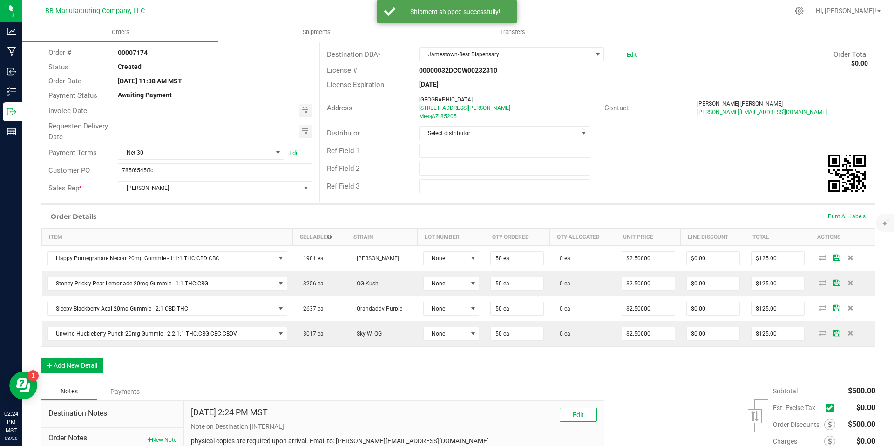
scroll to position [144, 0]
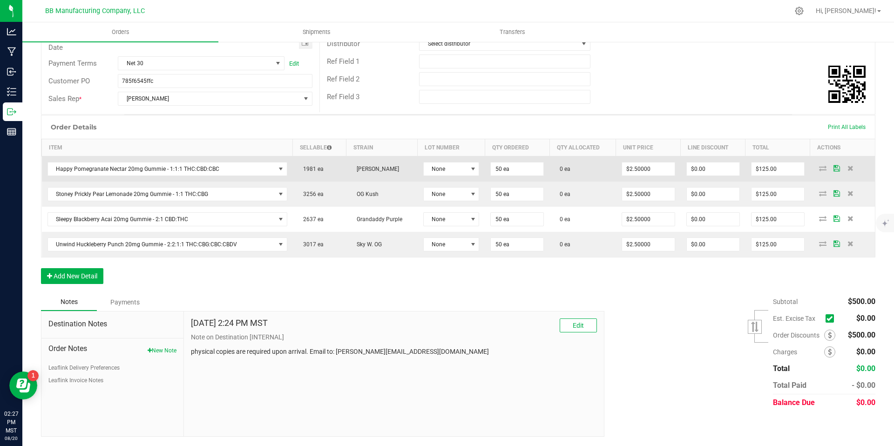
click at [833, 170] on icon at bounding box center [836, 168] width 7 height 6
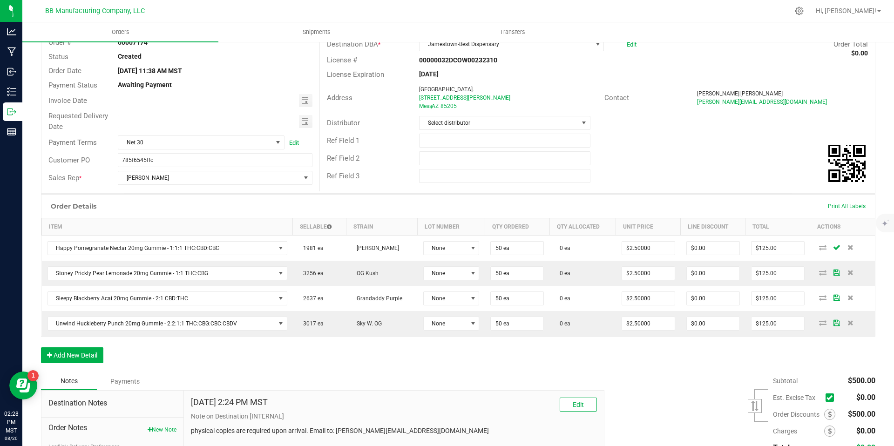
scroll to position [0, 0]
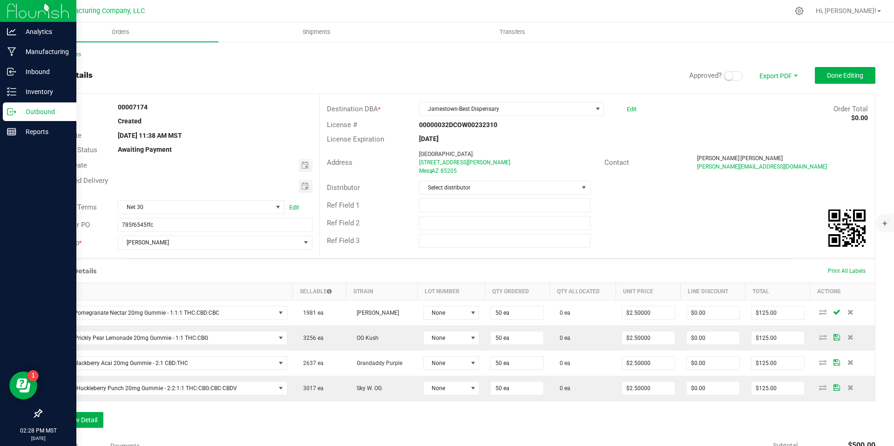
click at [8, 117] on div "Outbound" at bounding box center [40, 111] width 74 height 19
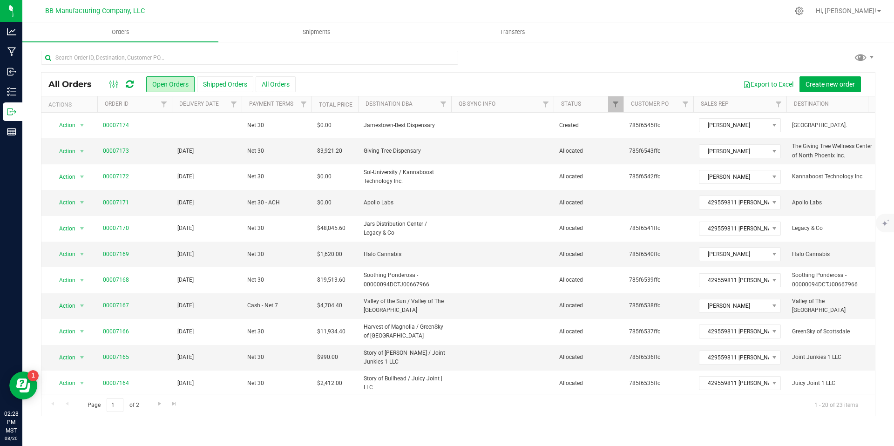
click at [135, 89] on div at bounding box center [121, 84] width 31 height 11
click at [129, 87] on icon at bounding box center [130, 84] width 8 height 9
